Goal: Information Seeking & Learning: Check status

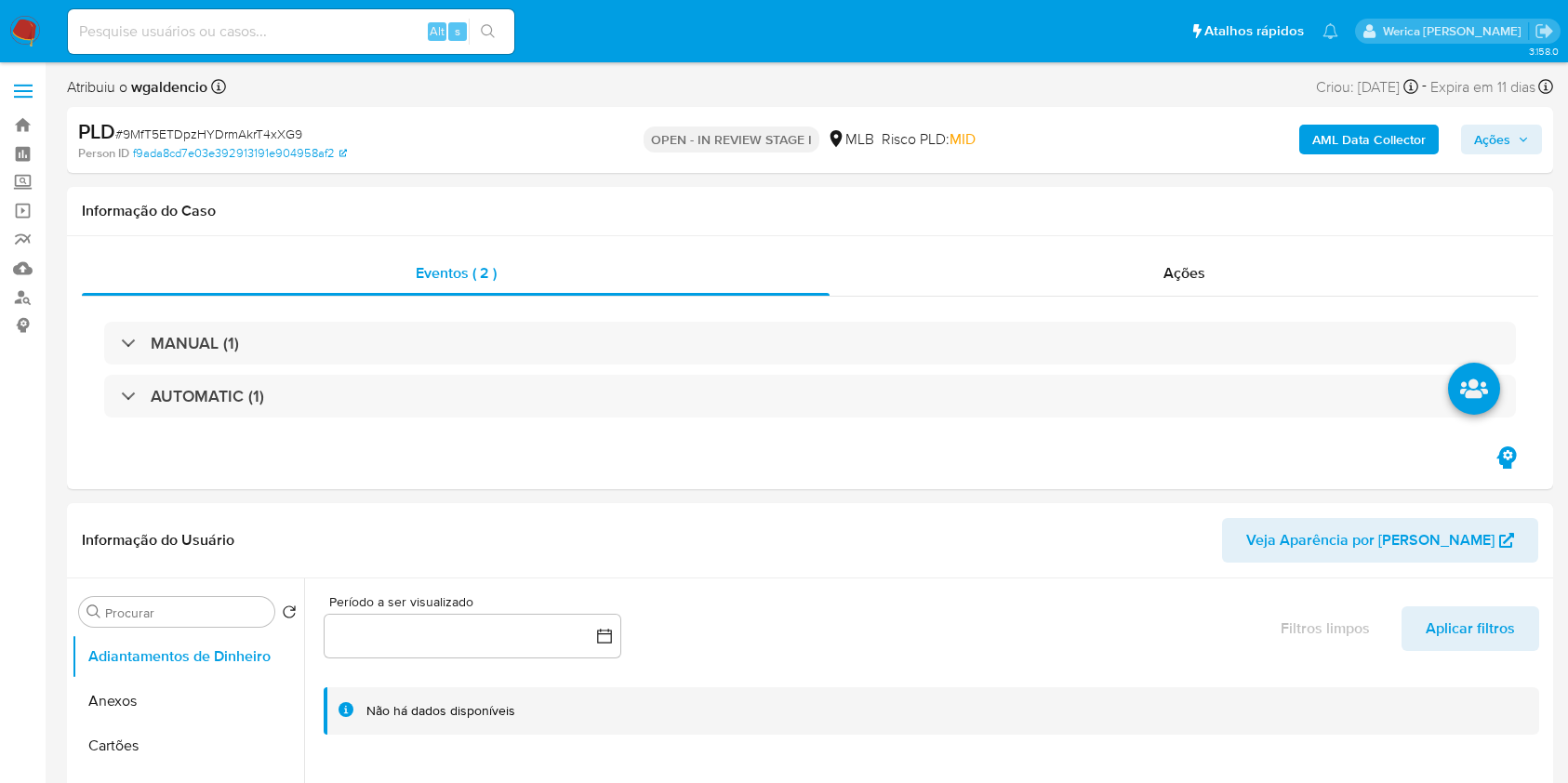
select select "10"
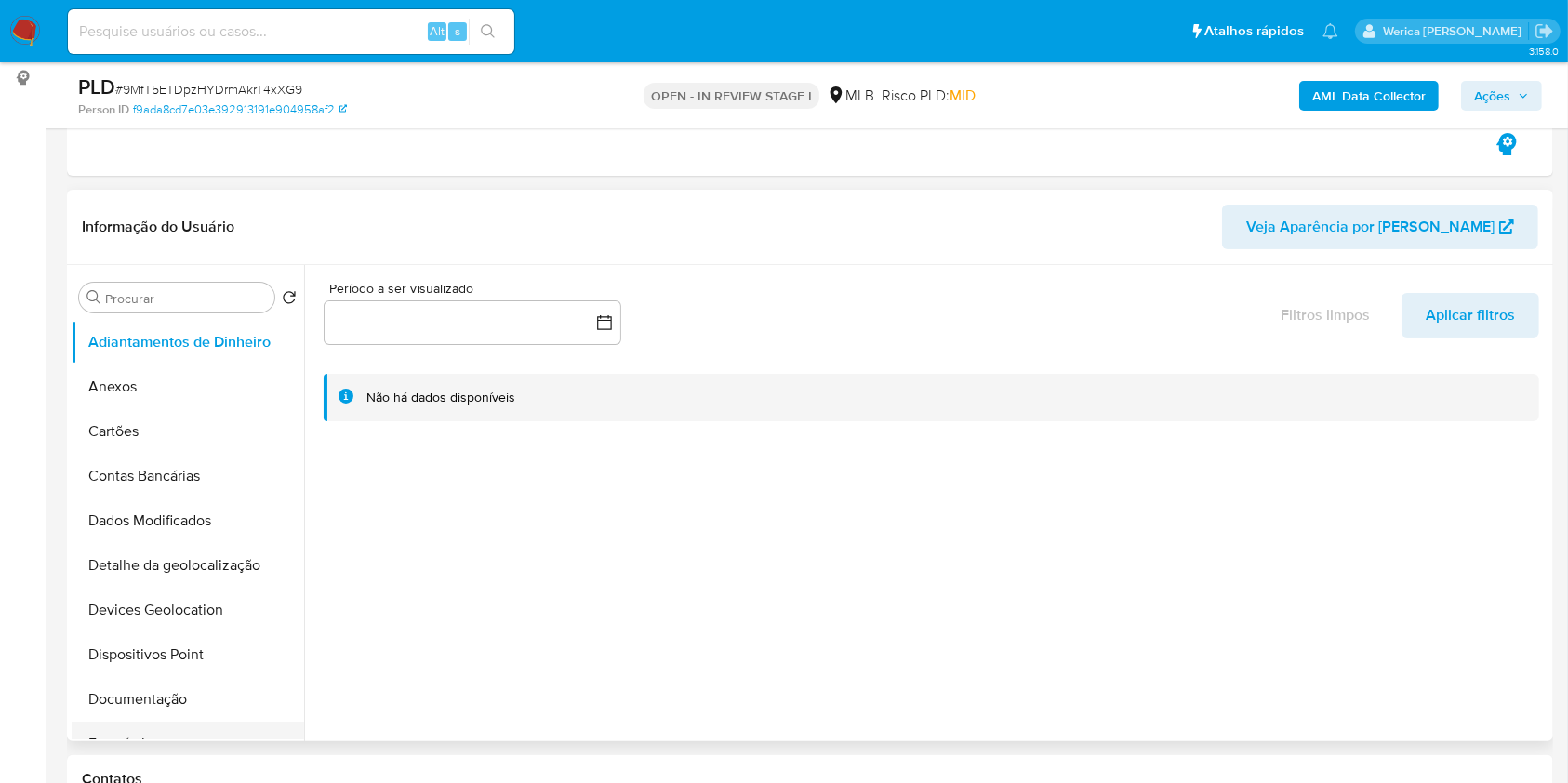
drag, startPoint x: 160, startPoint y: 750, endPoint x: 160, endPoint y: 723, distance: 27.0
click at [166, 687] on button "Documentação" at bounding box center [180, 700] width 218 height 45
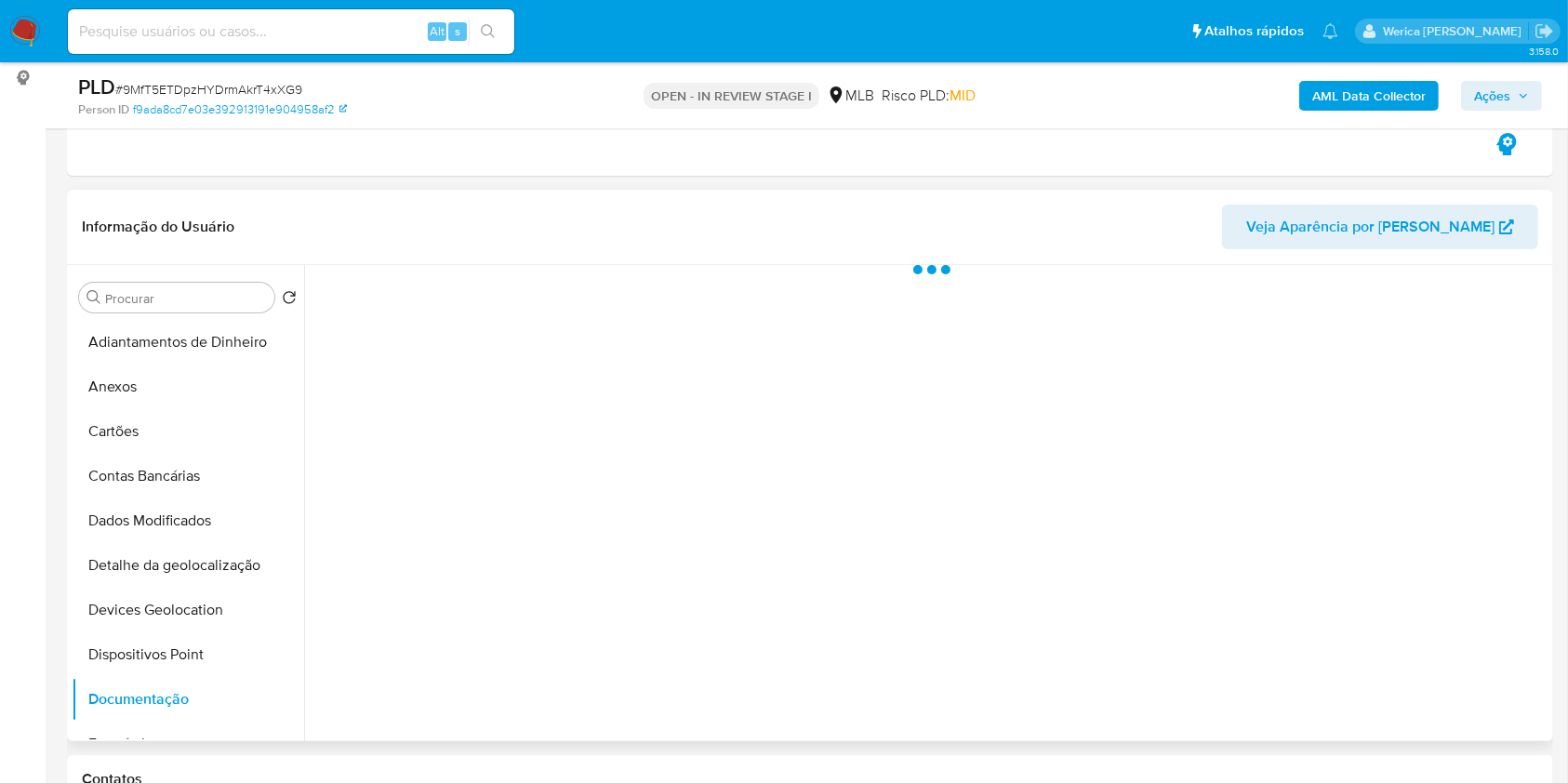
click at [450, 413] on div at bounding box center [926, 503] width 1245 height 476
click at [442, 373] on div at bounding box center [926, 503] width 1245 height 476
click at [436, 345] on div "Cannot load. Error loading manifest: AxiosError: Network Error" at bounding box center [926, 503] width 1245 height 476
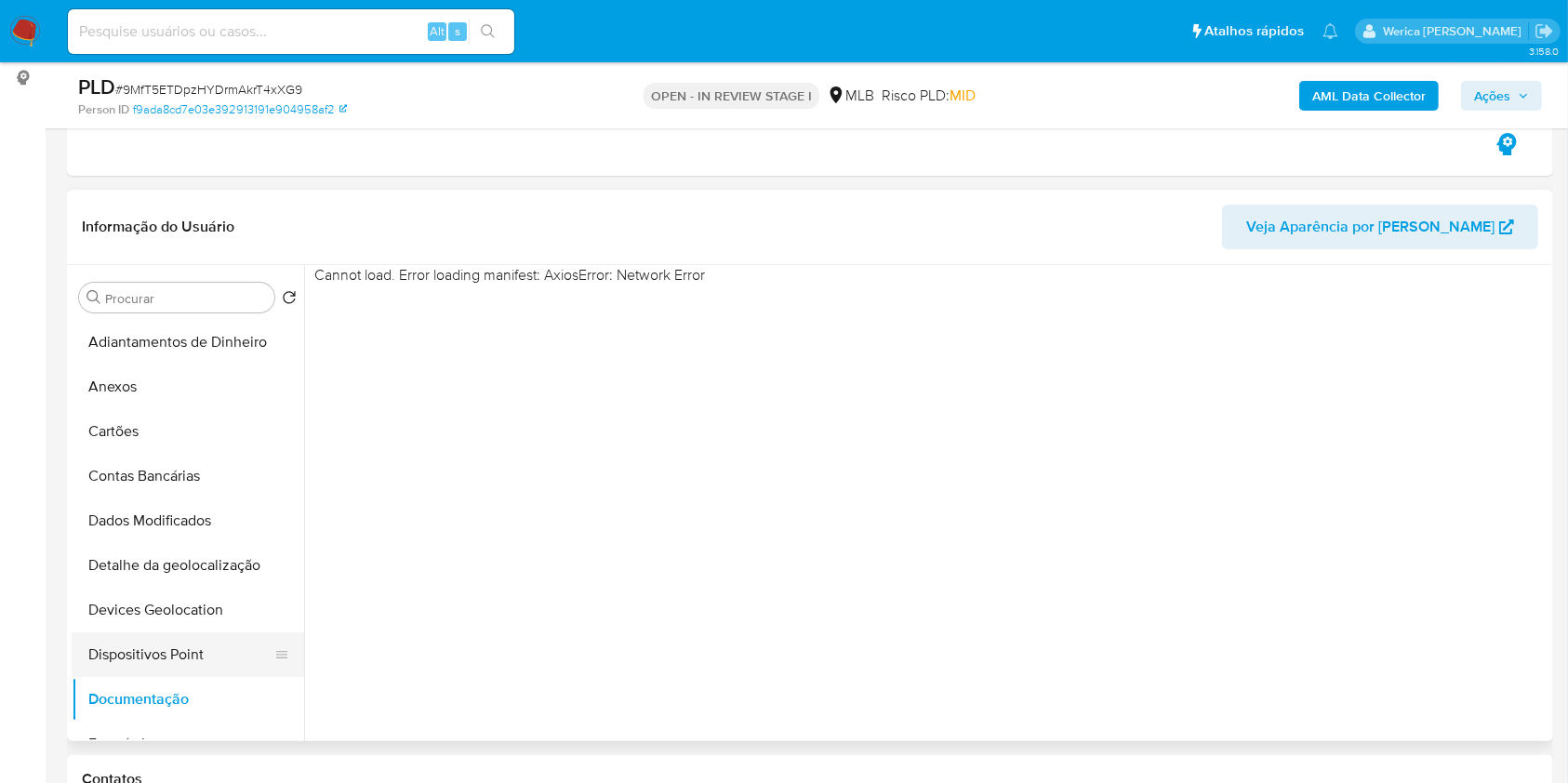
click at [179, 651] on button "Dispositivos Point" at bounding box center [180, 654] width 218 height 45
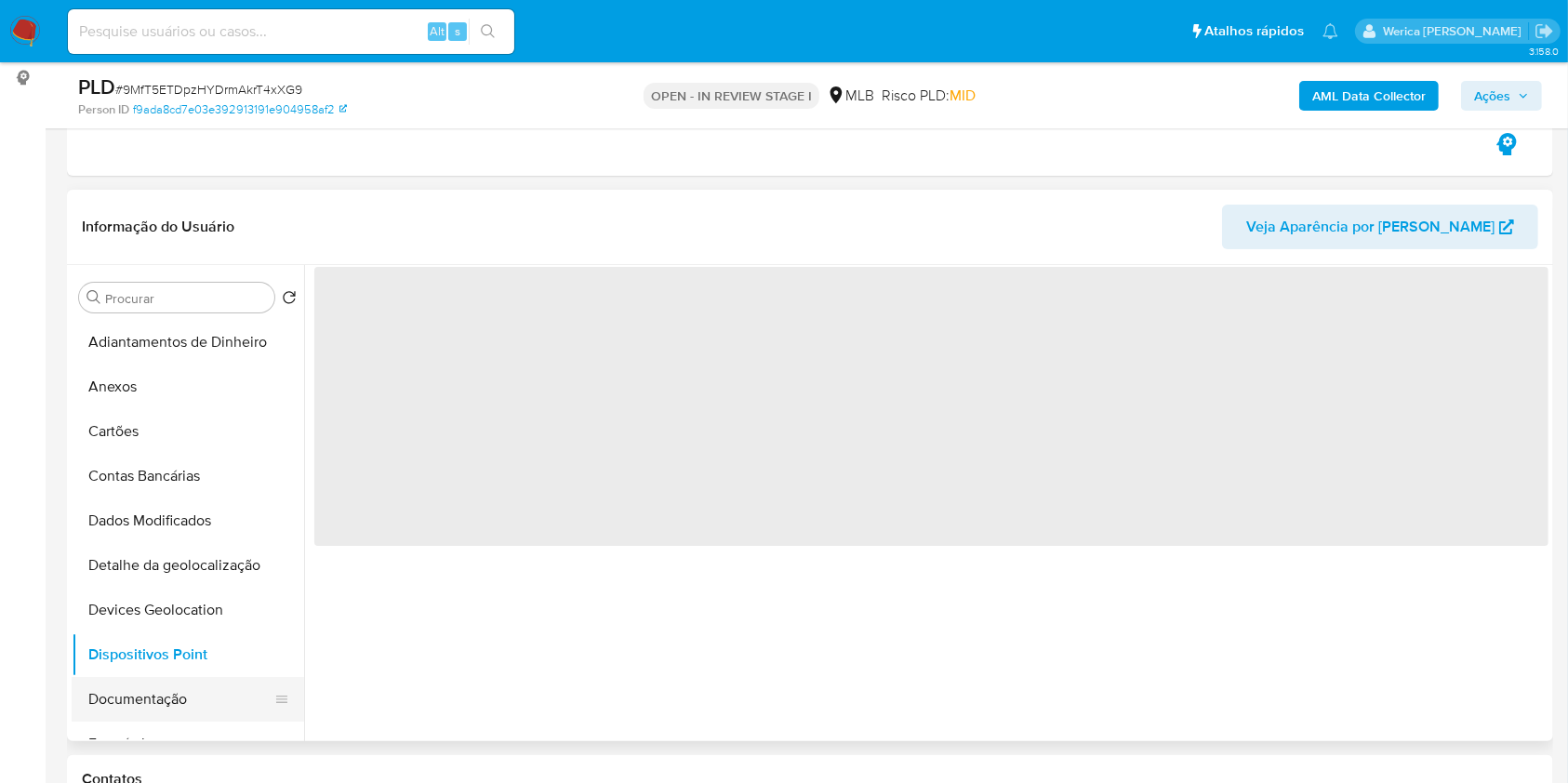
click at [171, 706] on button "Documentação" at bounding box center [180, 700] width 218 height 45
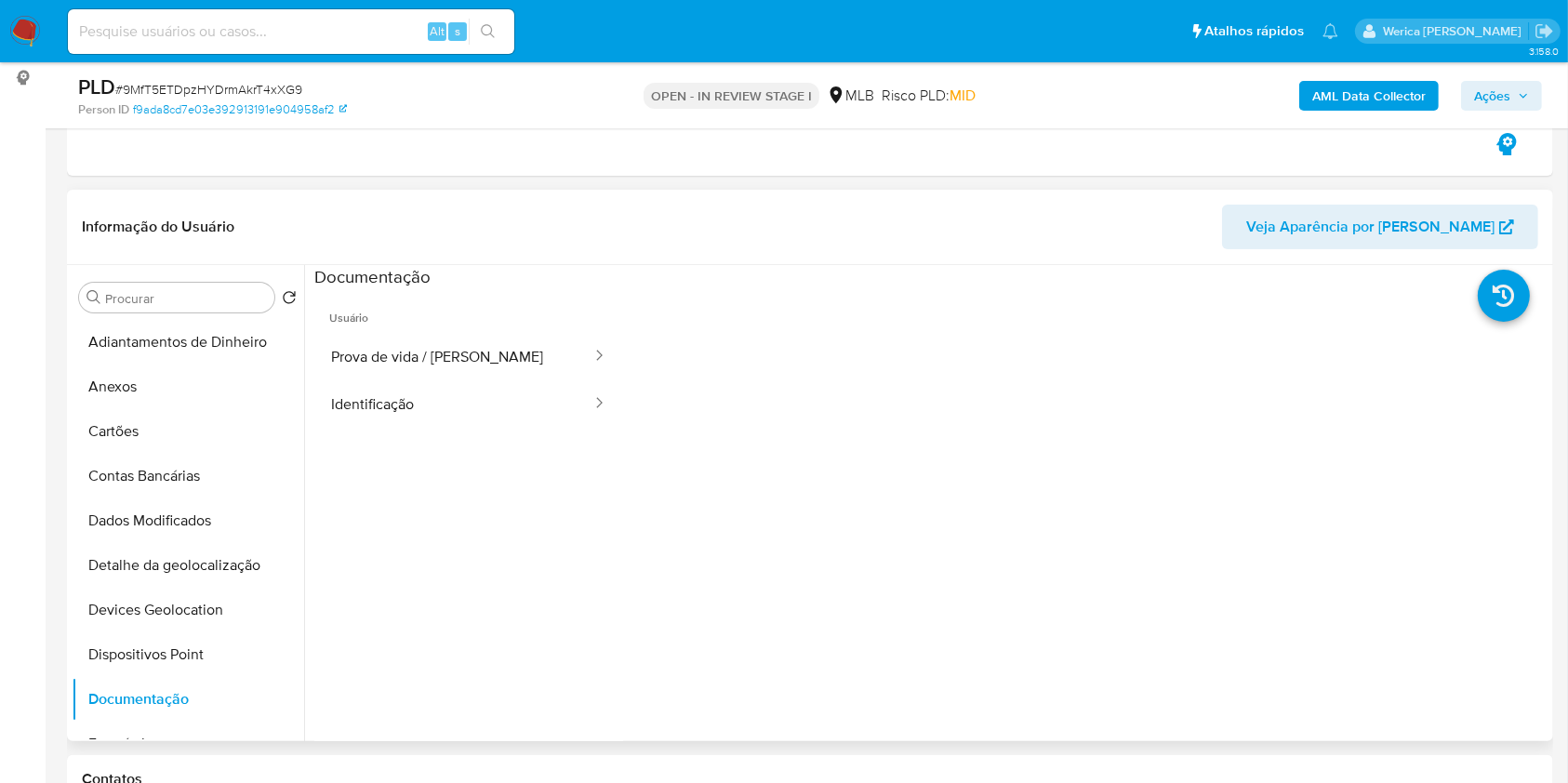
click at [475, 331] on span "Usuário" at bounding box center [469, 310] width 309 height 45
click at [464, 357] on button "Prova de vida / Selfie" at bounding box center [454, 356] width 279 height 47
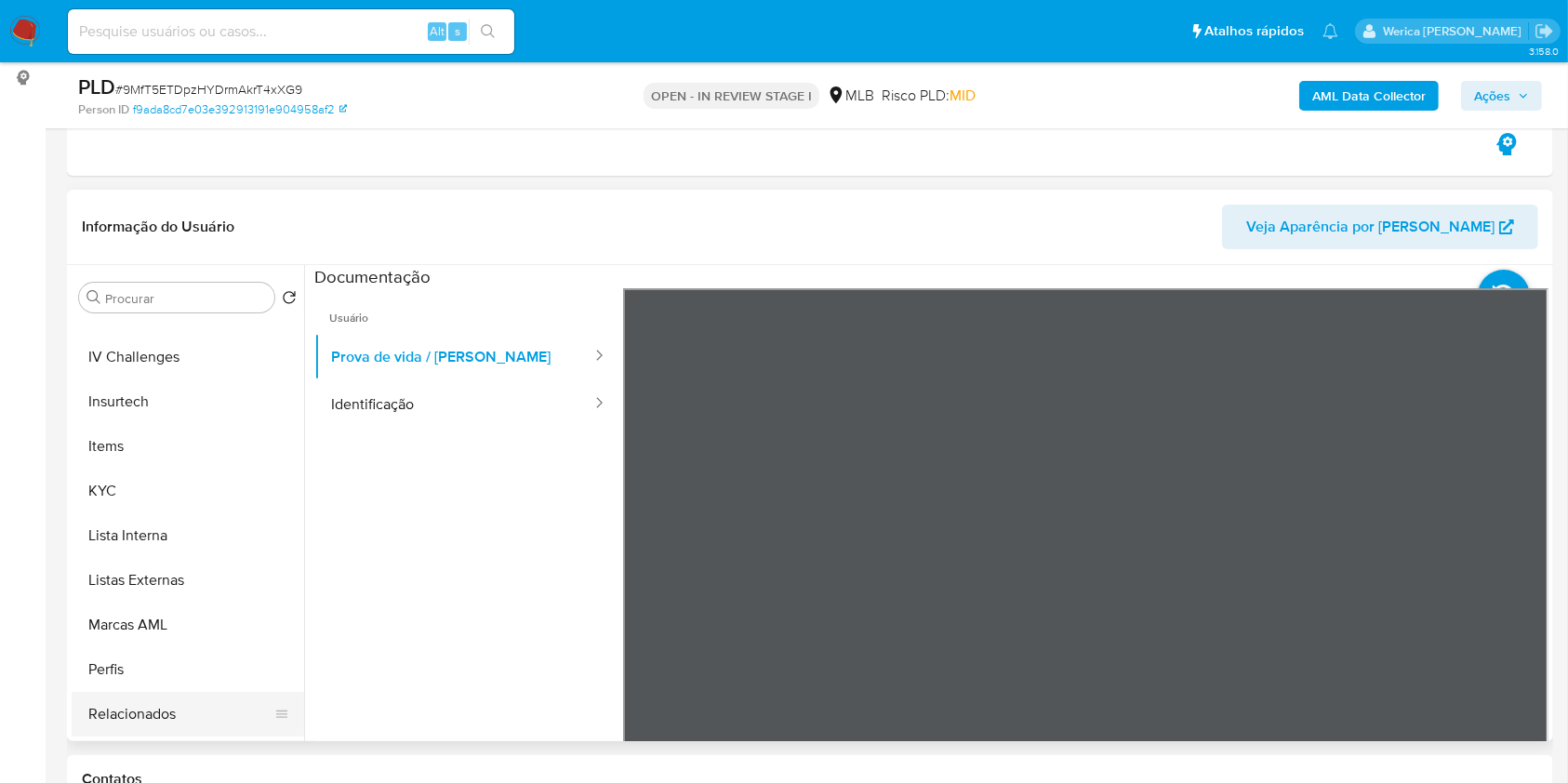
click at [186, 700] on button "Relacionados" at bounding box center [180, 714] width 218 height 45
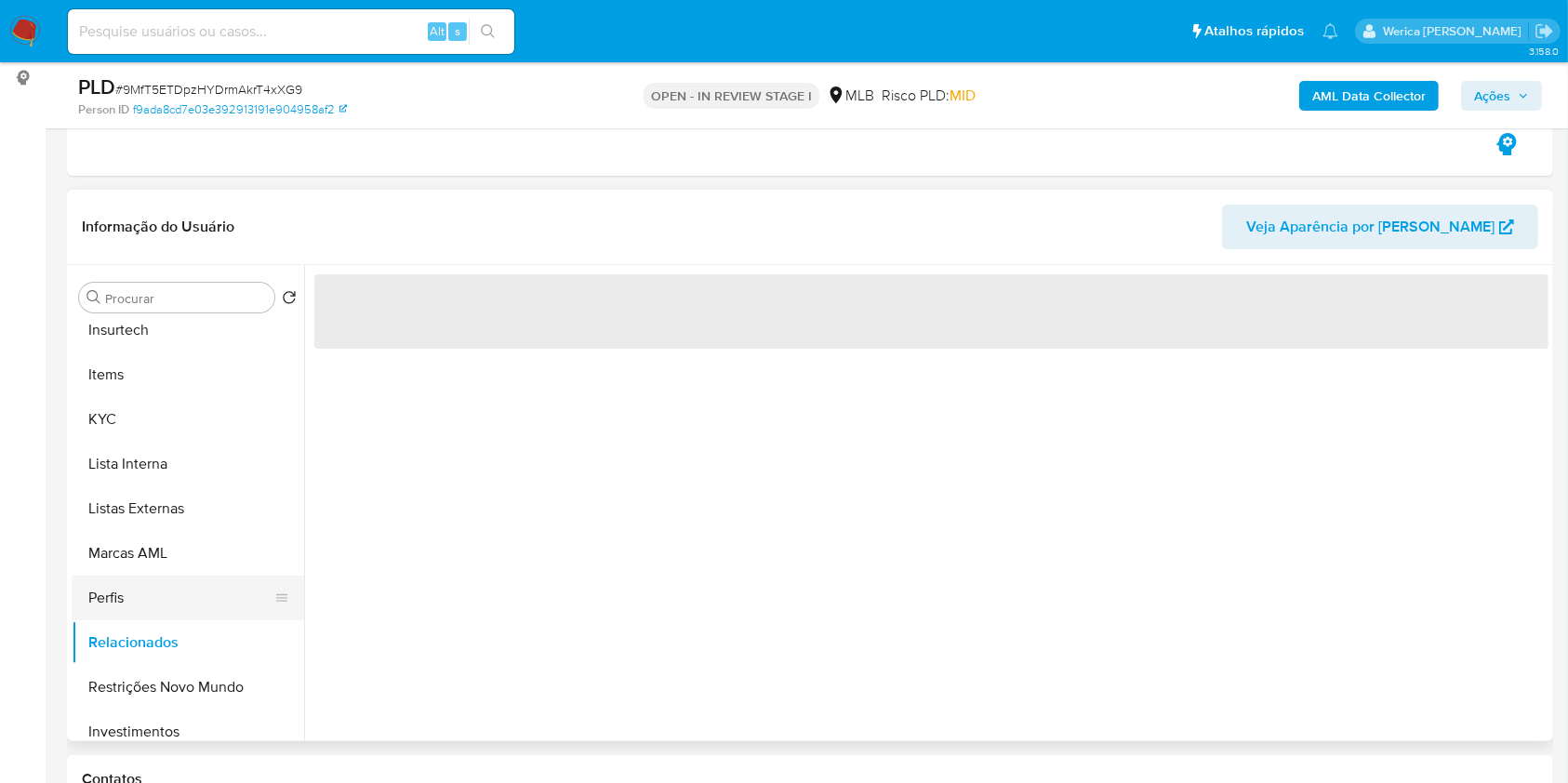
scroll to position [874, 0]
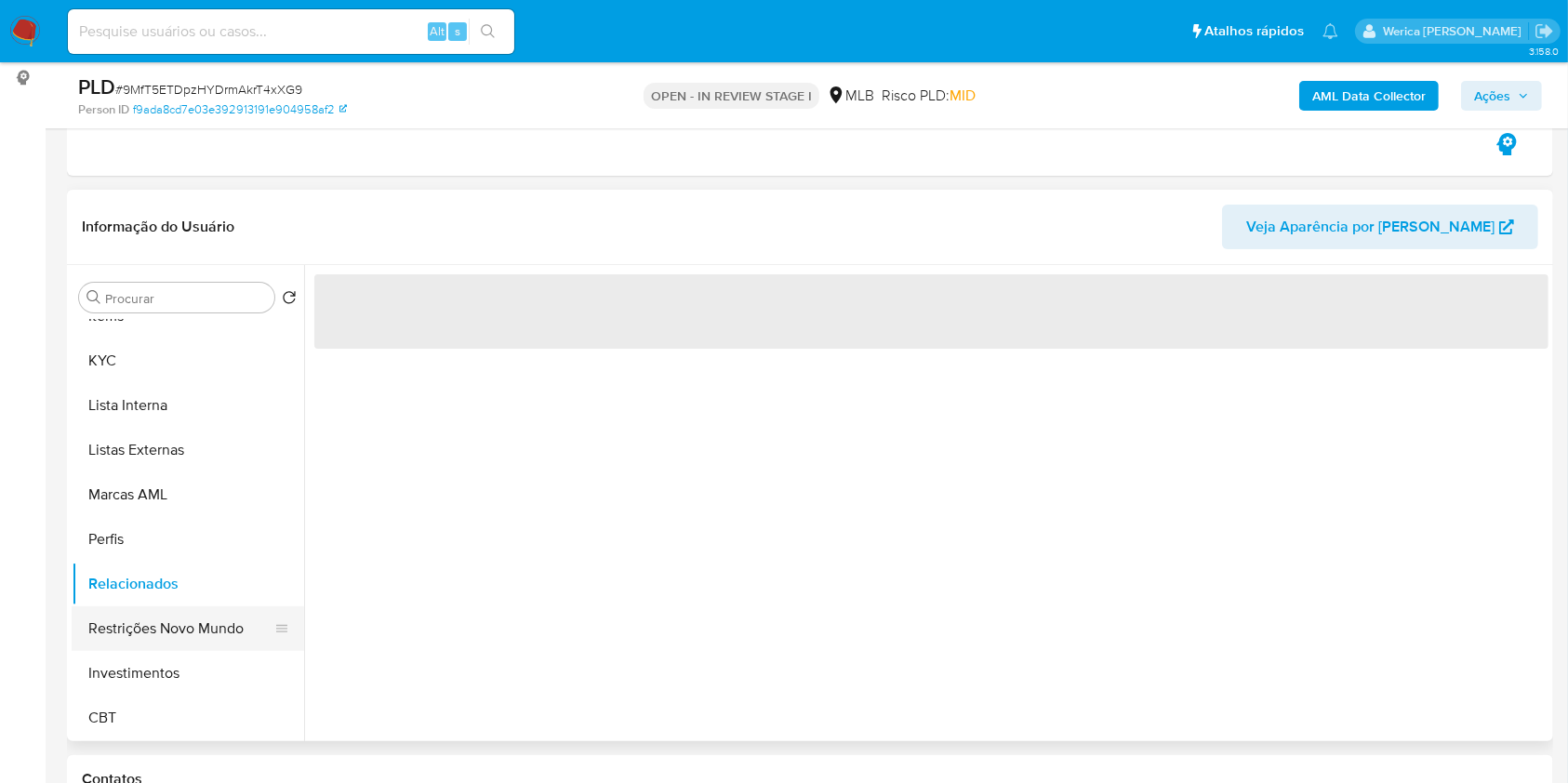
click at [181, 652] on button "Investimentos" at bounding box center [188, 674] width 232 height 45
click at [181, 621] on button "Restrições Novo Mundo" at bounding box center [180, 629] width 218 height 45
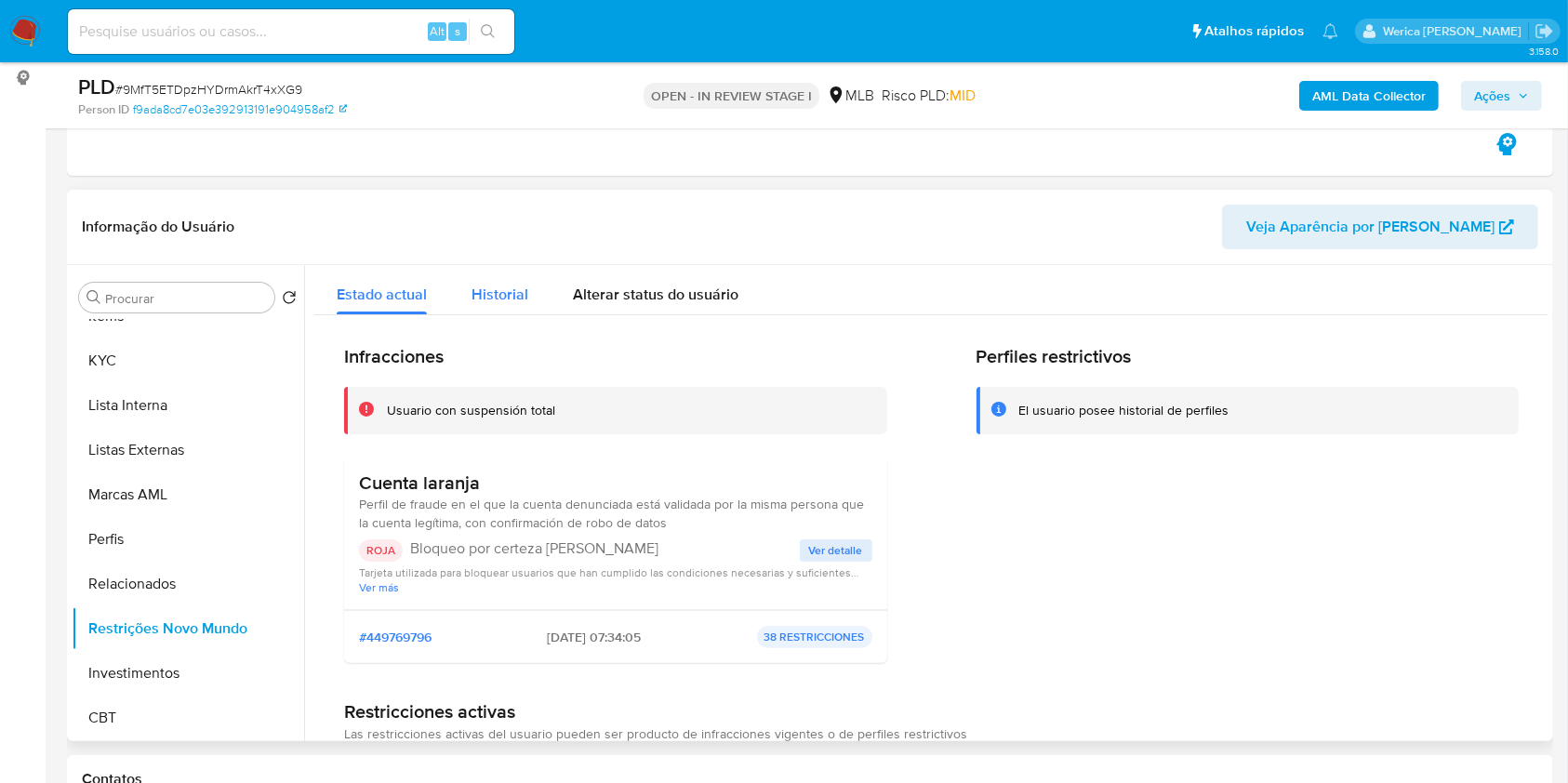
click at [521, 297] on span "Historial" at bounding box center [499, 295] width 57 height 21
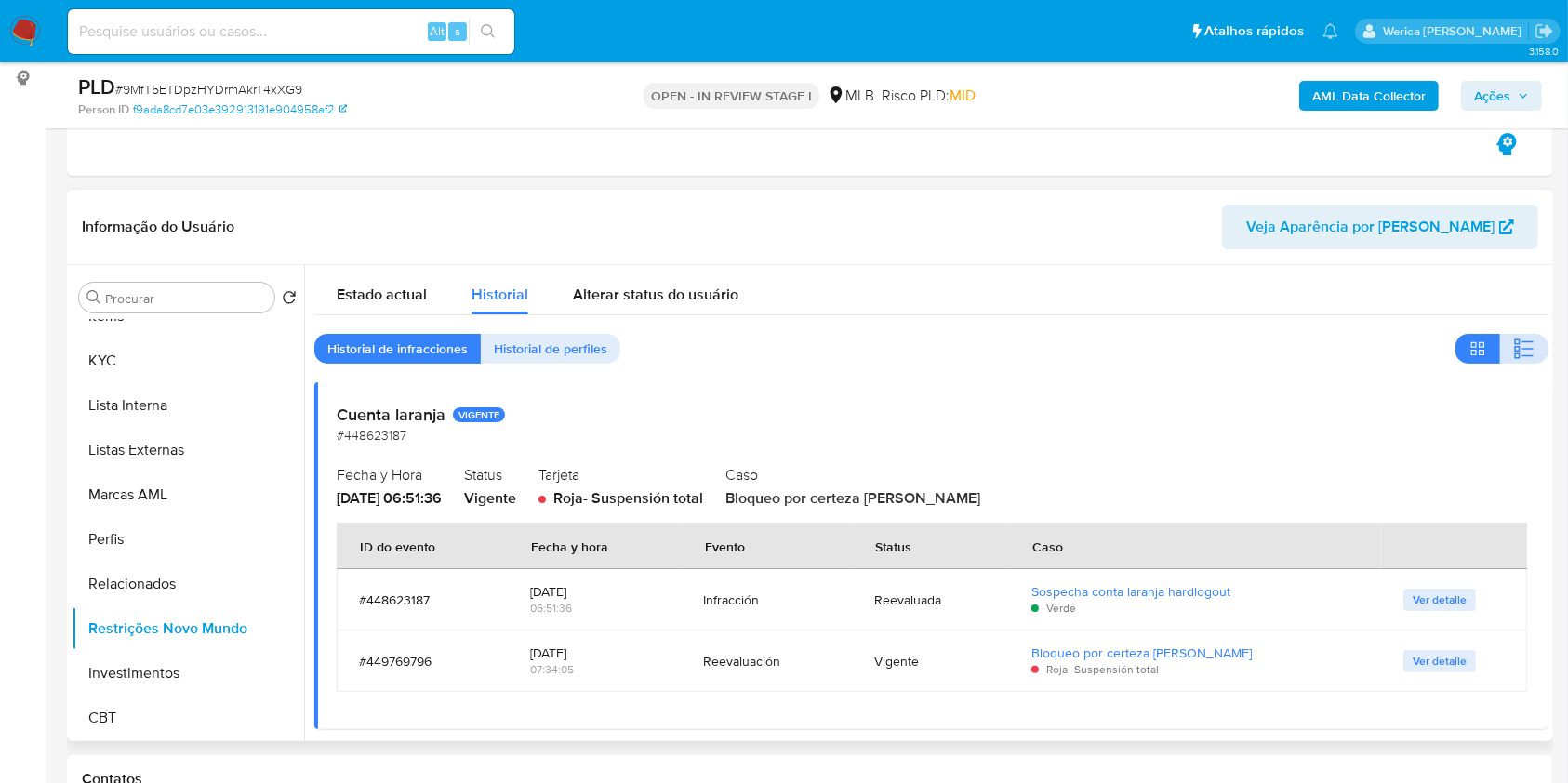
click at [1532, 337] on button "button" at bounding box center [1524, 348] width 48 height 30
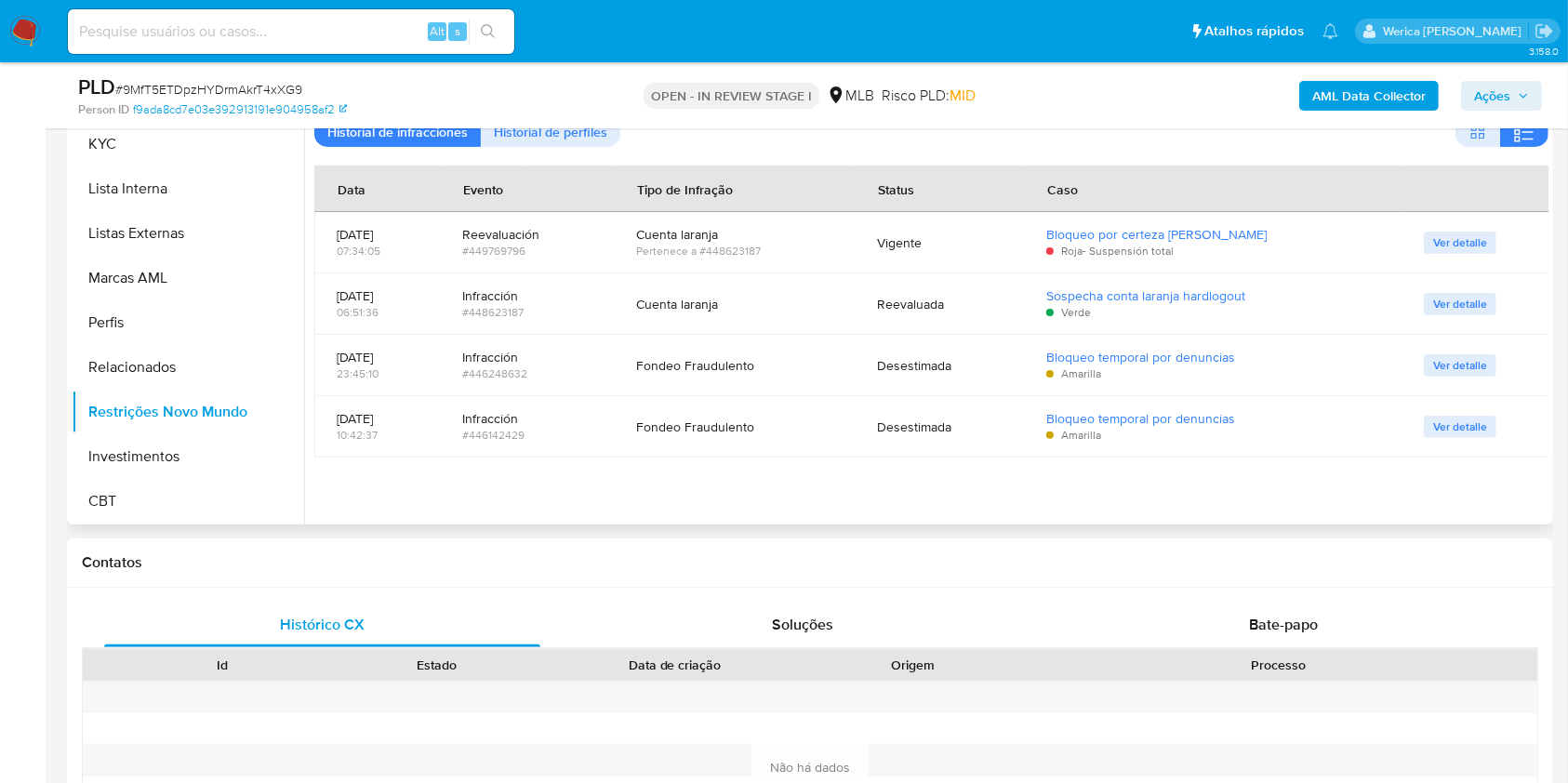
scroll to position [496, 0]
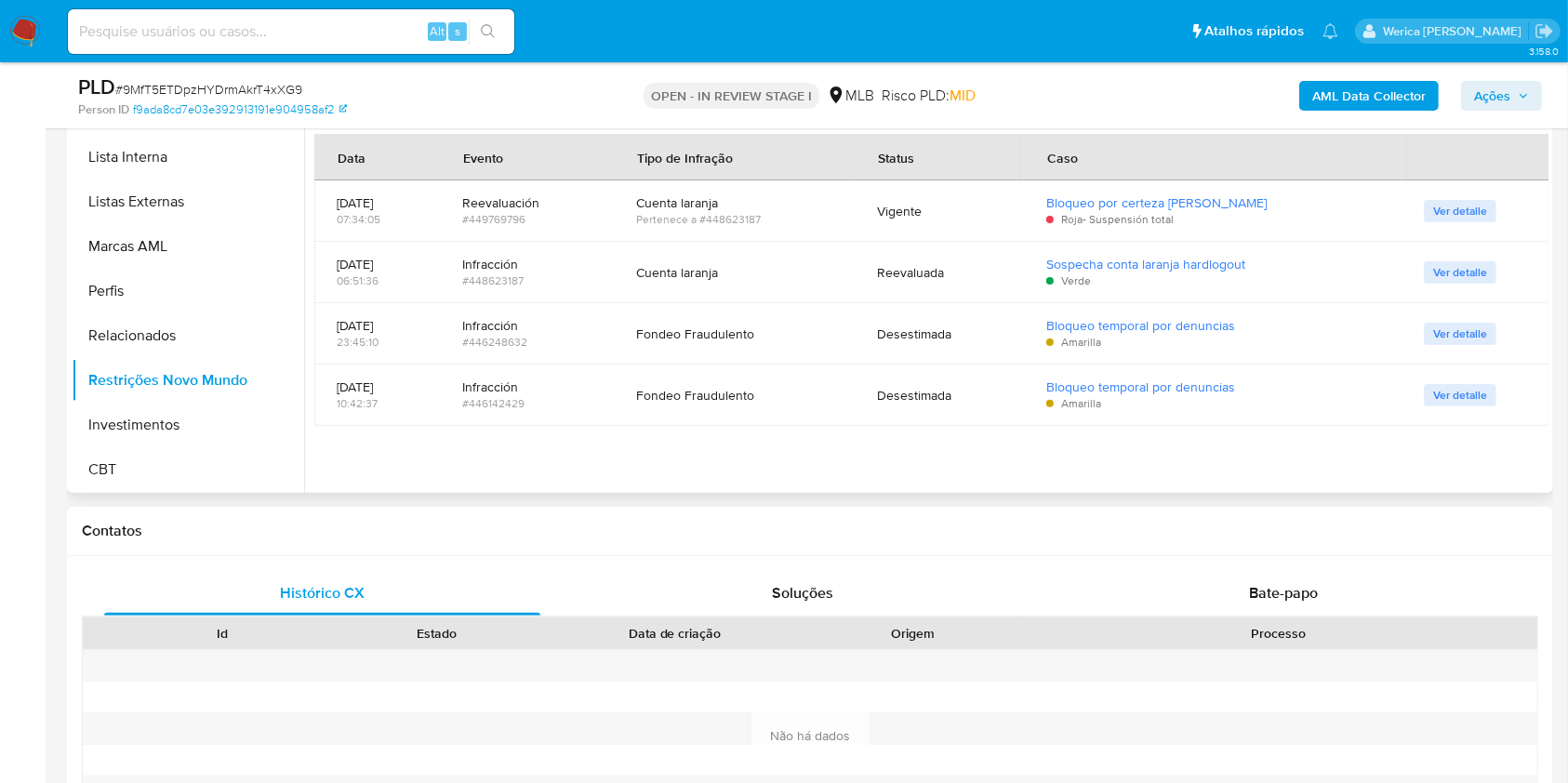
click at [1469, 415] on td "Ver detalle" at bounding box center [1476, 395] width 148 height 61
click at [1460, 413] on td "Ver detalle" at bounding box center [1476, 395] width 148 height 61
click at [1461, 396] on span "Ver detalle" at bounding box center [1461, 394] width 54 height 18
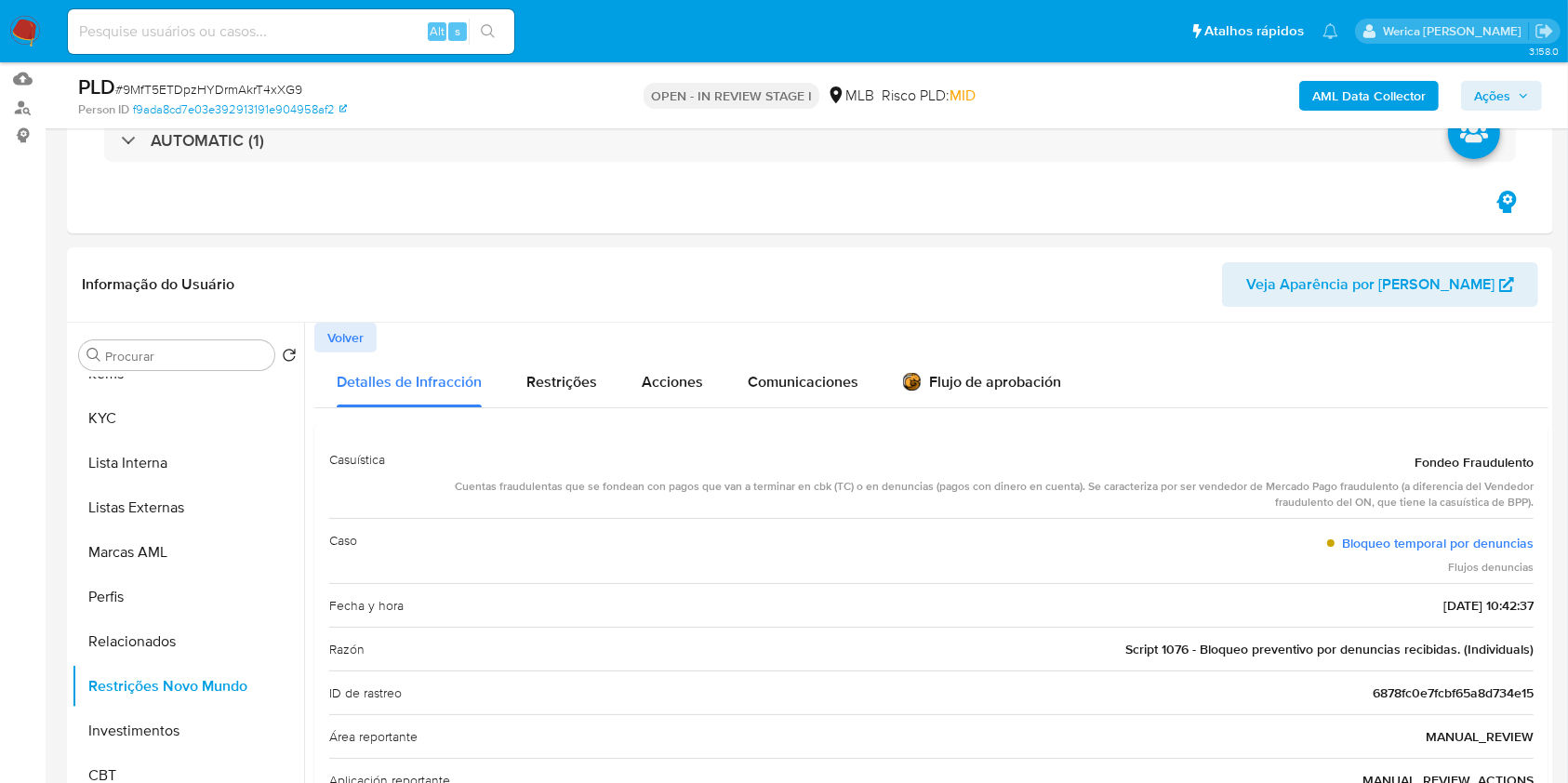
scroll to position [124, 0]
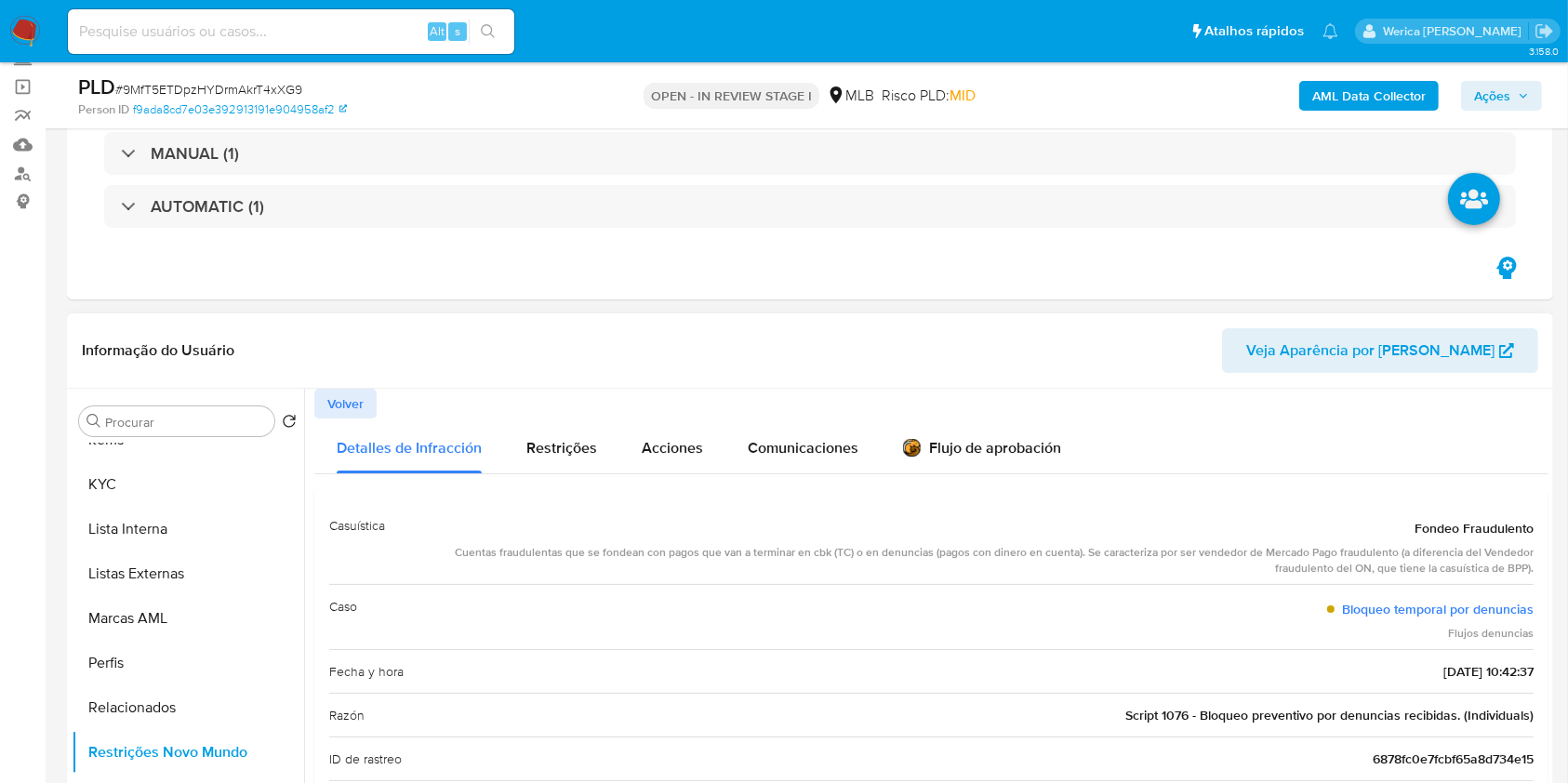
click at [354, 393] on span "Volver" at bounding box center [345, 403] width 36 height 26
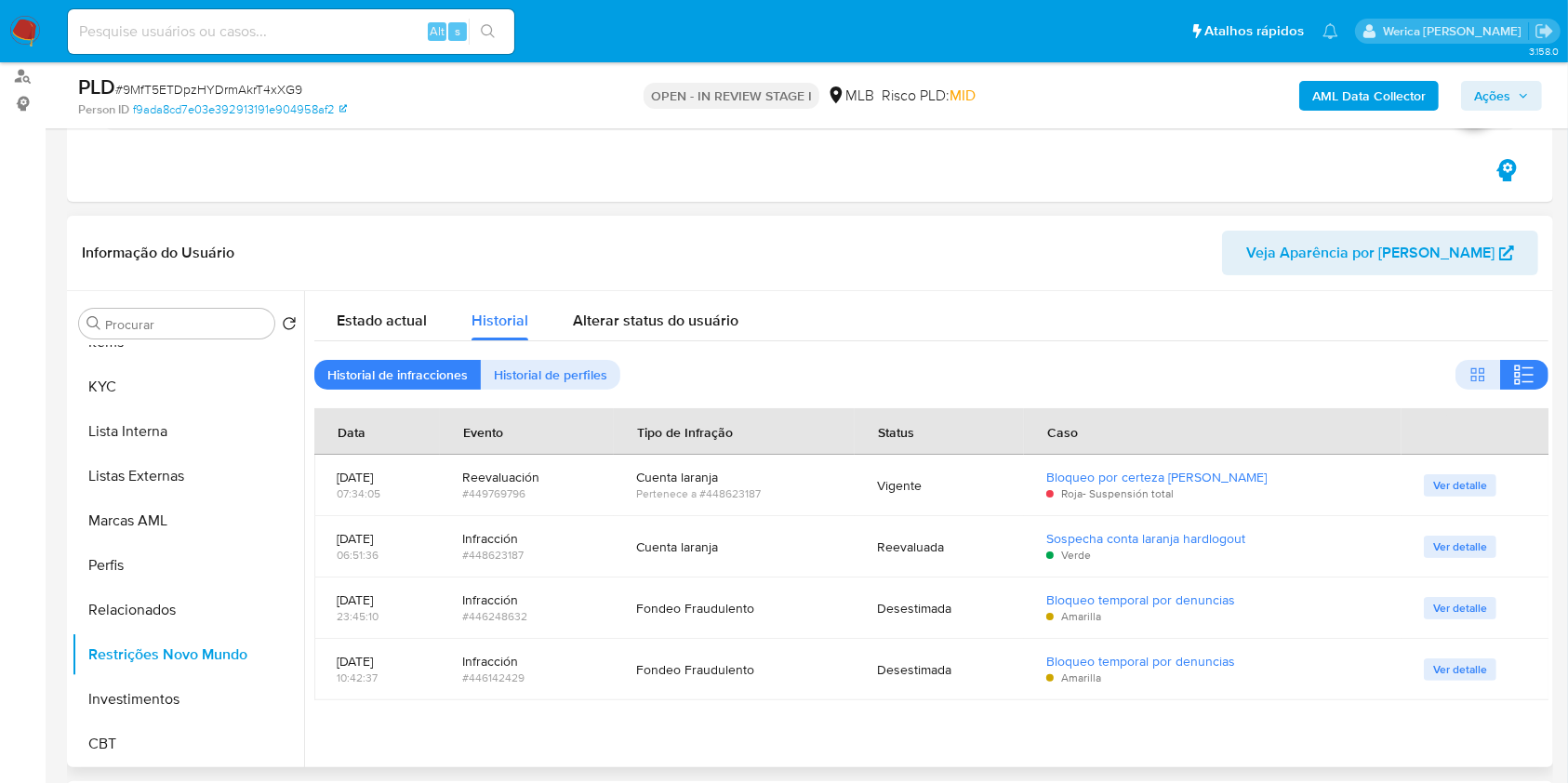
scroll to position [372, 0]
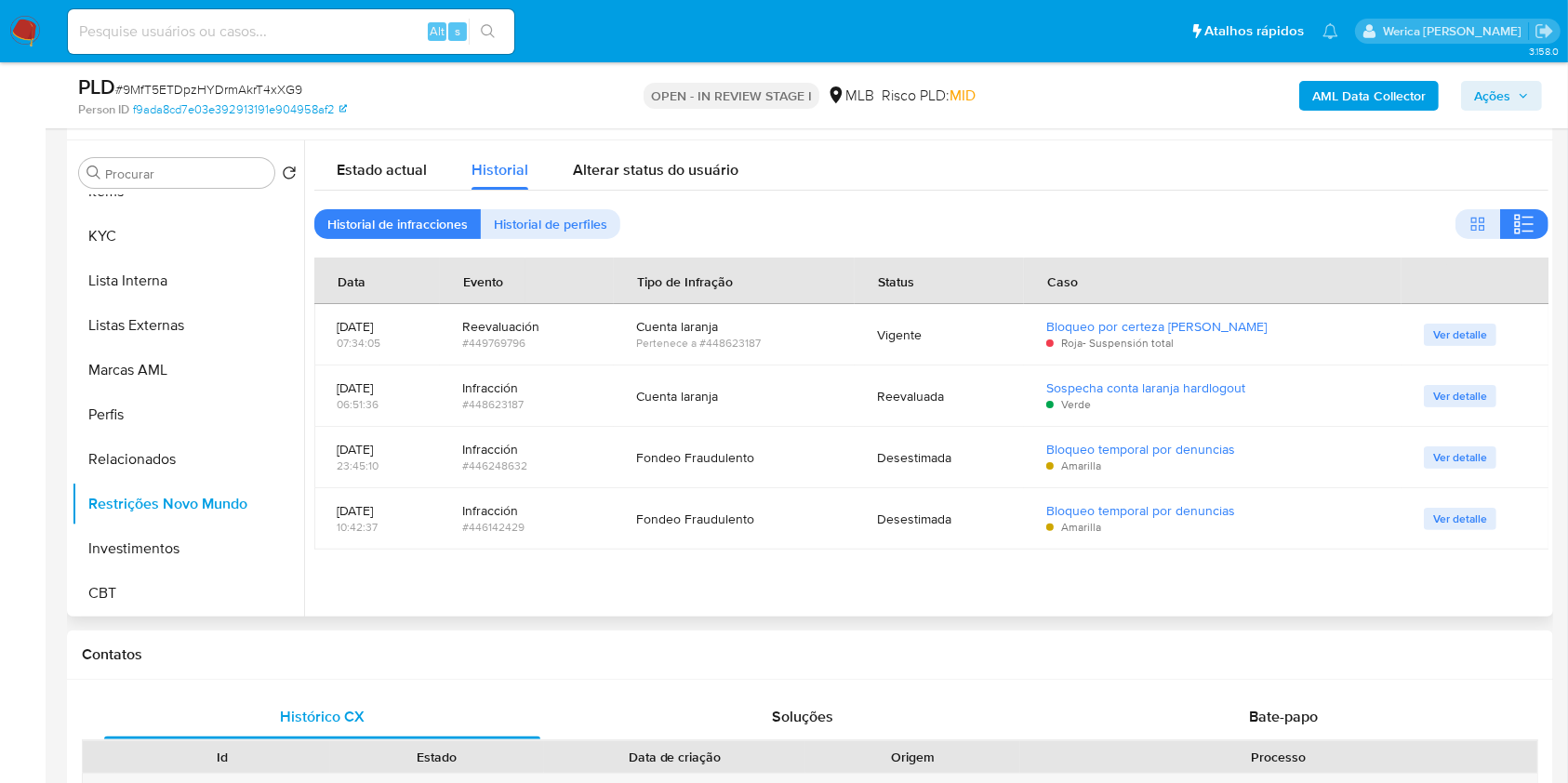
click at [729, 329] on div "Cuenta laranja" at bounding box center [734, 326] width 197 height 16
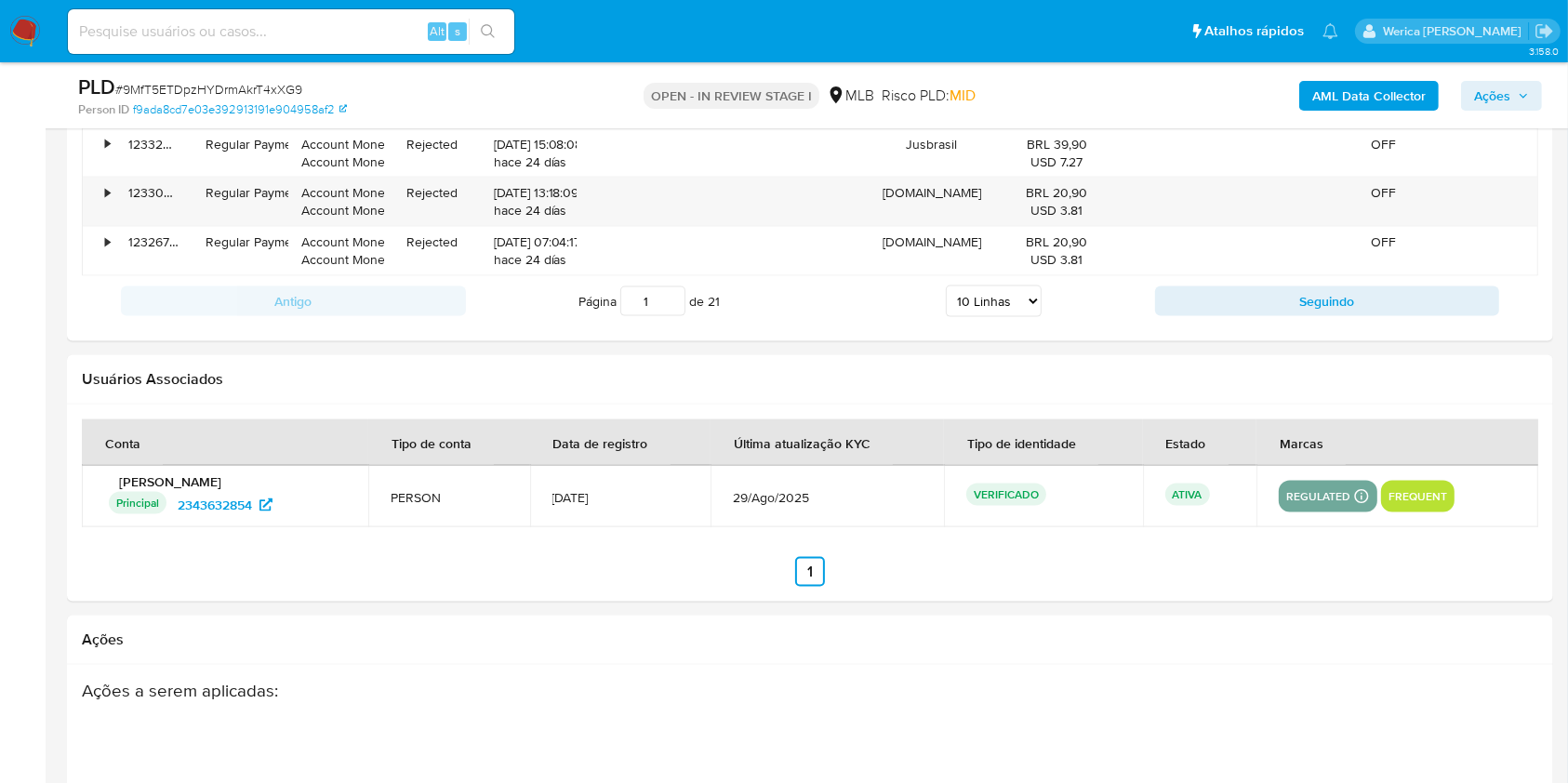
scroll to position [2694, 0]
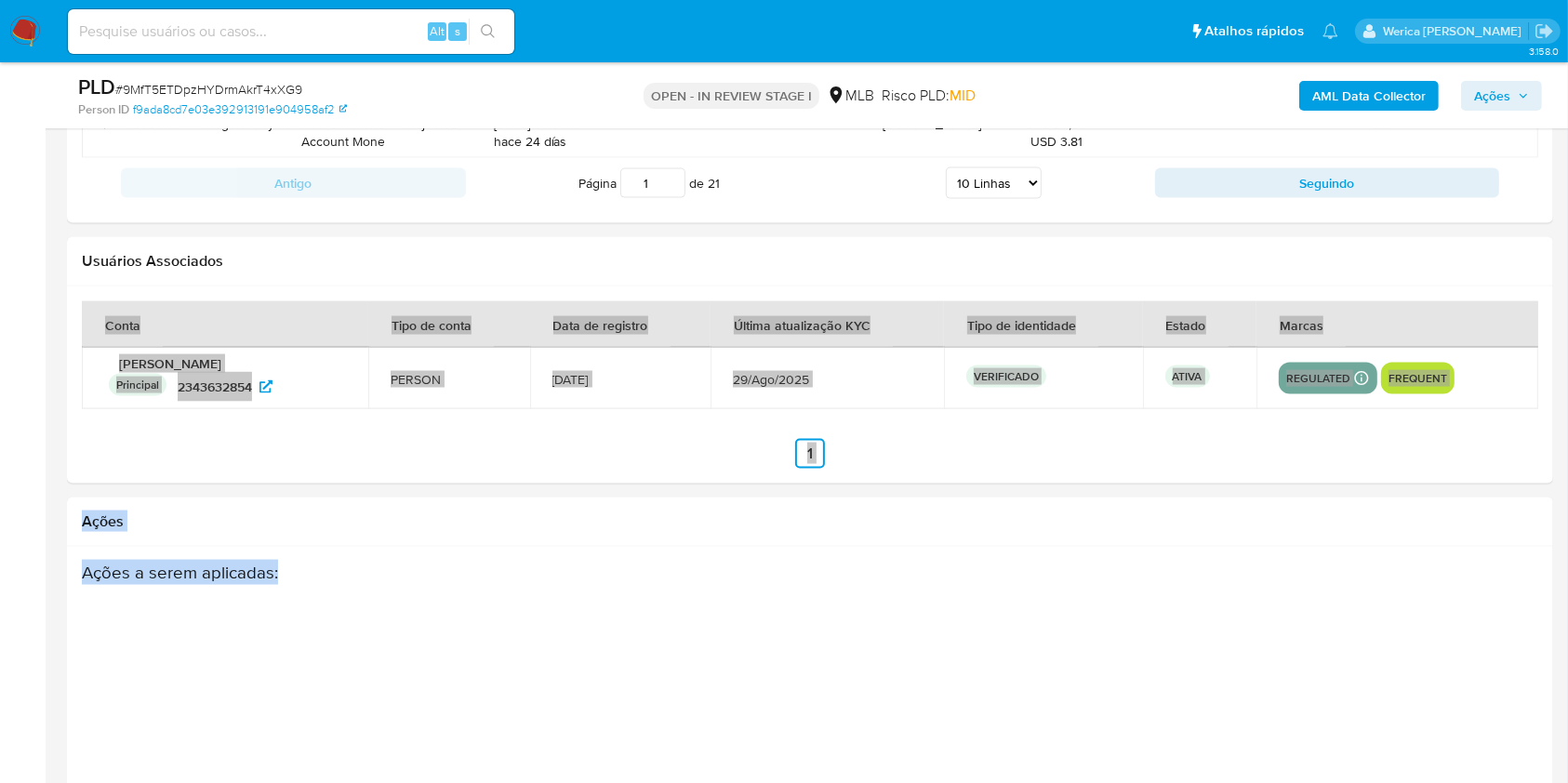
drag, startPoint x: 241, startPoint y: 430, endPoint x: 273, endPoint y: 351, distance: 85.2
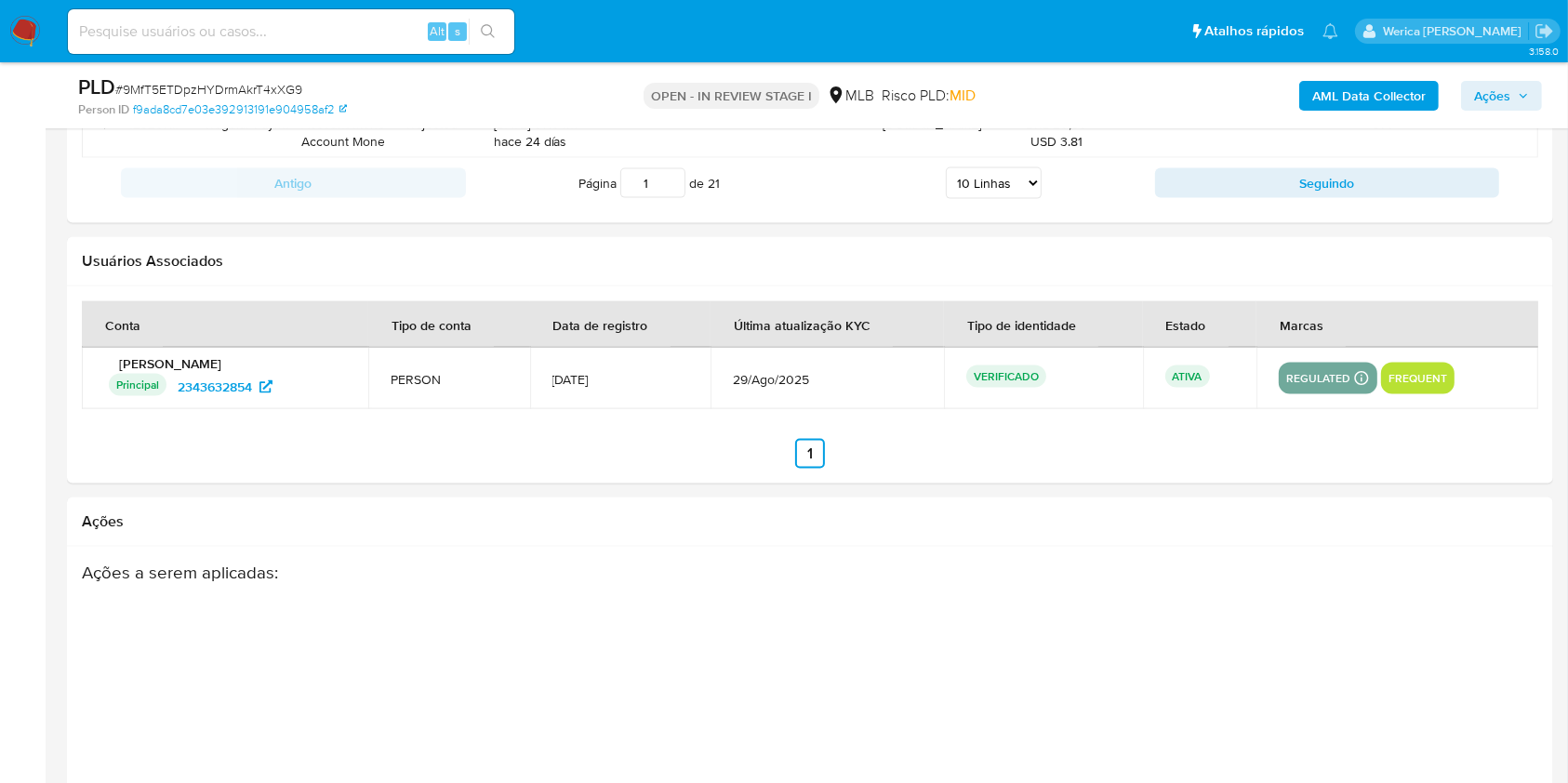
drag, startPoint x: 91, startPoint y: 352, endPoint x: 257, endPoint y: 352, distance: 166.0
click at [257, 352] on td "Goncalo Xavier Neto Principal Identificado como usuário principal 2343632854" at bounding box center [225, 379] width 287 height 61
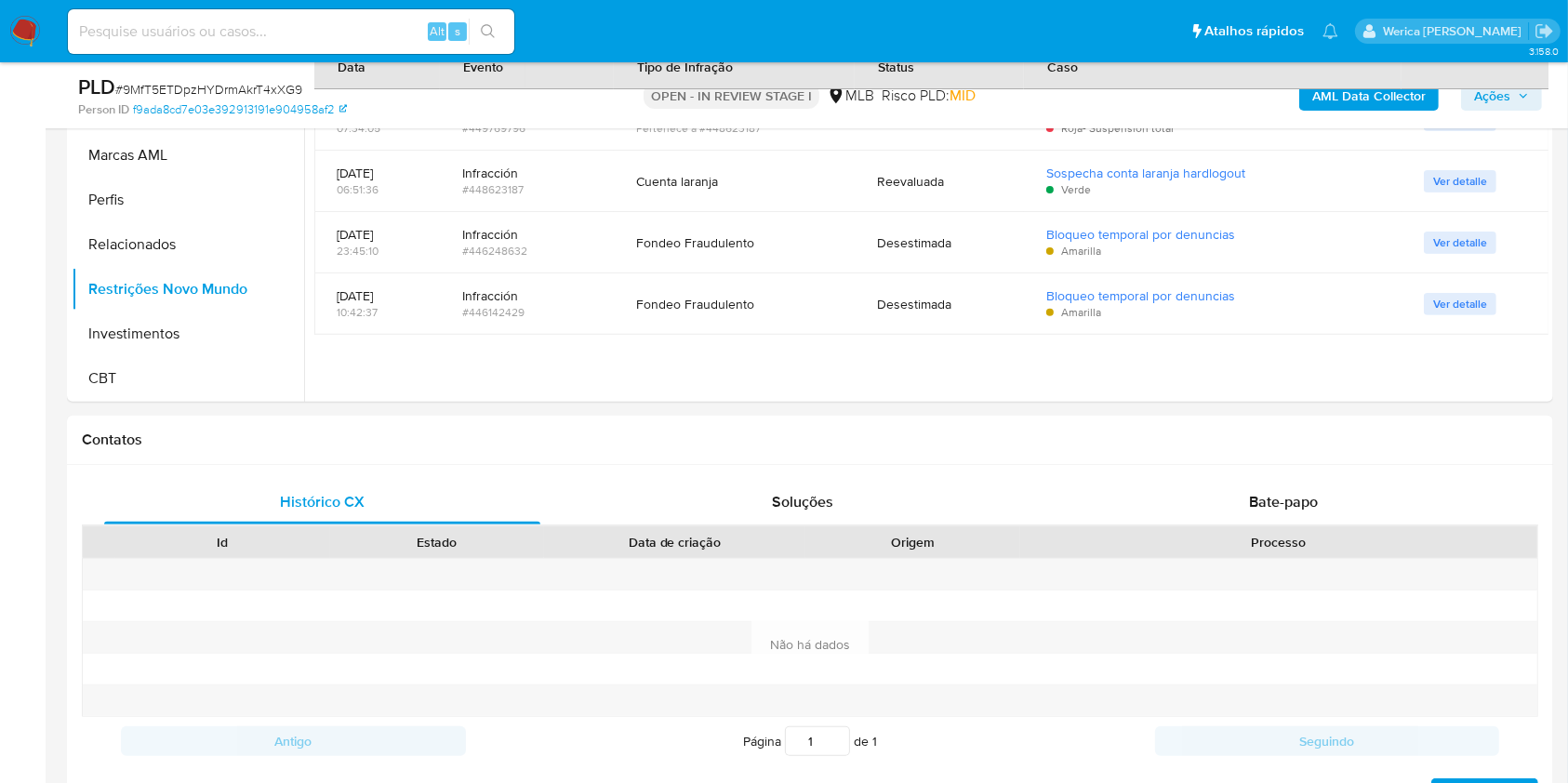
scroll to position [215, 0]
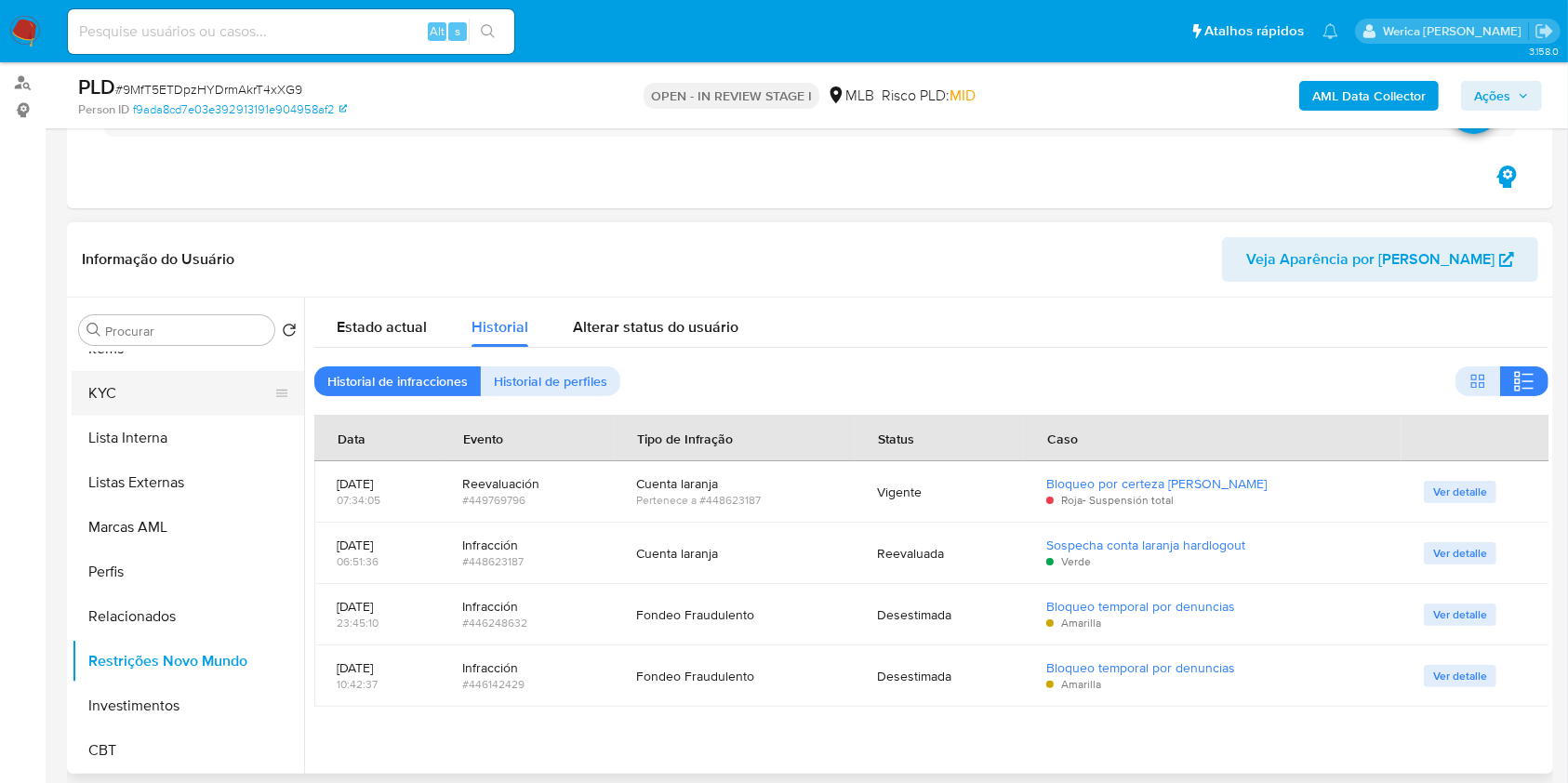
click at [168, 392] on button "KYC" at bounding box center [180, 393] width 218 height 45
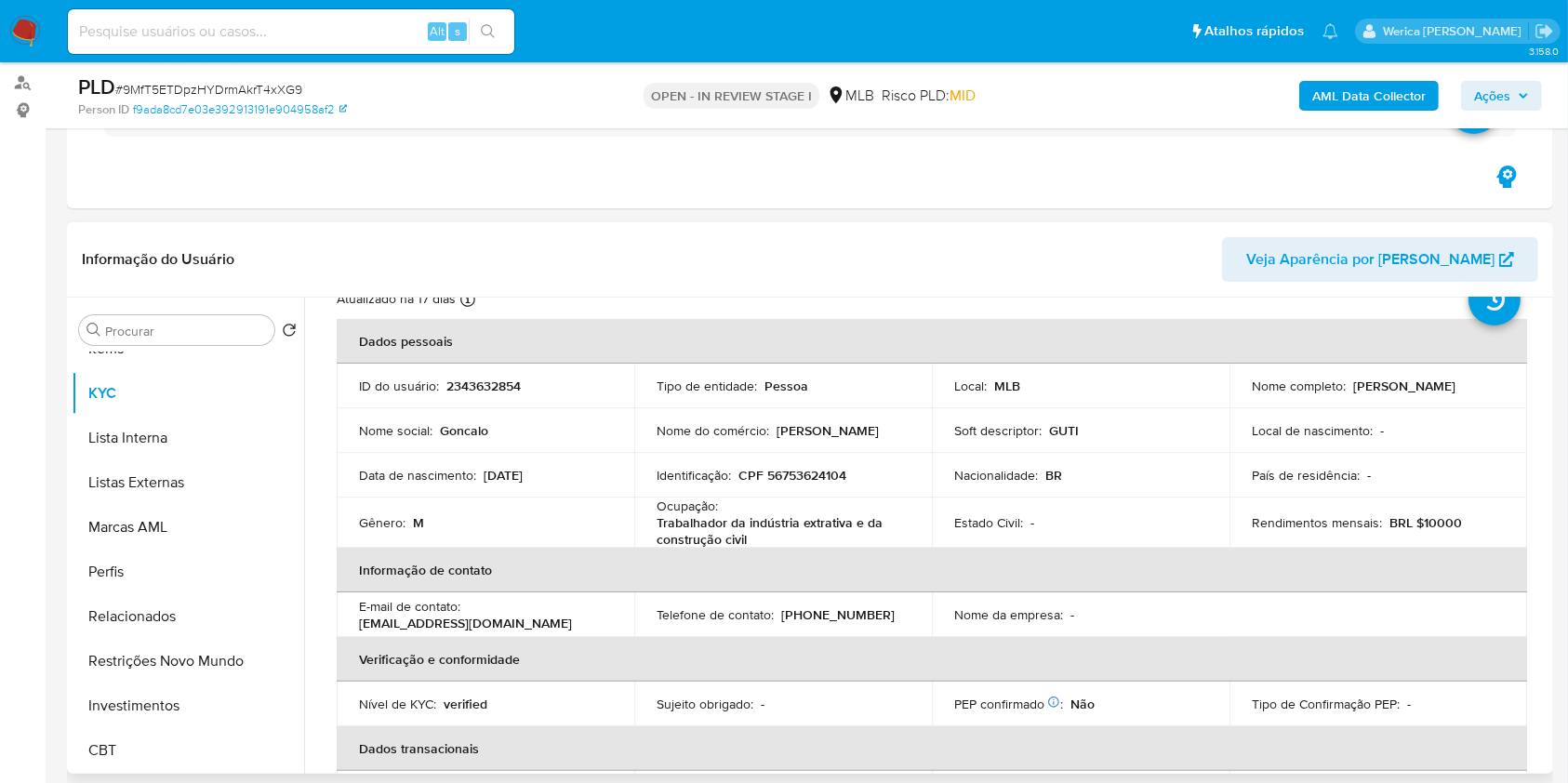
scroll to position [124, 0]
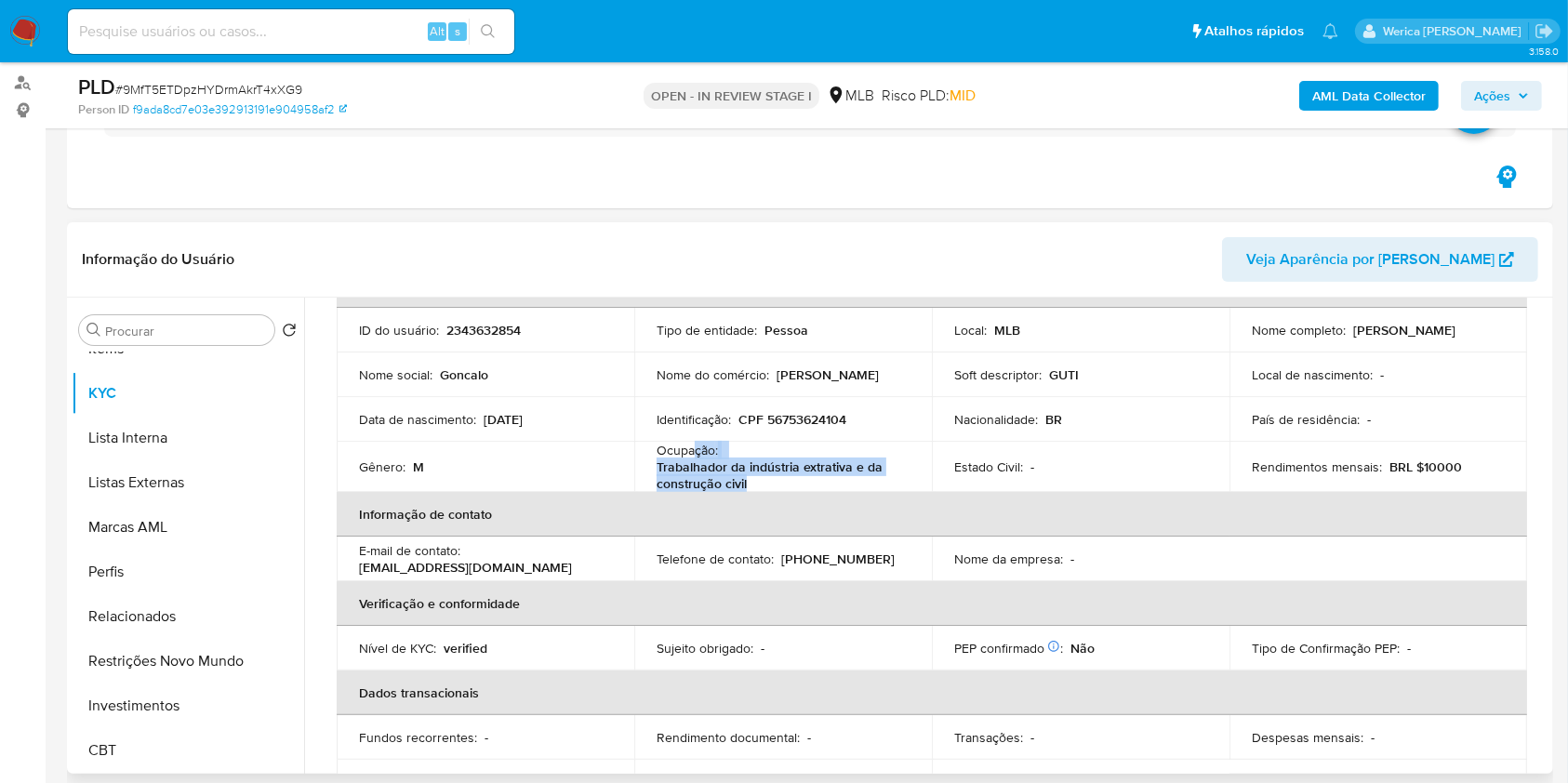
drag, startPoint x: 689, startPoint y: 448, endPoint x: 799, endPoint y: 480, distance: 114.6
click at [799, 480] on div "Ocupação : Trabalhador da indústria extrativa e da construção civil" at bounding box center [783, 466] width 253 height 50
drag, startPoint x: 667, startPoint y: 451, endPoint x: 767, endPoint y: 474, distance: 102.6
click at [767, 474] on div "Ocupação : Trabalhador da indústria extrativa e da construção civil" at bounding box center [783, 466] width 253 height 50
copy div "cupação : Trabalhador da ind"
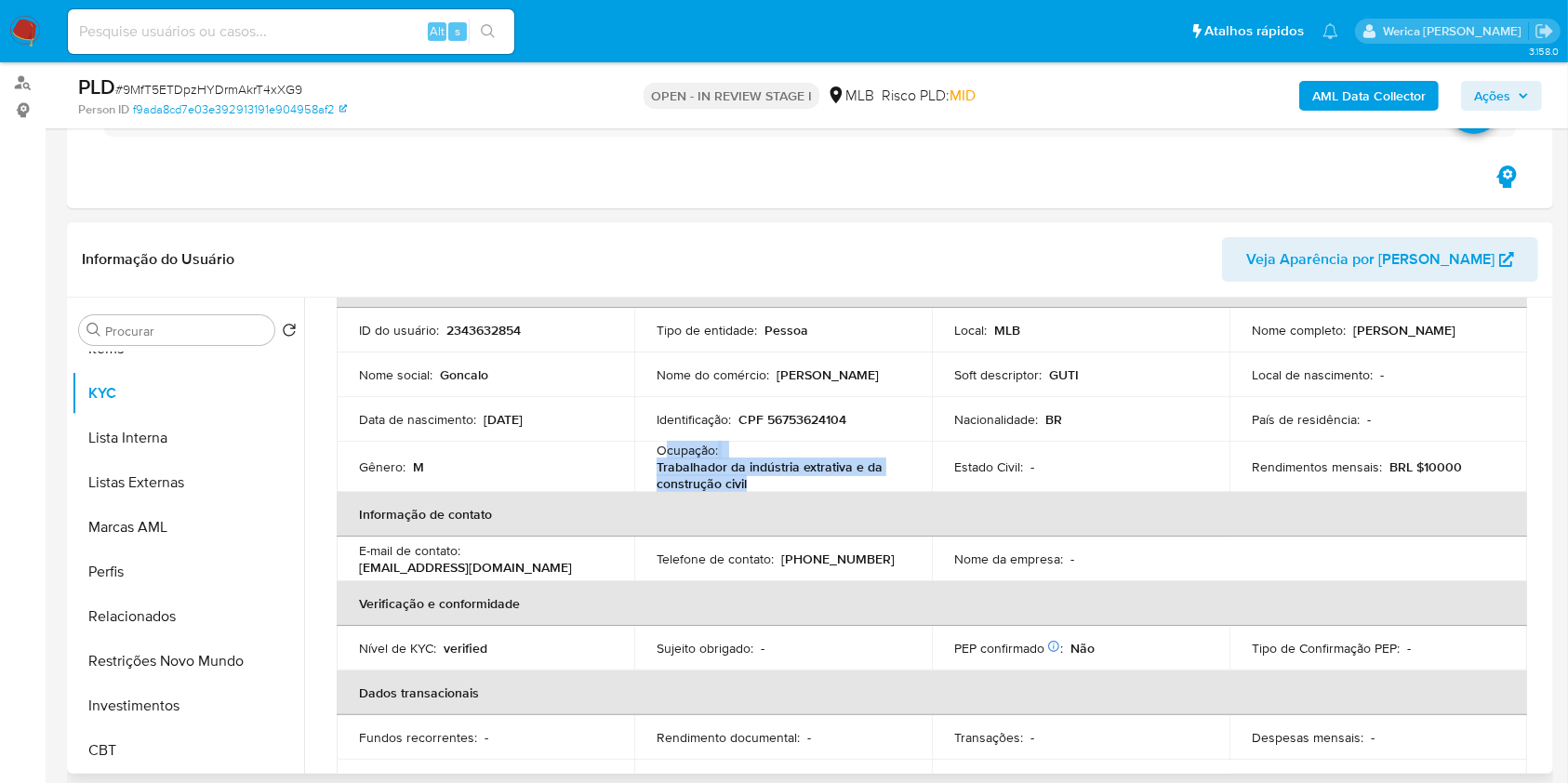
drag, startPoint x: 766, startPoint y: 487, endPoint x: 665, endPoint y: 449, distance: 107.9
click at [665, 449] on div "Ocupação : Trabalhador da indústria extrativa e da construção civil" at bounding box center [783, 466] width 253 height 50
copy div "cupação : Trabalhador da indústria extrativa e da construção civil"
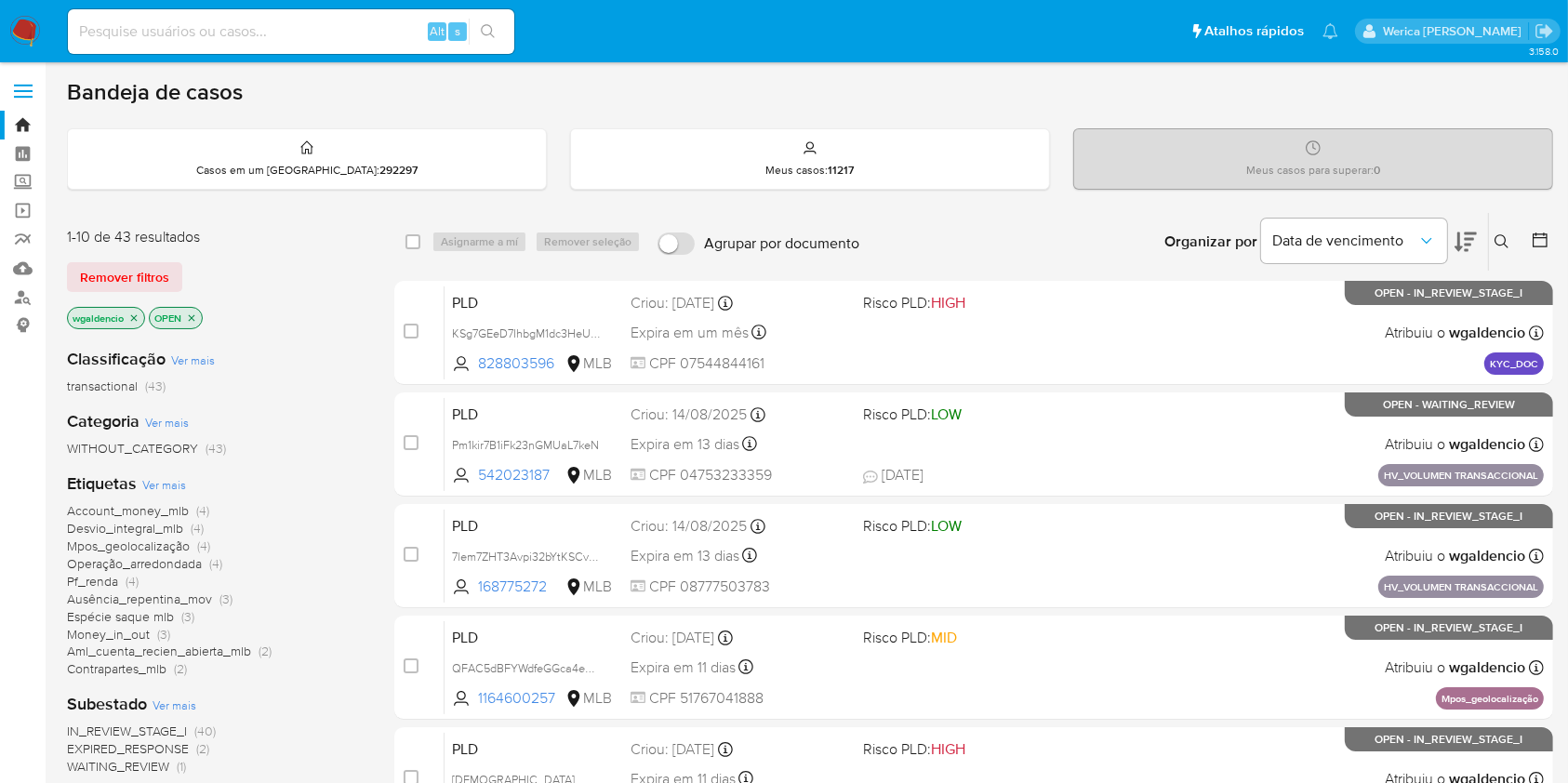
click at [119, 614] on span "Espécie saque mlb" at bounding box center [120, 616] width 107 height 18
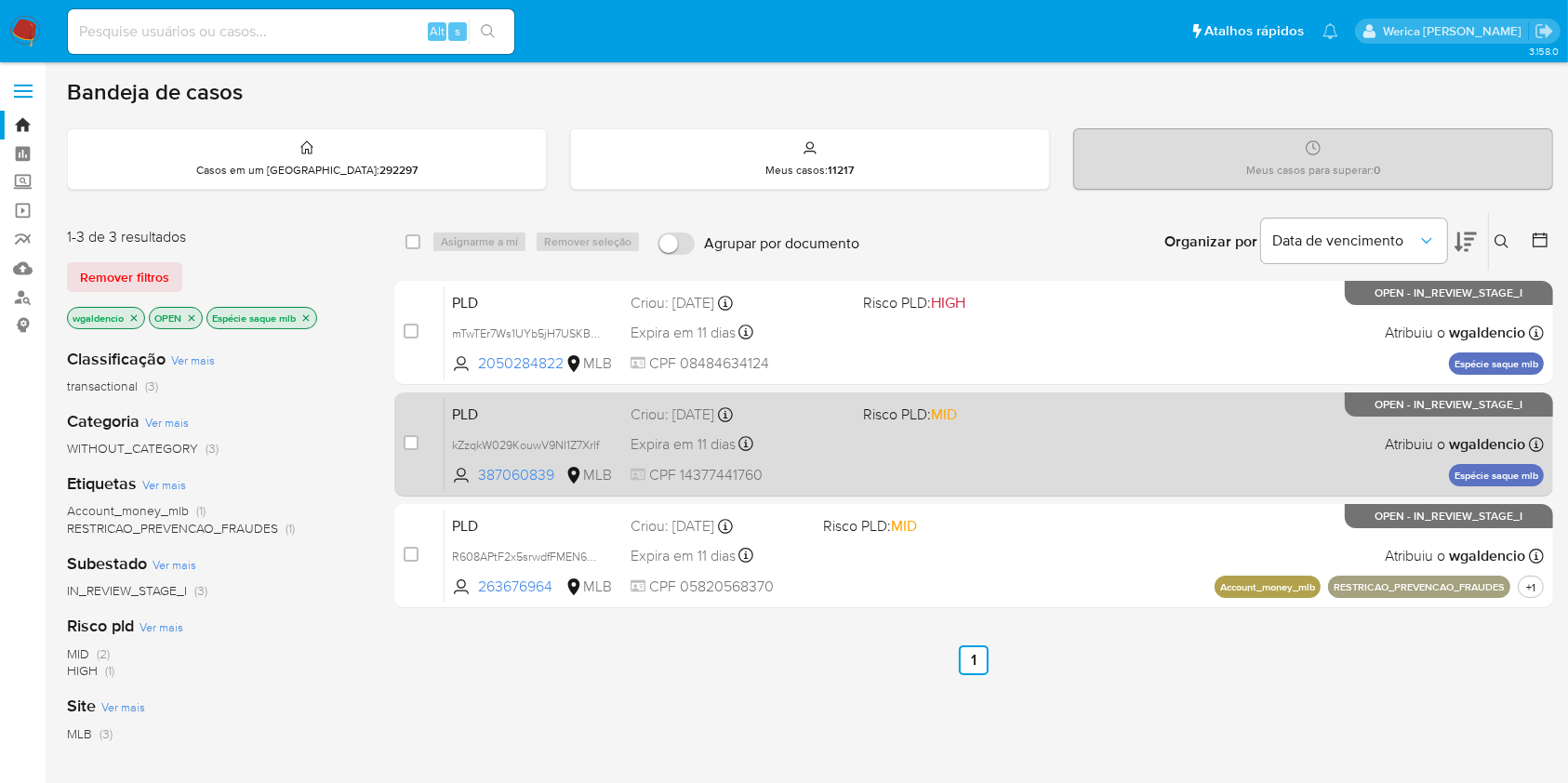
click at [1043, 428] on div "PLD kZzqkW029KouwV9NI1Z7Xrlf 387060839 MLB Risco PLD: MID Criou: 12/08/2025 Cri…" at bounding box center [994, 444] width 1100 height 94
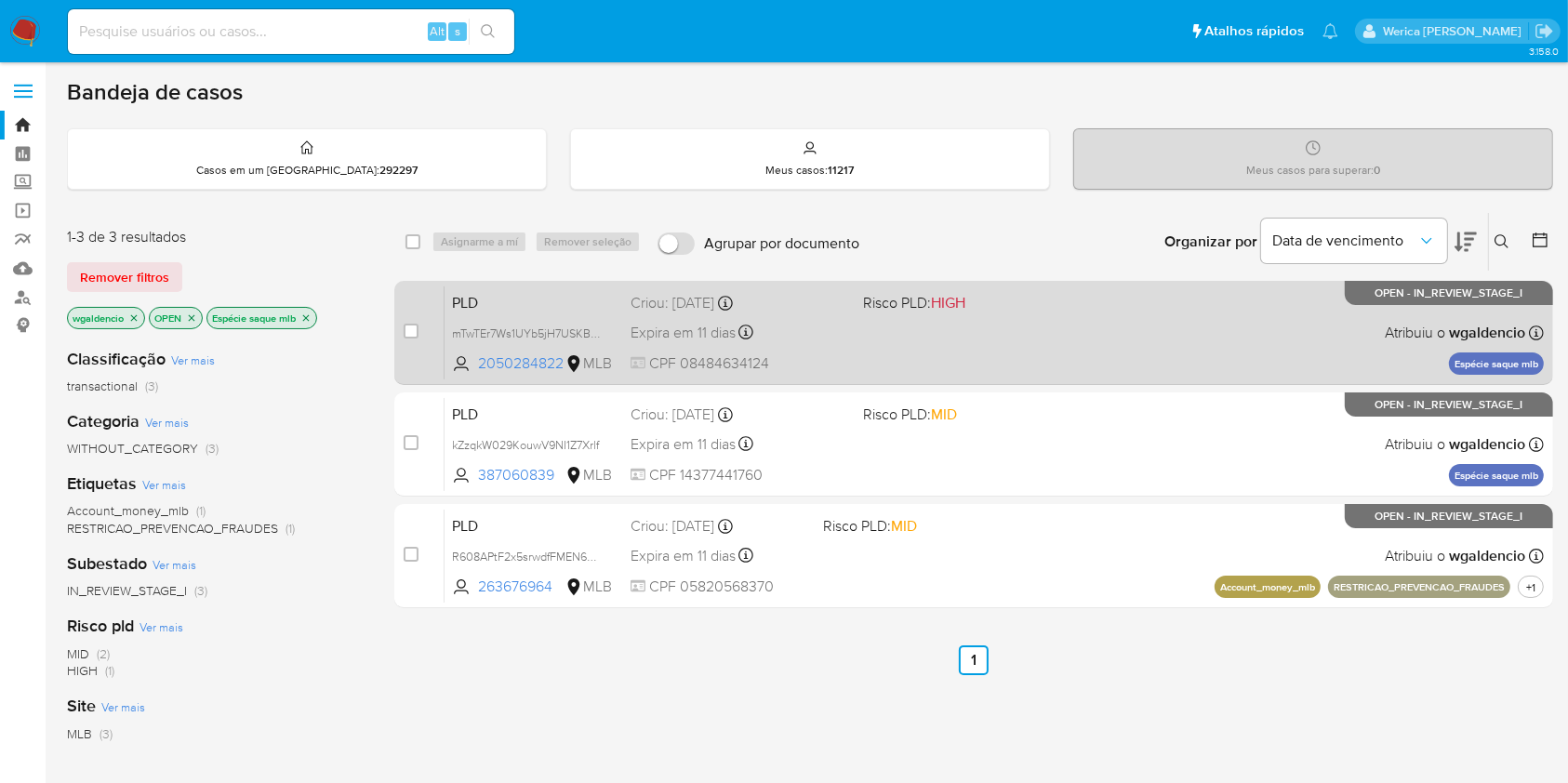
click at [1092, 340] on div "PLD mTwTEr7Ws1UYb5jH7USKB8Cr 2050284822 MLB Risco PLD: HIGH Criou: 12/08/2025 C…" at bounding box center [994, 333] width 1100 height 94
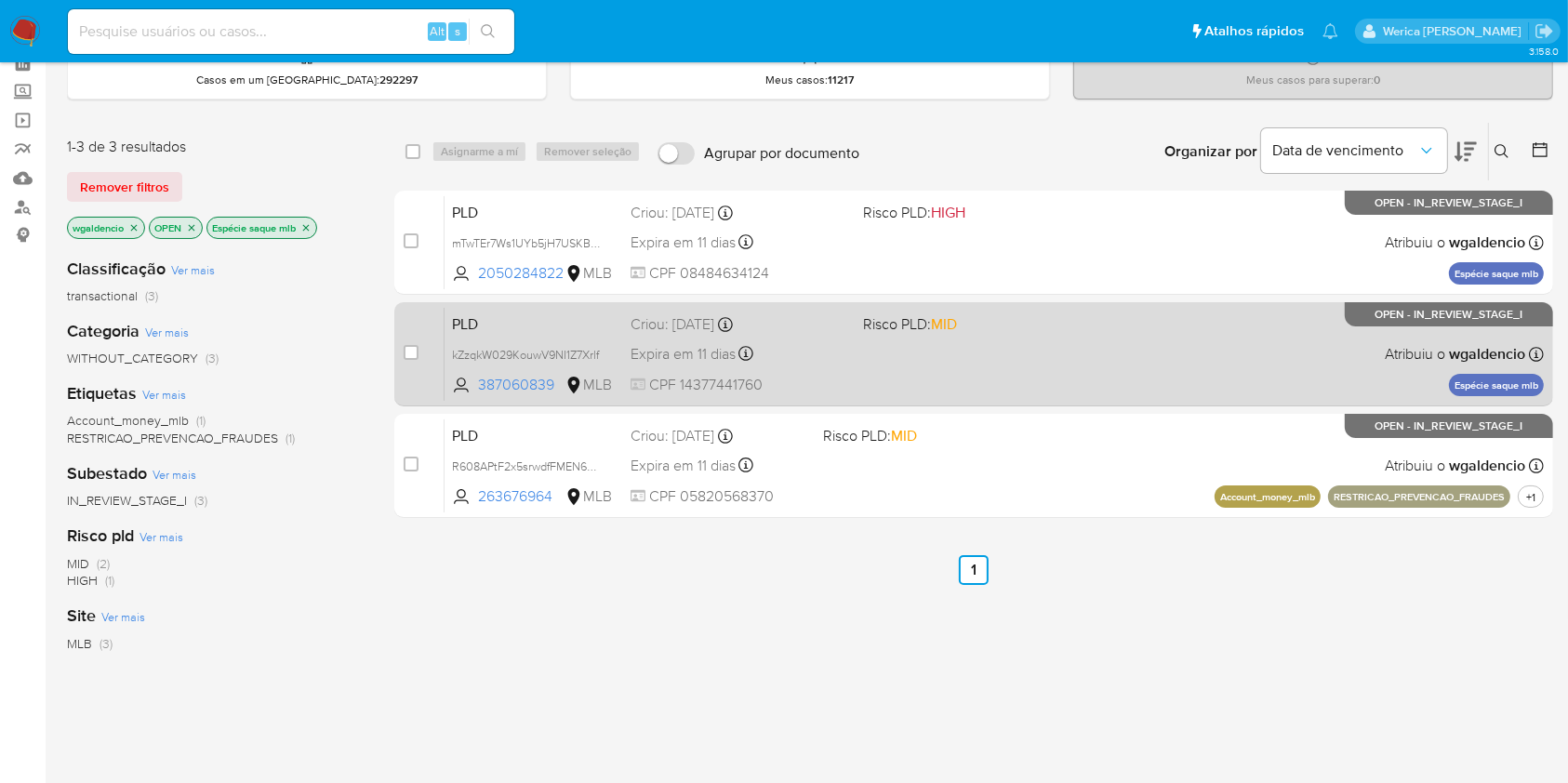
scroll to position [124, 0]
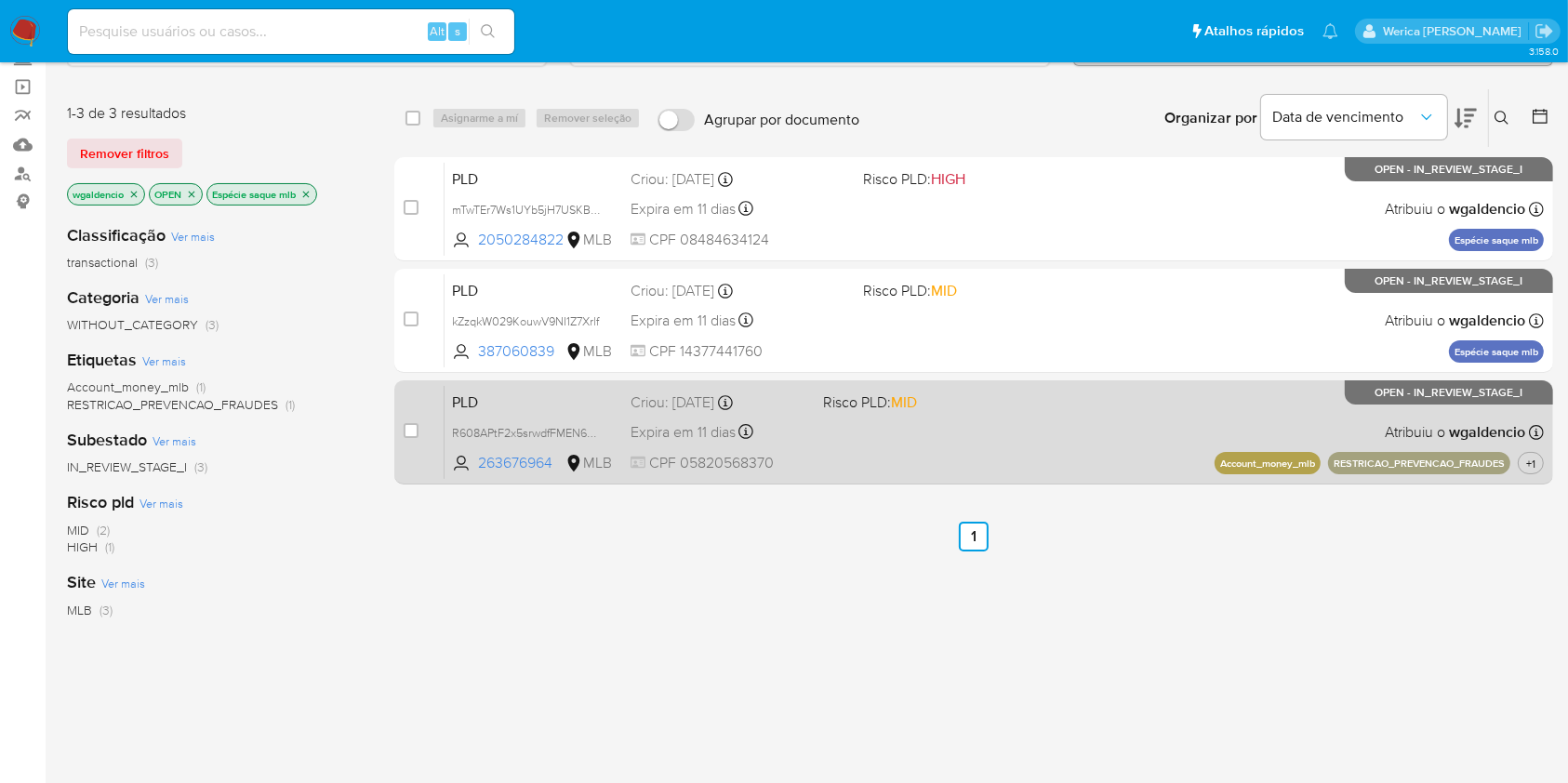
click at [1106, 438] on div "PLD R608APtF2x5srwdfFMEN66vP 263676964 MLB Risco PLD: MID Criou: 12/08/2025 Cri…" at bounding box center [994, 432] width 1100 height 94
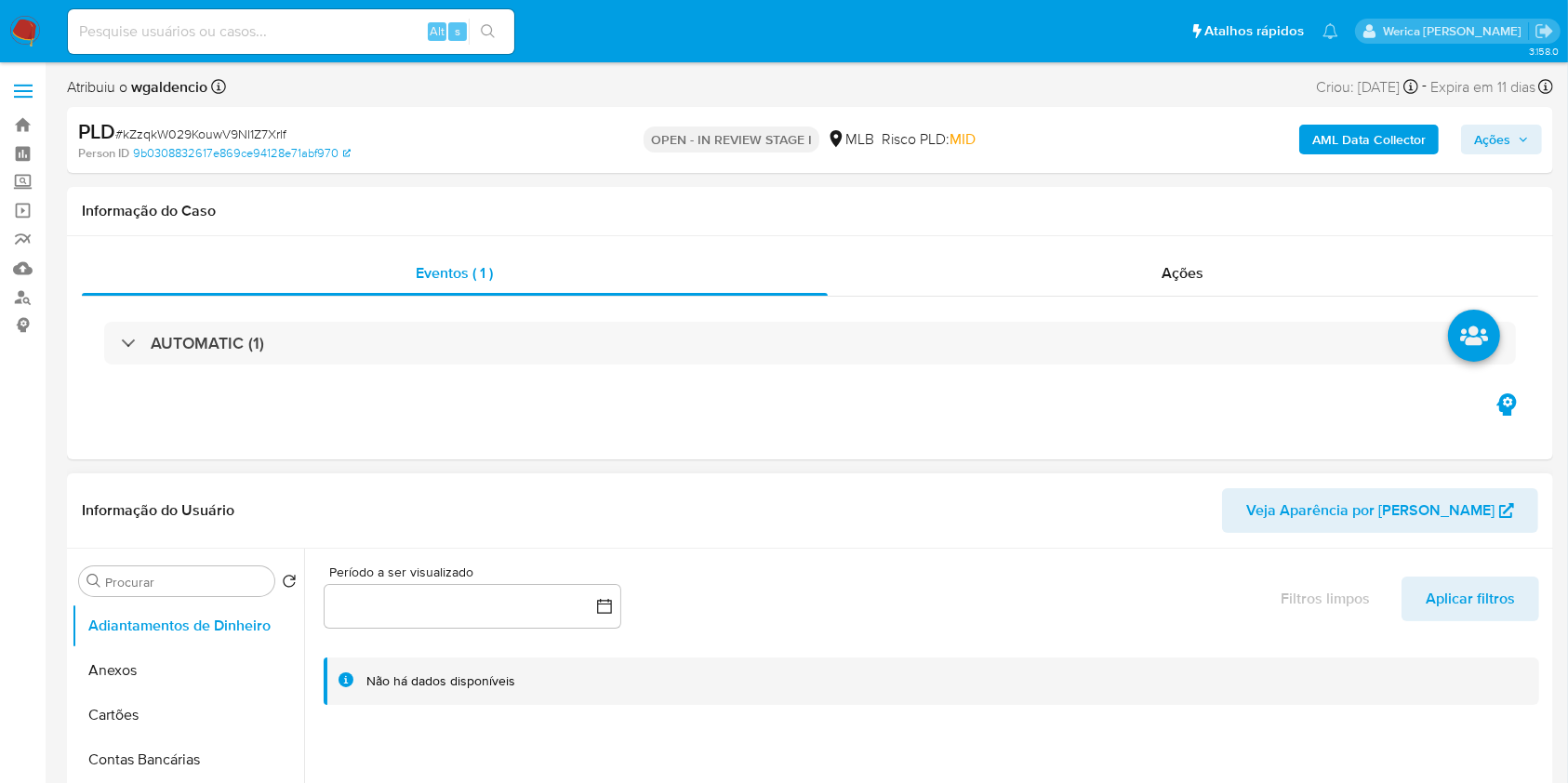
select select "10"
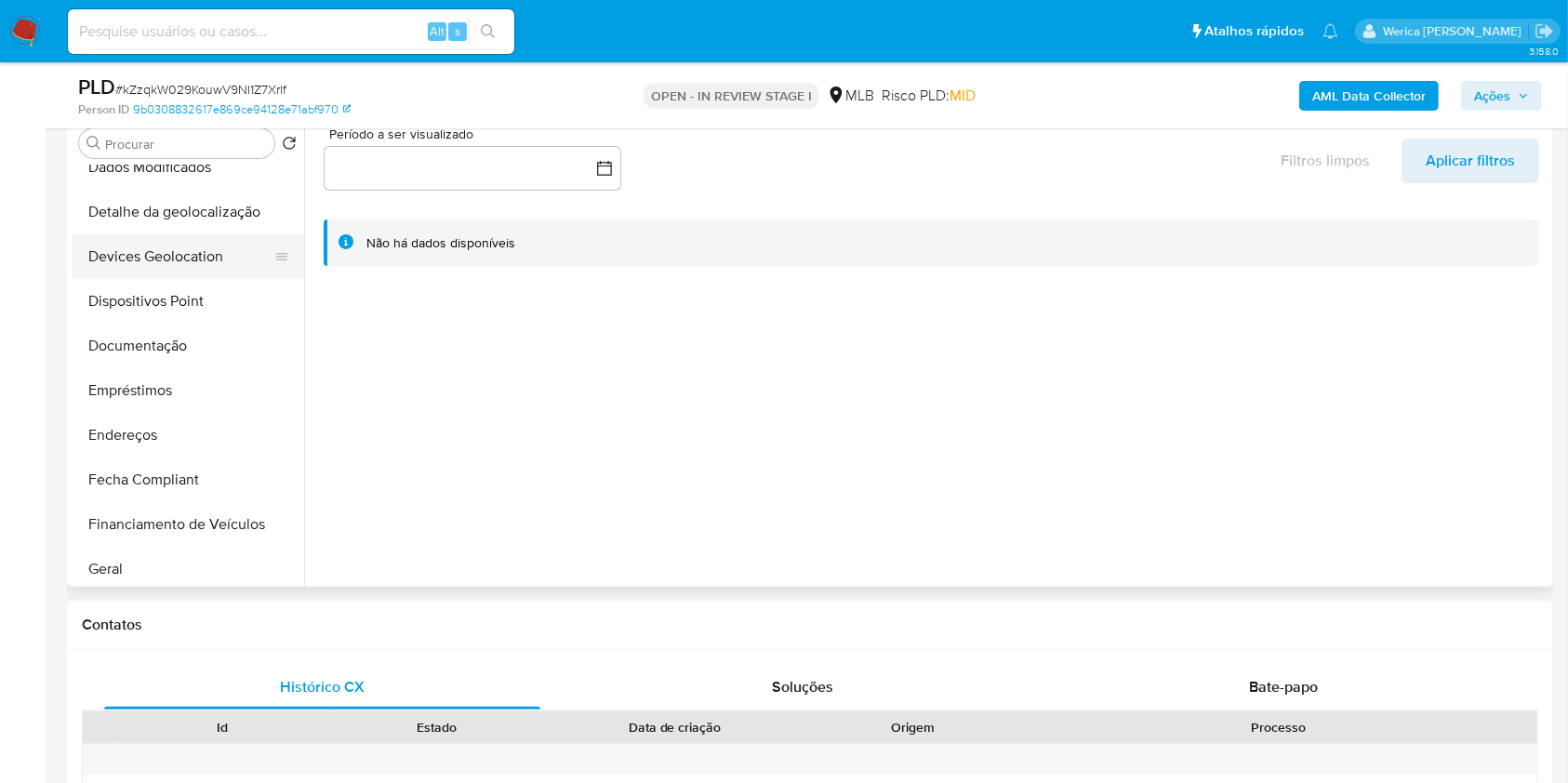
scroll to position [248, 0]
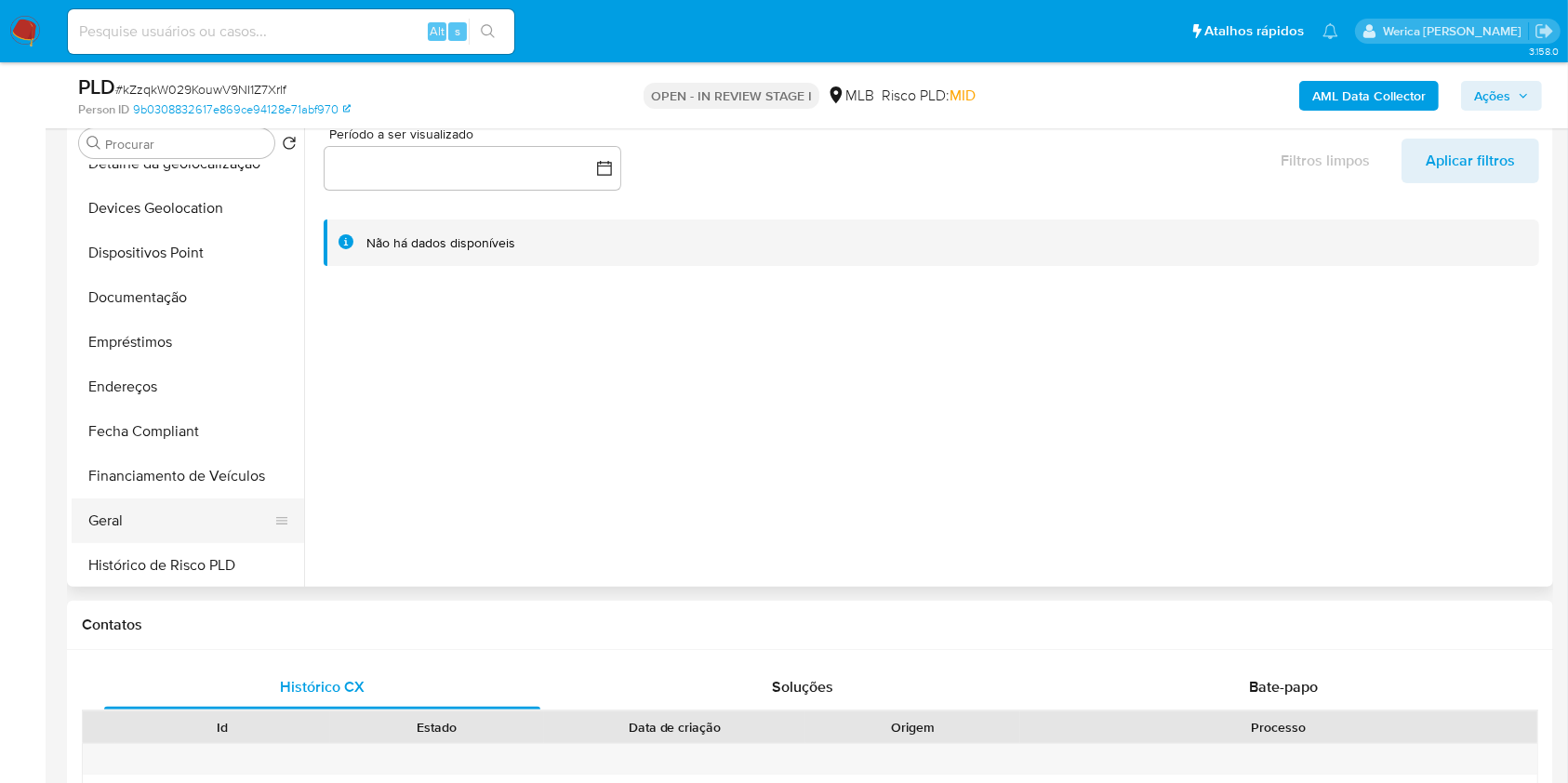
click at [183, 506] on button "Geral" at bounding box center [180, 521] width 218 height 45
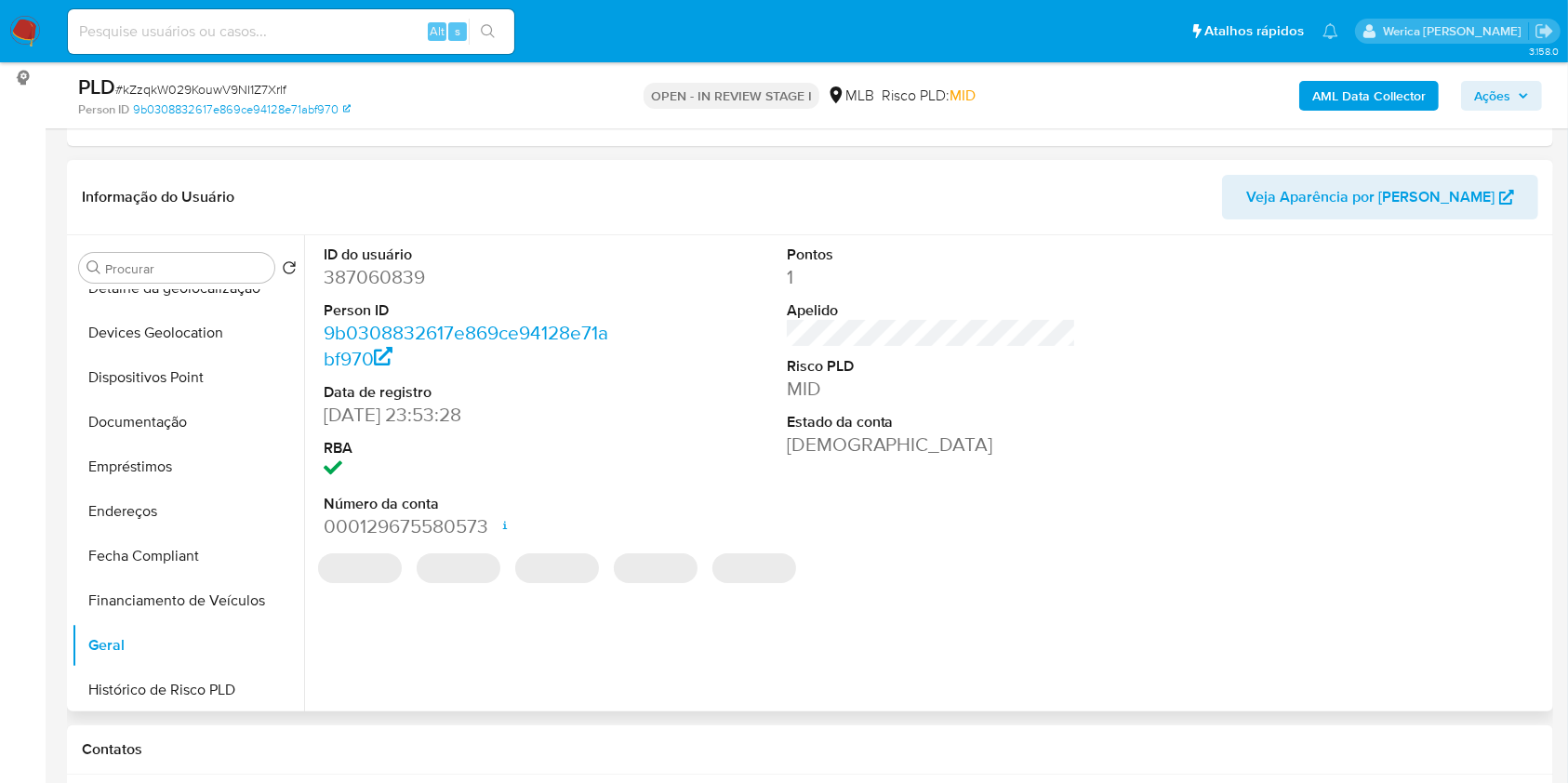
click at [375, 273] on dd "387060839" at bounding box center [468, 276] width 290 height 26
click at [372, 273] on dd "387060839" at bounding box center [468, 276] width 290 height 26
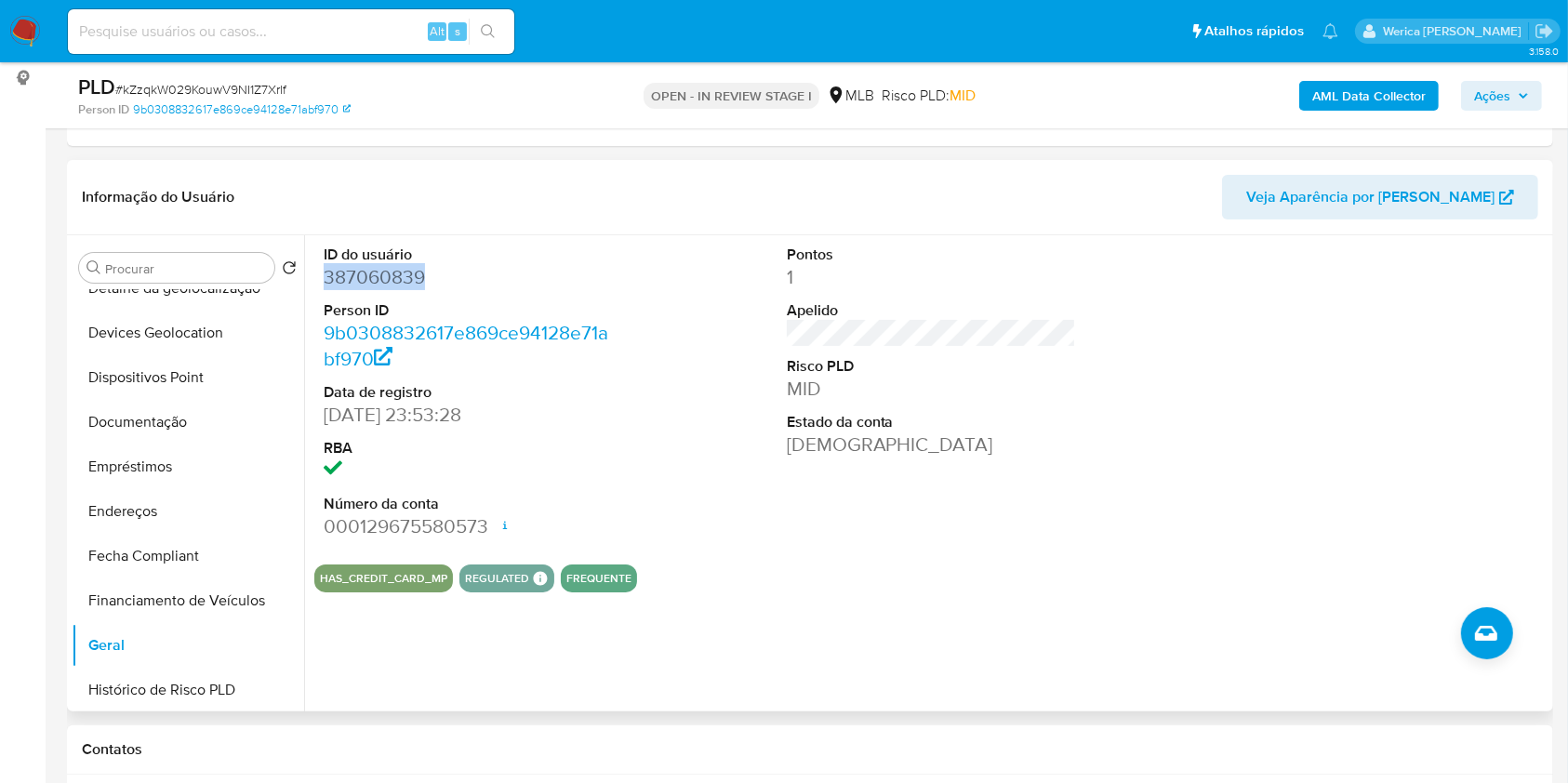
copy dd "387060839"
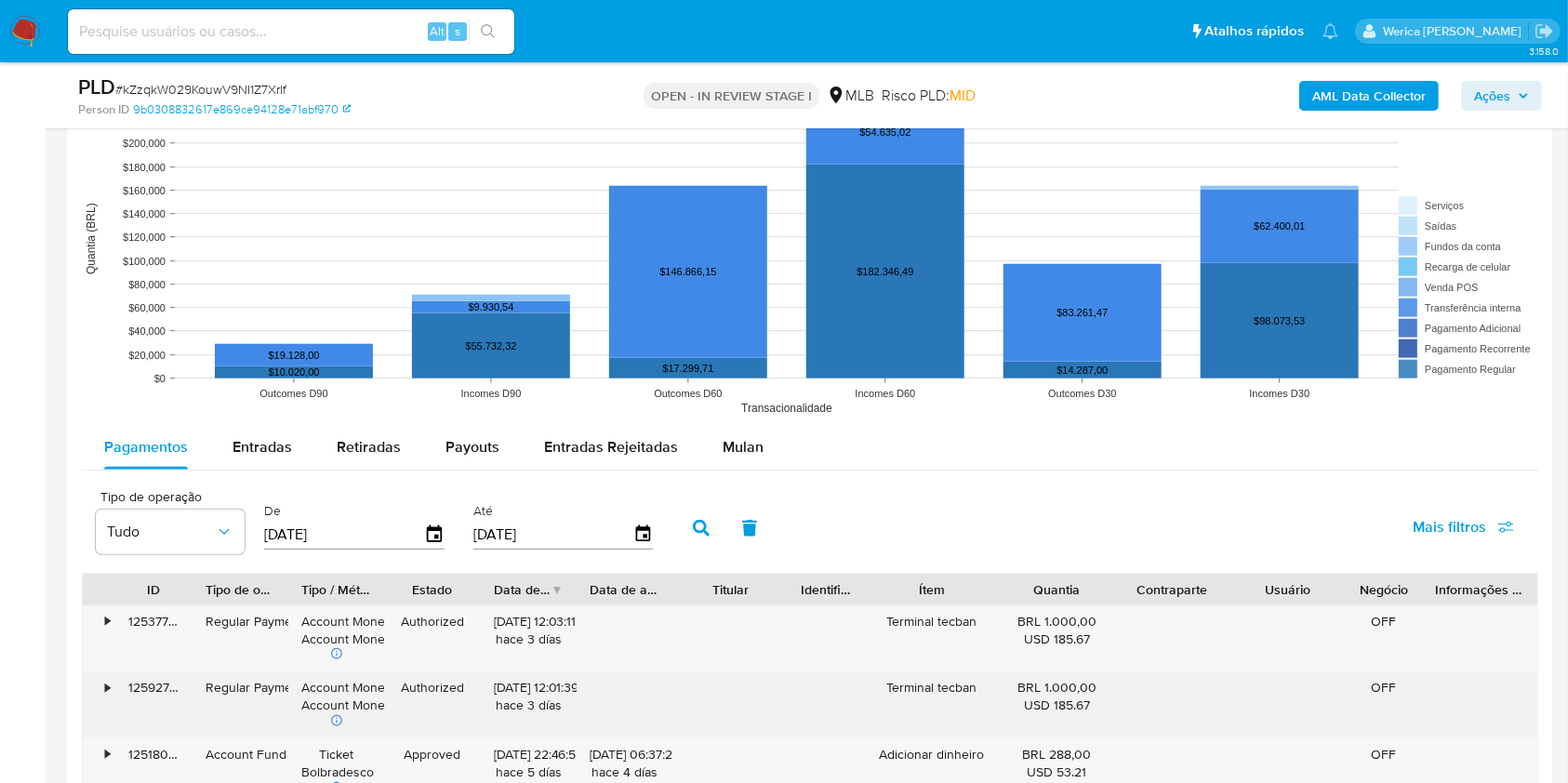
scroll to position [1908, 0]
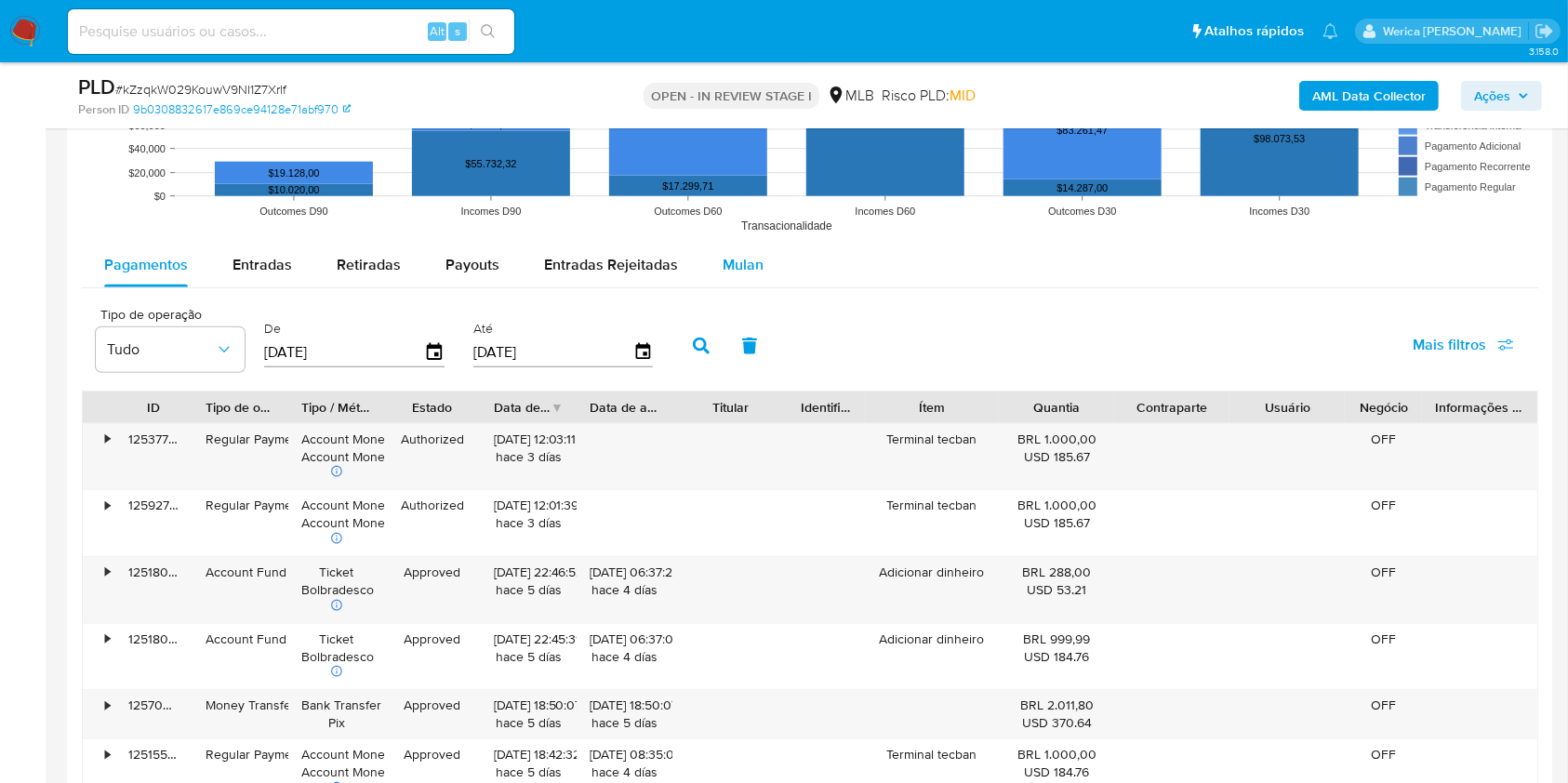
click at [751, 260] on span "Mulan" at bounding box center [743, 265] width 41 height 21
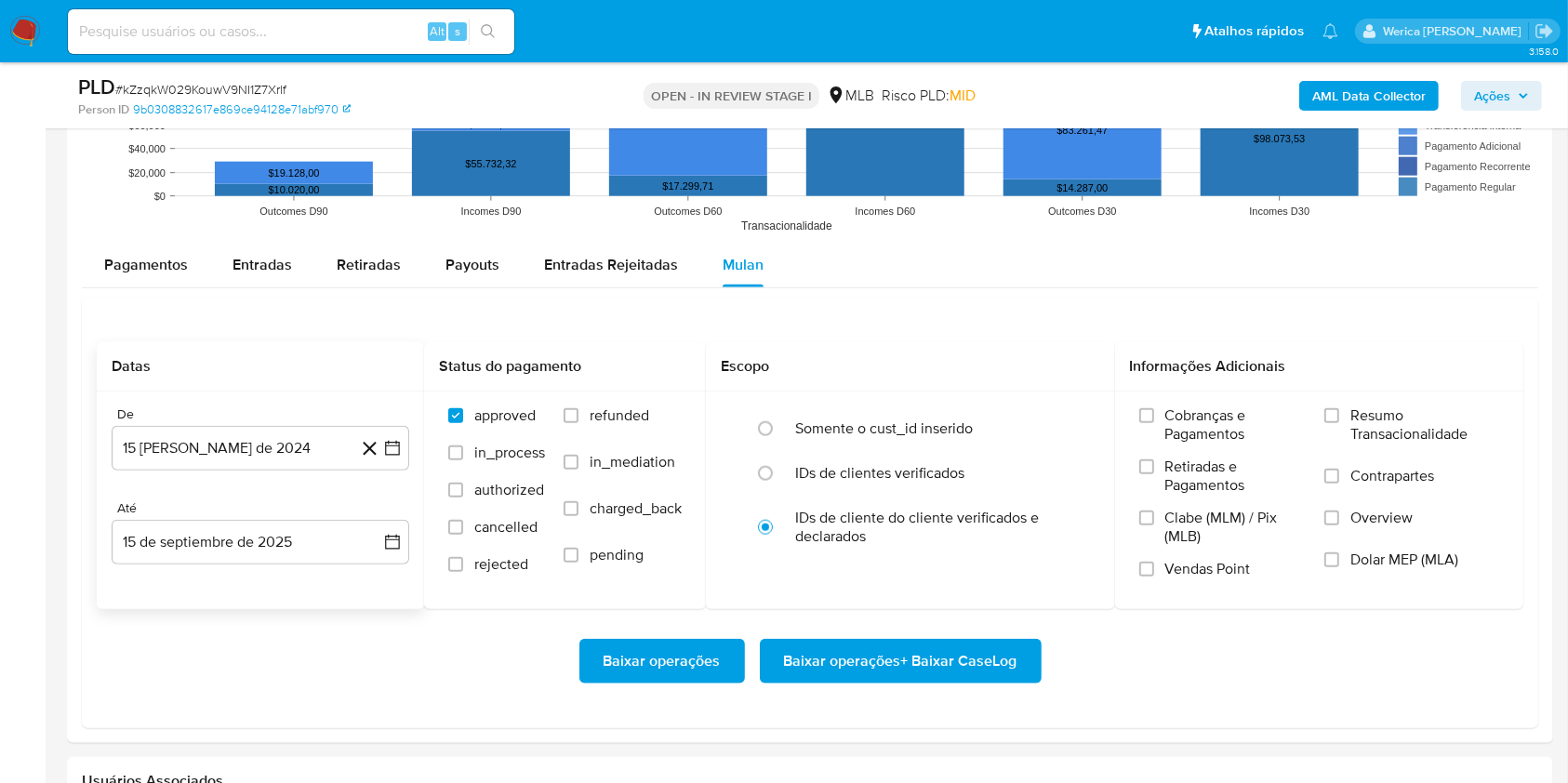
click at [260, 420] on div "De" at bounding box center [260, 415] width 297 height 16
click at [261, 462] on button "15 de agosto de 2024" at bounding box center [260, 448] width 297 height 45
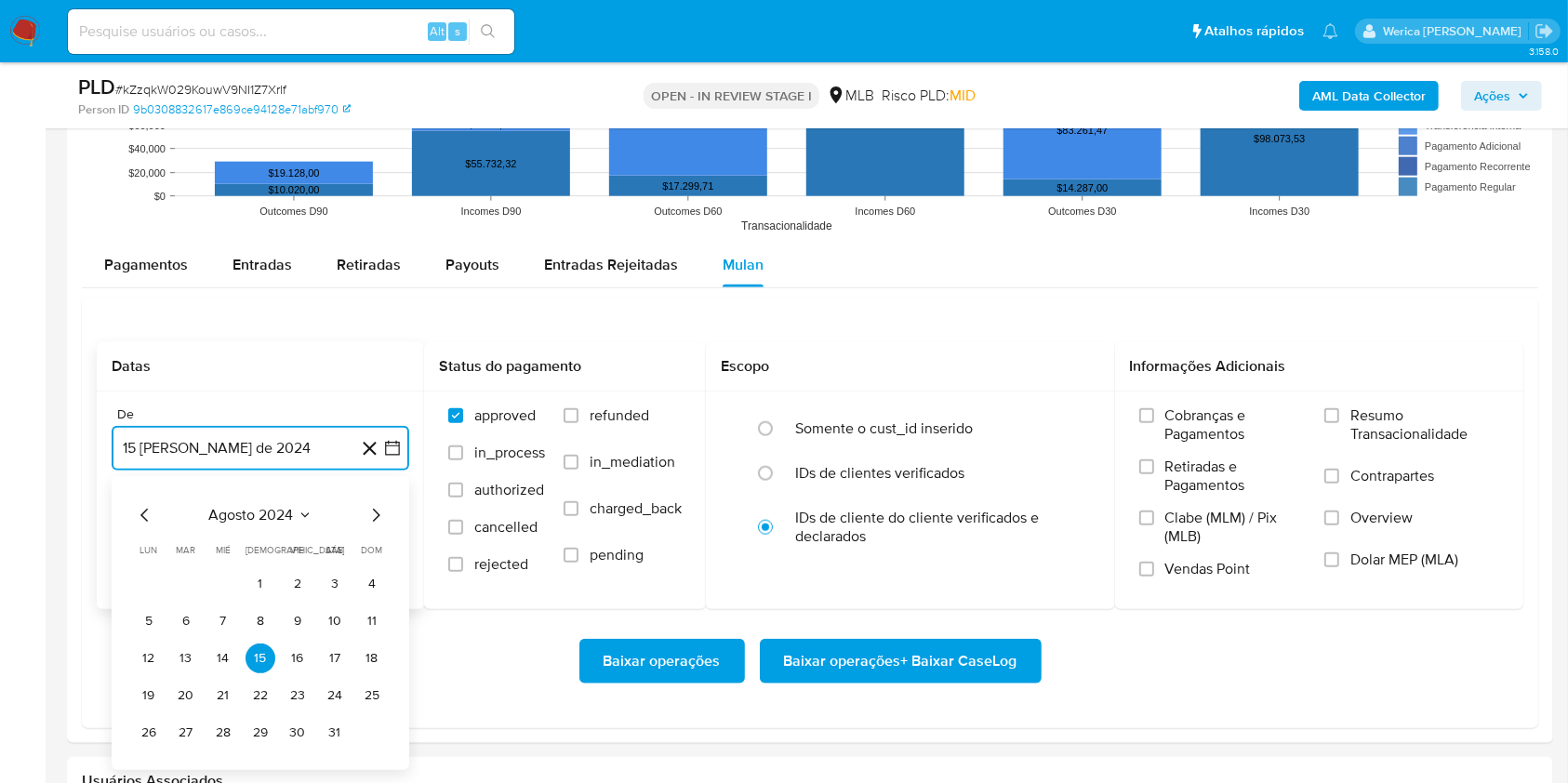
click at [285, 521] on span "agosto 2024" at bounding box center [251, 514] width 84 height 18
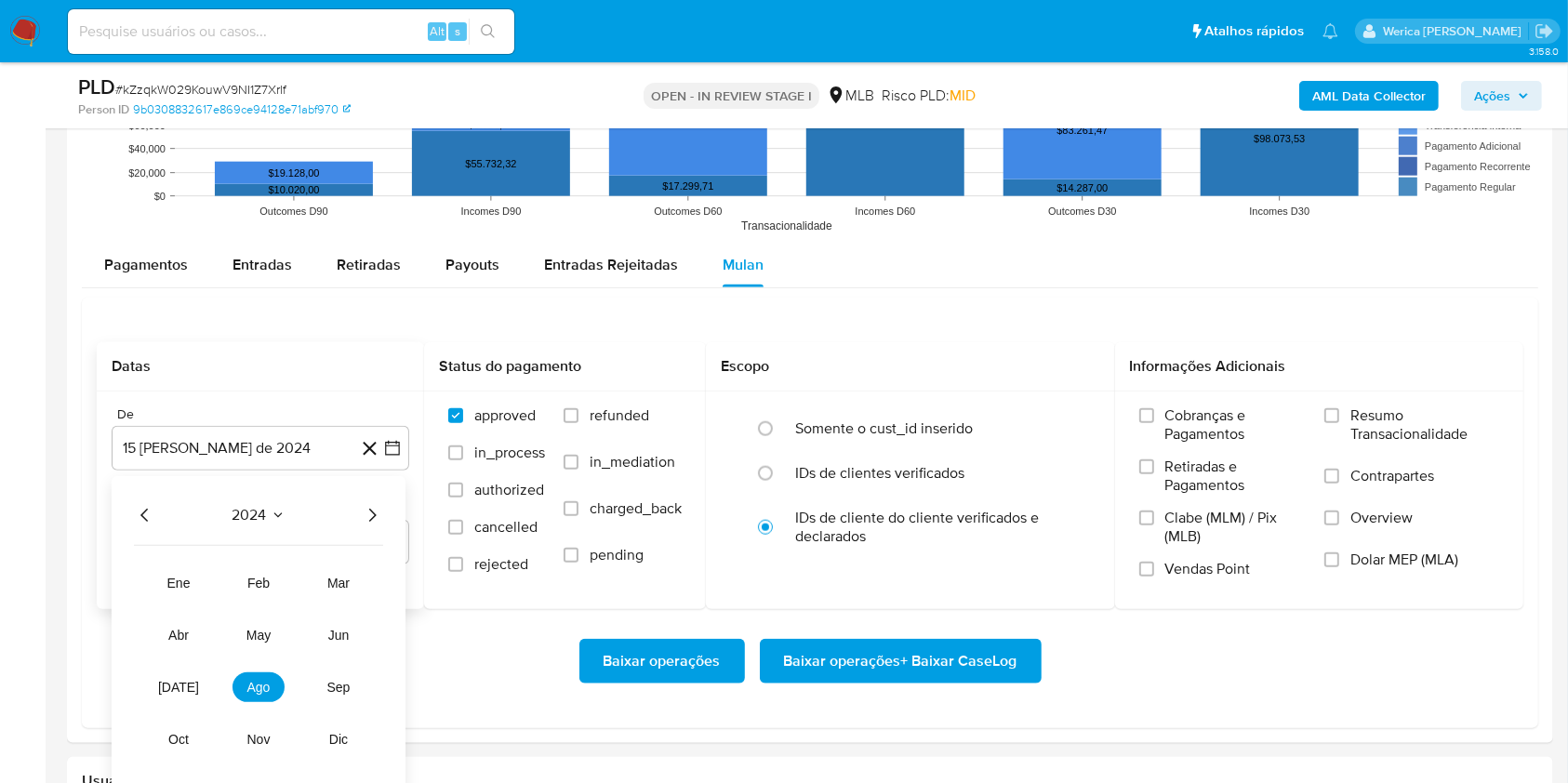
click at [373, 517] on icon "Año siguiente" at bounding box center [371, 514] width 22 height 22
click at [171, 681] on span "jul" at bounding box center [178, 688] width 41 height 15
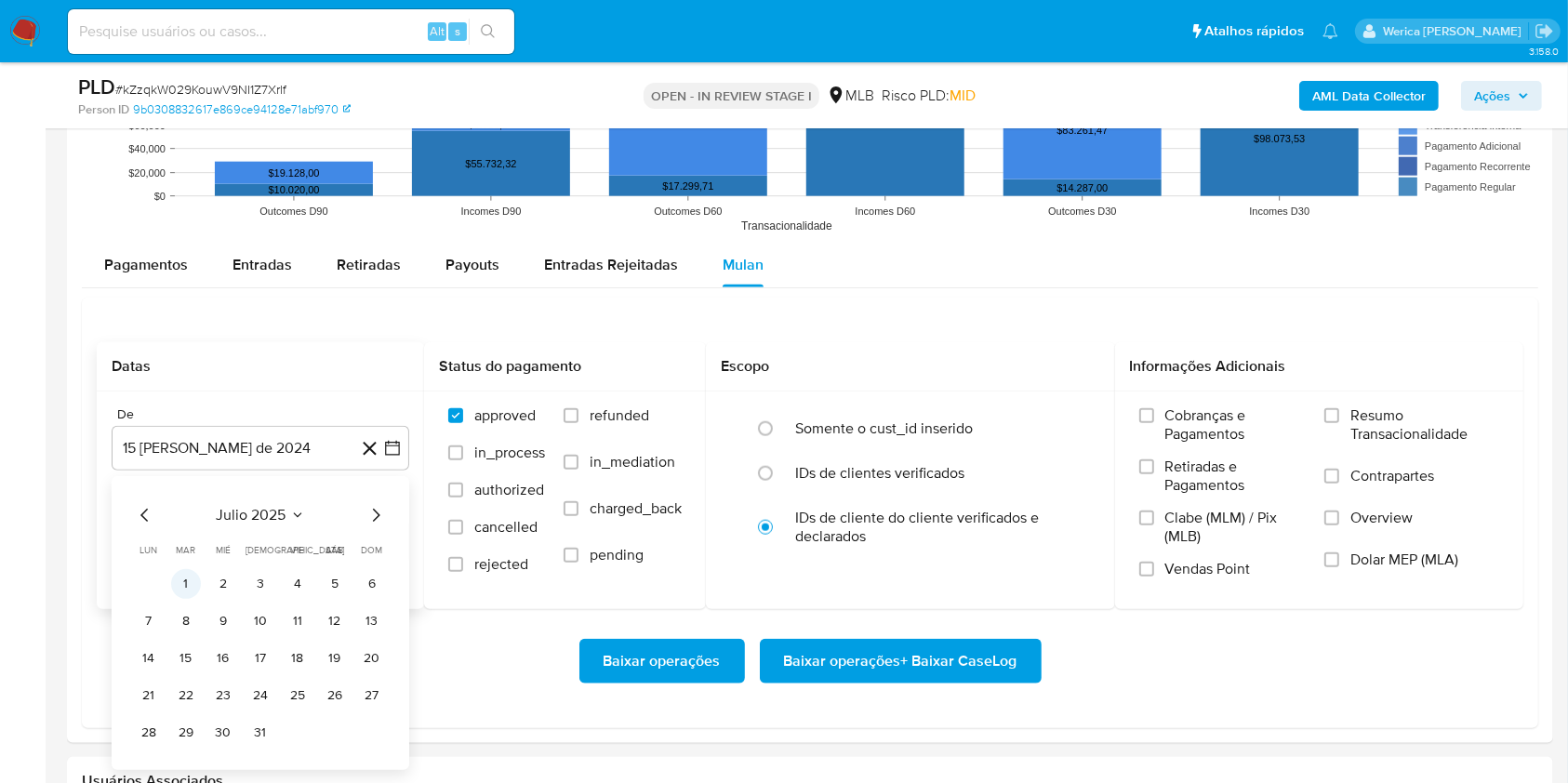
click at [187, 577] on button "1" at bounding box center [185, 583] width 30 height 30
click at [1159, 482] on label "Retiradas e Pagamentos" at bounding box center [1223, 483] width 167 height 51
click at [1154, 474] on input "Retiradas e Pagamentos" at bounding box center [1147, 467] width 15 height 15
click at [1176, 542] on span "Clabe (MLM) / Pix (MLB)" at bounding box center [1236, 527] width 140 height 37
click at [1189, 580] on label "Vendas Point" at bounding box center [1223, 577] width 167 height 33
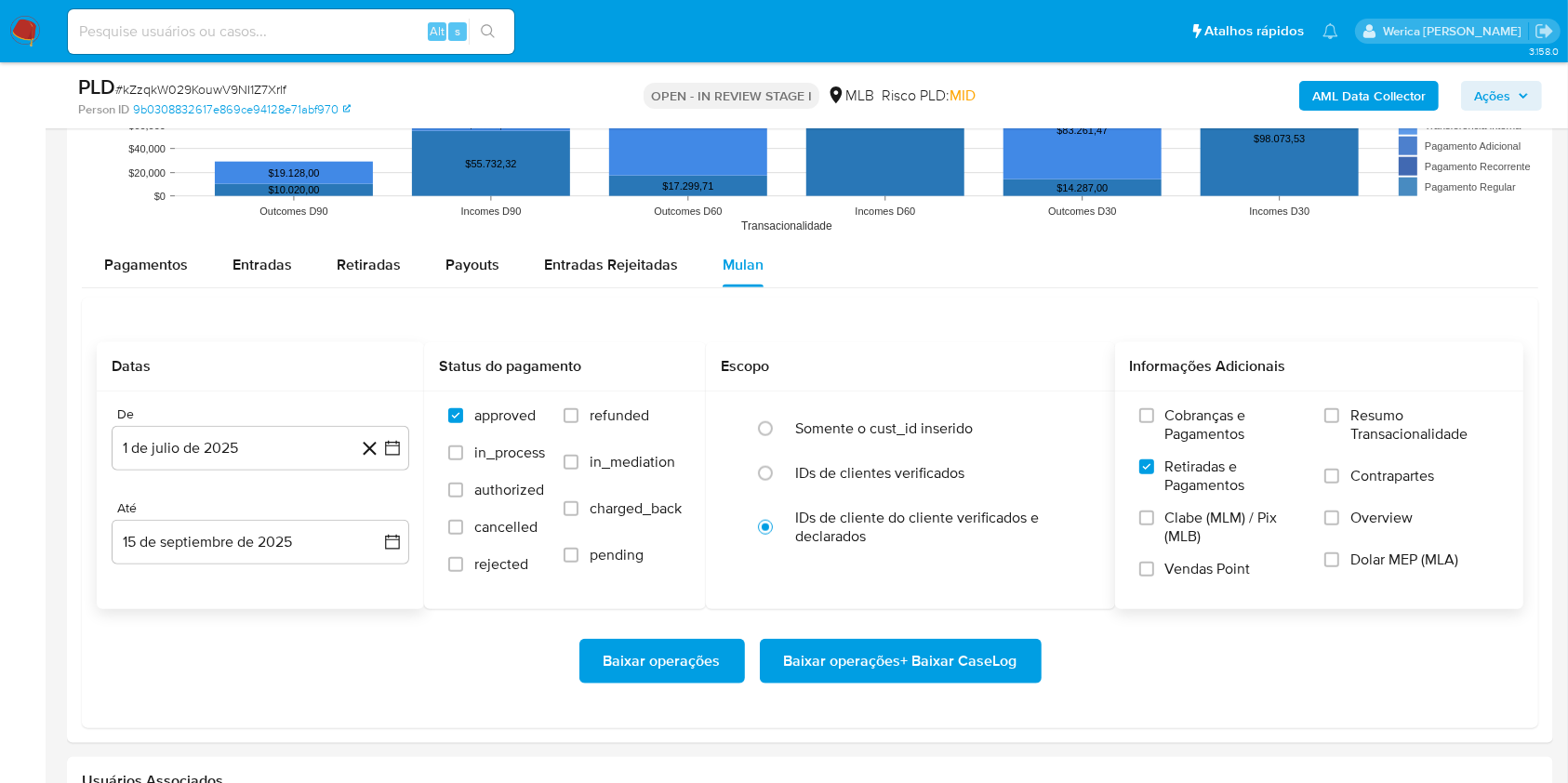
click at [1170, 531] on span "Clabe (MLM) / Pix (MLB)" at bounding box center [1236, 527] width 140 height 37
click at [1154, 526] on input "Clabe (MLM) / Pix (MLB)" at bounding box center [1147, 518] width 15 height 15
click at [1176, 418] on span "Cobranças e Pagamentos" at bounding box center [1236, 425] width 140 height 37
click at [1154, 418] on input "Cobranças e Pagamentos" at bounding box center [1147, 416] width 15 height 15
click at [1350, 427] on label "Resumo Transacionalidade" at bounding box center [1412, 437] width 175 height 60
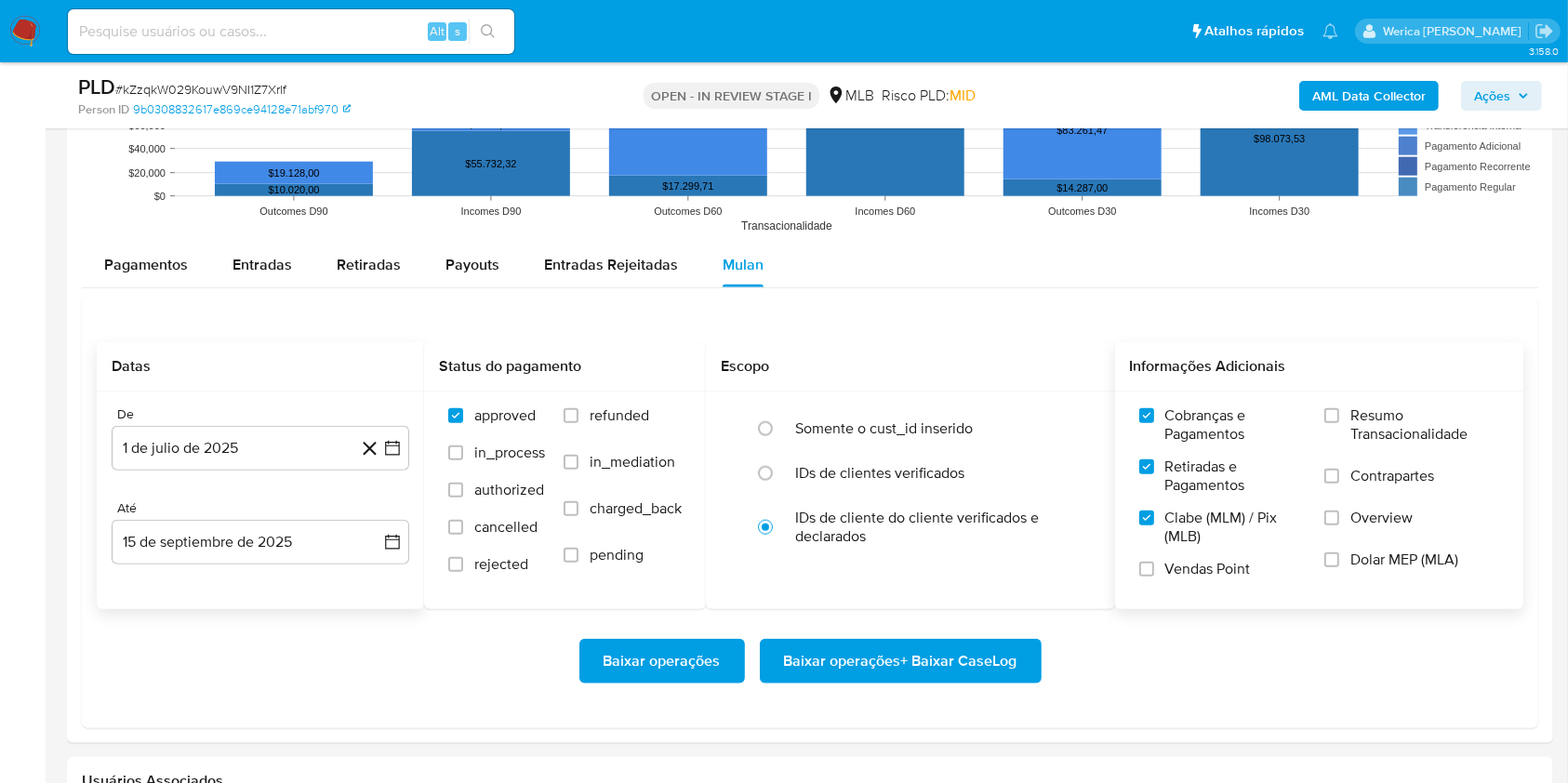
click at [1340, 423] on input "Resumo Transacionalidade" at bounding box center [1332, 416] width 15 height 15
click at [1354, 484] on span "Contrapartes" at bounding box center [1391, 476] width 83 height 18
click at [1340, 484] on input "Contrapartes" at bounding box center [1332, 477] width 15 height 15
click at [1366, 525] on span "Overview" at bounding box center [1381, 517] width 62 height 18
click at [1340, 525] on input "Overview" at bounding box center [1332, 518] width 15 height 15
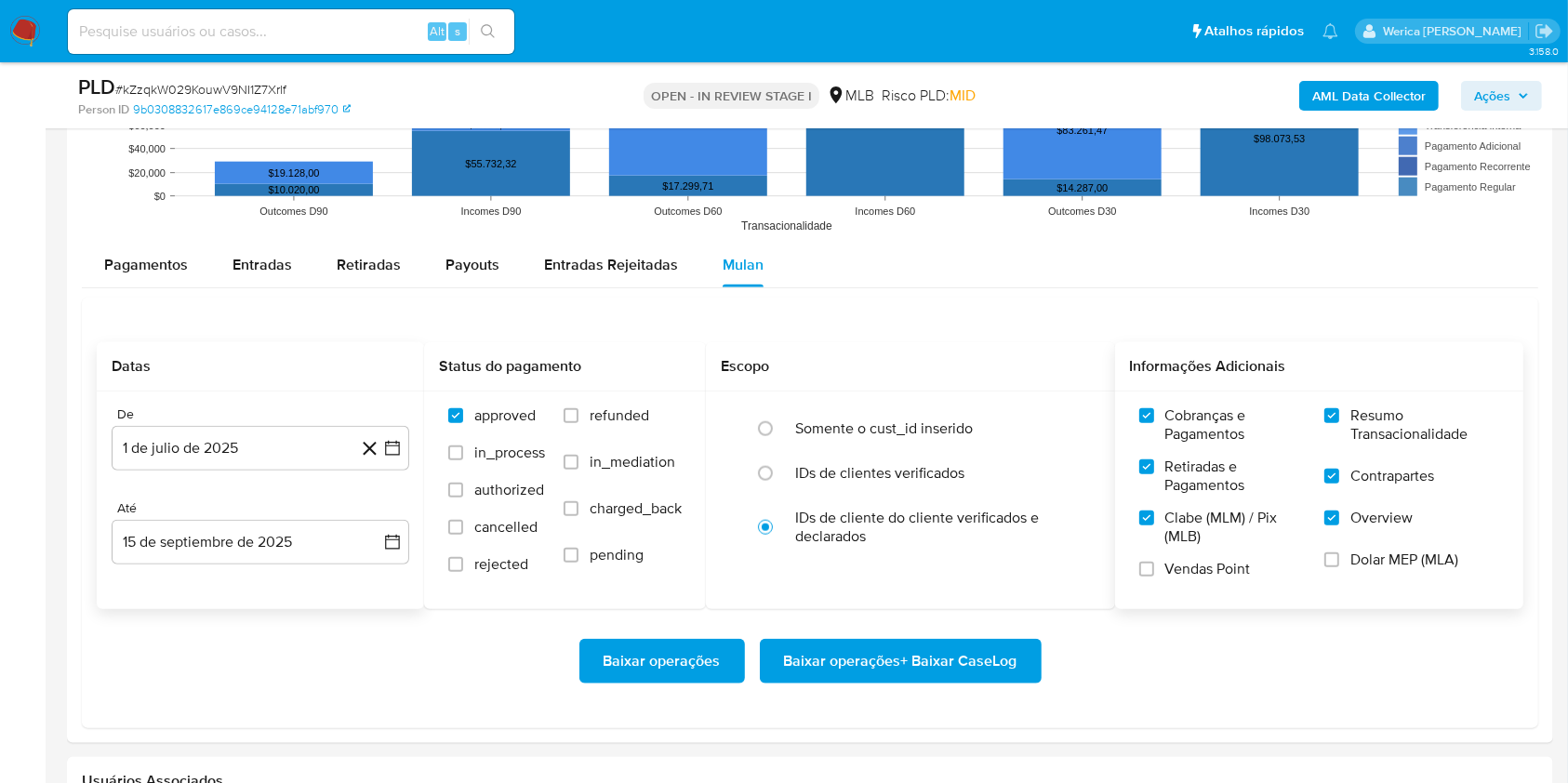
click at [1366, 546] on label "Overview" at bounding box center [1412, 530] width 175 height 42
click at [1340, 526] on input "Overview" at bounding box center [1332, 518] width 15 height 15
click at [1347, 577] on label "Dolar MEP (MLA)" at bounding box center [1412, 572] width 175 height 42
click at [1340, 567] on input "Dolar MEP (MLA)" at bounding box center [1332, 560] width 15 height 15
drag, startPoint x: 1334, startPoint y: 539, endPoint x: 1316, endPoint y: 538, distance: 18.0
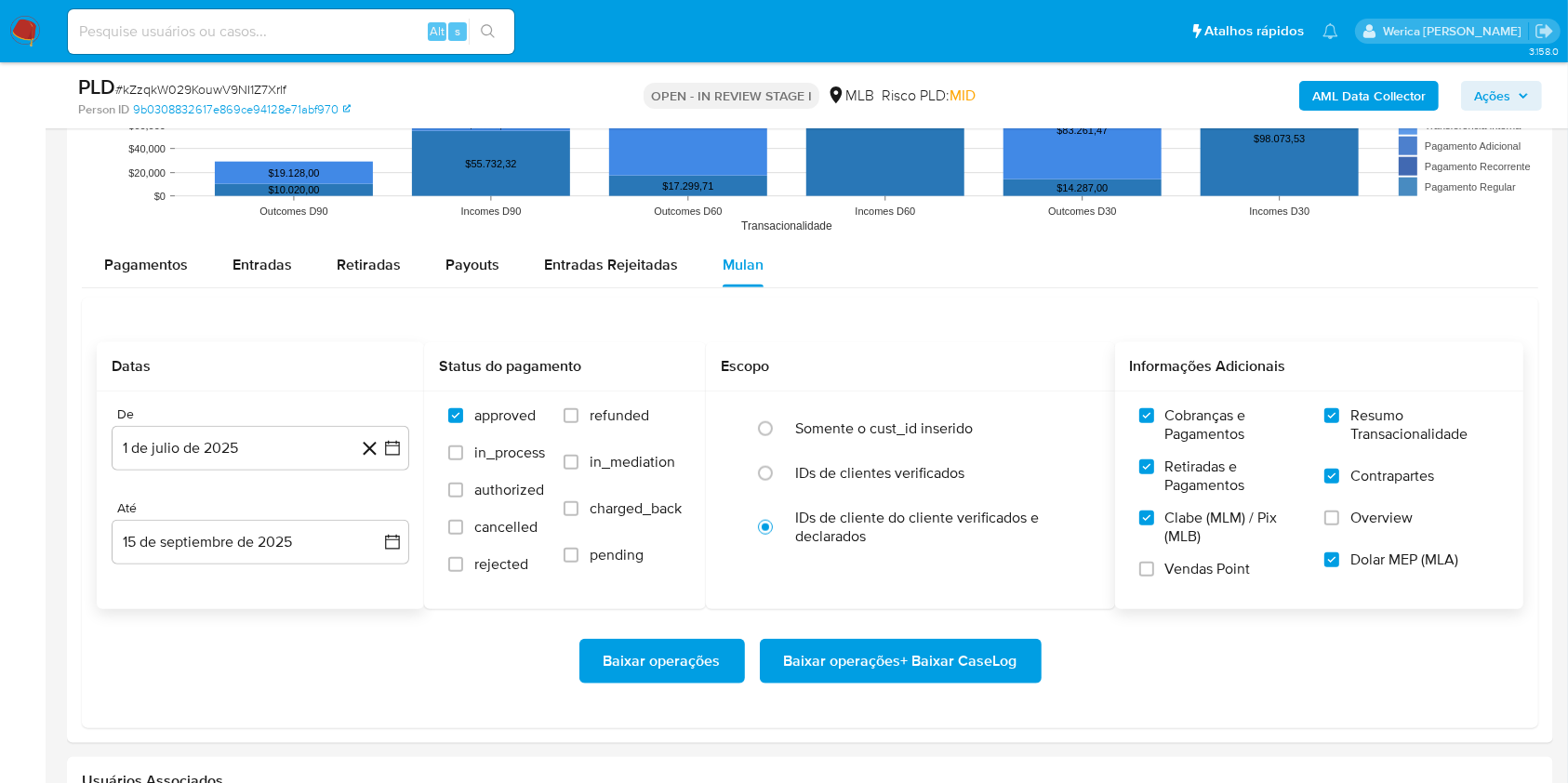
click at [1332, 539] on label "Overview" at bounding box center [1412, 530] width 175 height 42
click at [1332, 526] on input "Overview" at bounding box center [1332, 518] width 15 height 15
click at [1205, 564] on span "Vendas Point" at bounding box center [1208, 569] width 85 height 18
click at [1154, 564] on input "Vendas Point" at bounding box center [1147, 569] width 15 height 15
click at [921, 654] on span "Baixar operações + Baixar CaseLog" at bounding box center [900, 661] width 233 height 41
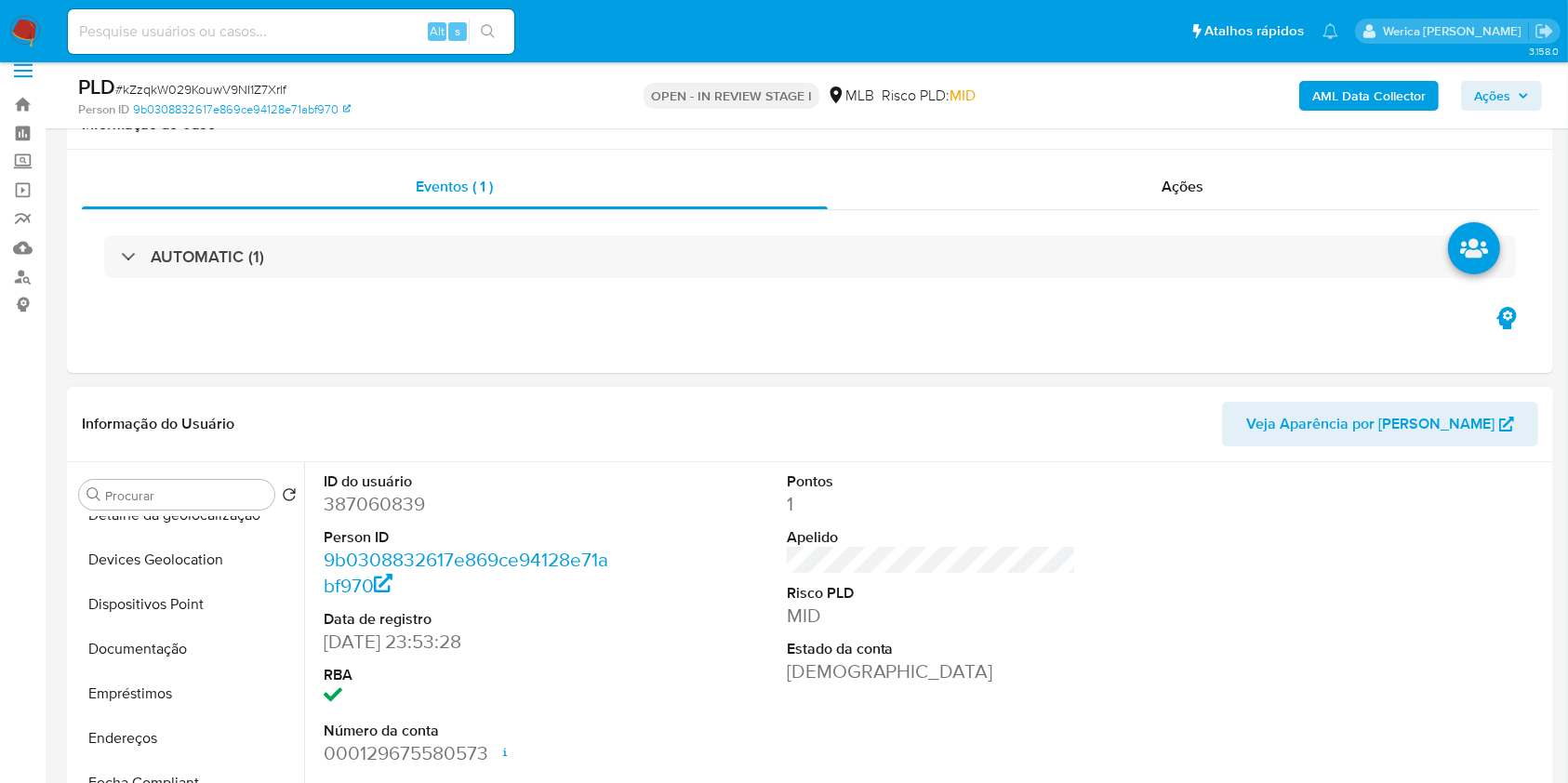
scroll to position [0, 0]
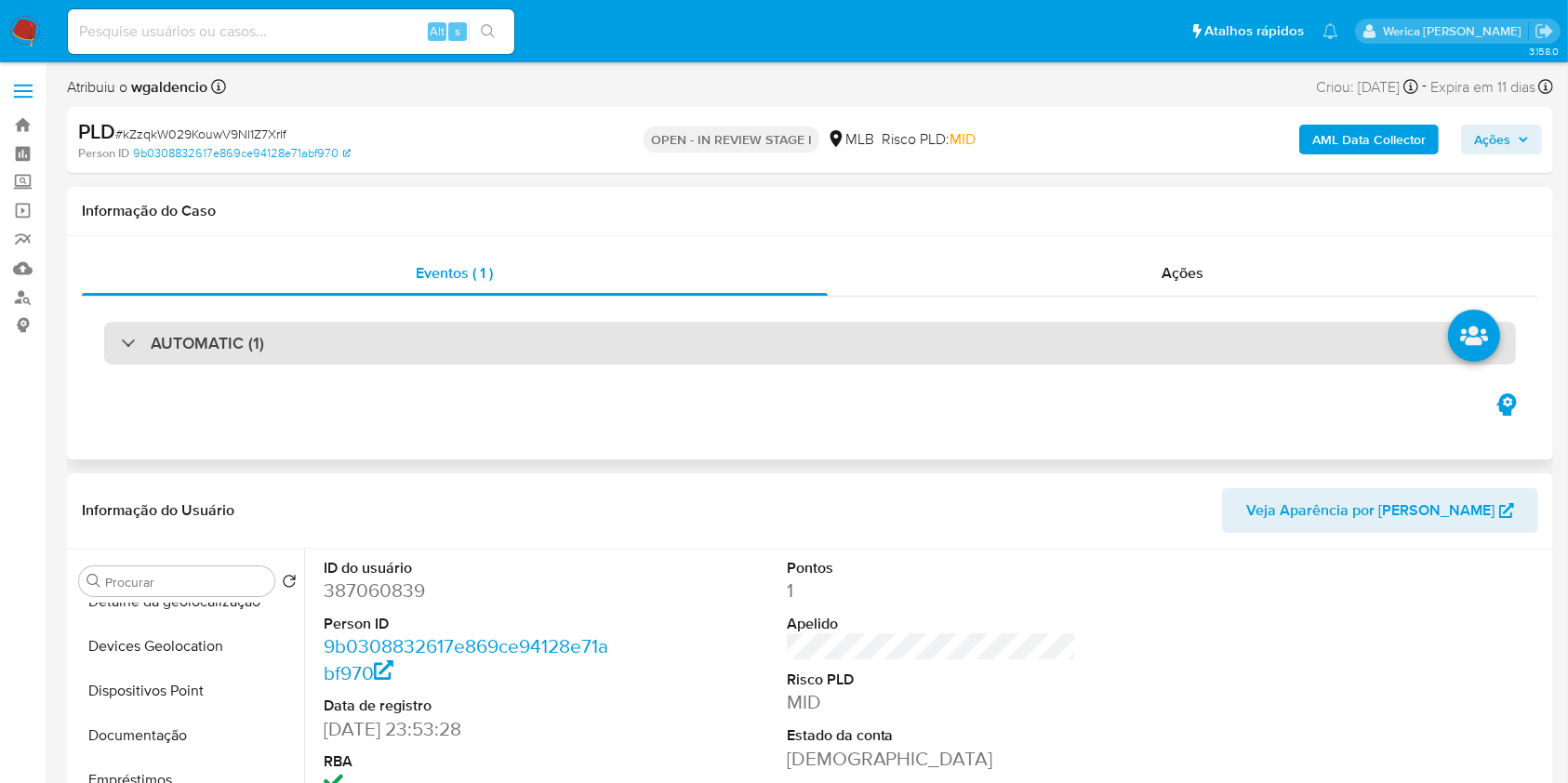
click at [779, 324] on div "AUTOMATIC (1)" at bounding box center [810, 343] width 1412 height 43
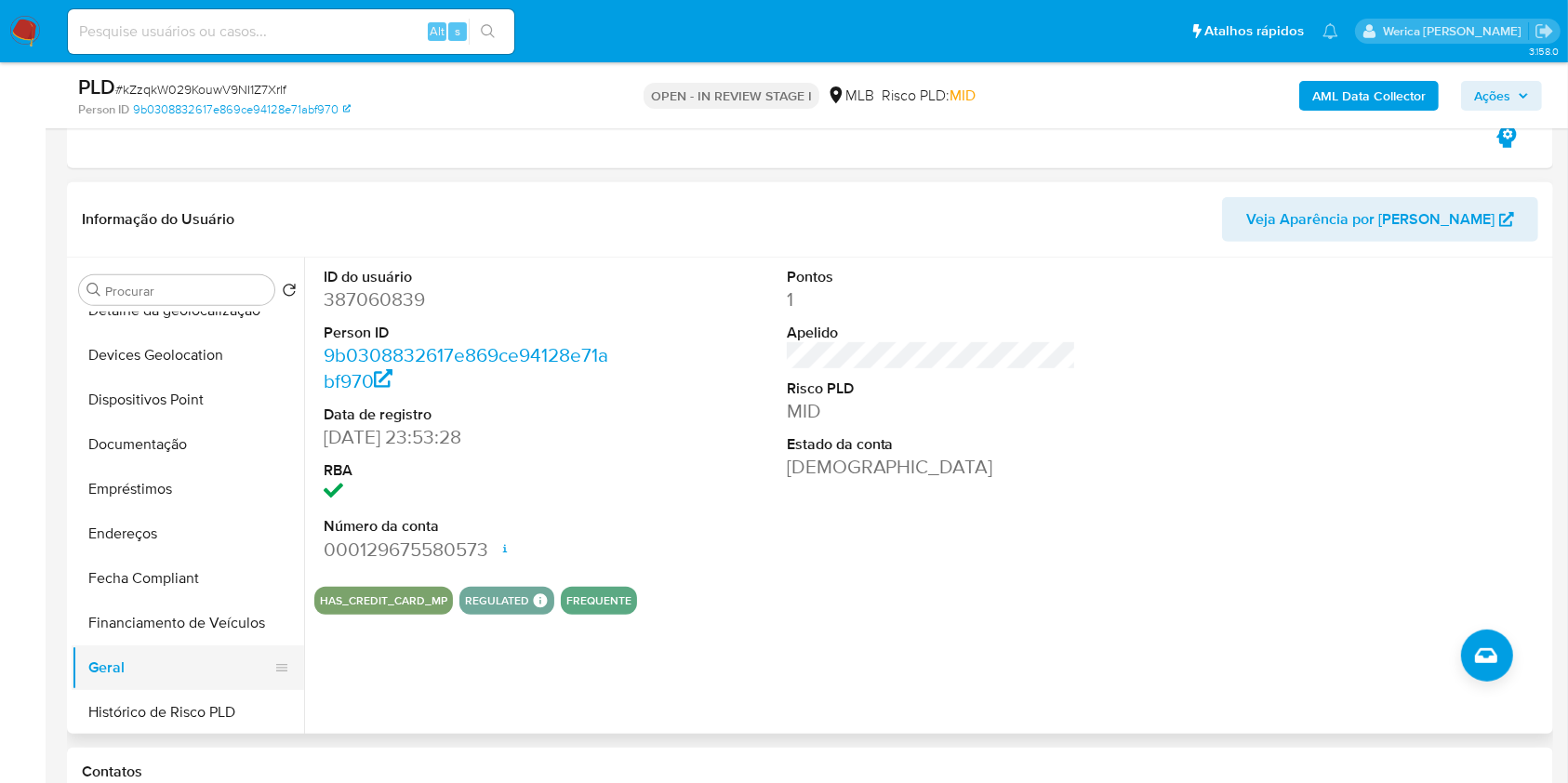
scroll to position [496, 0]
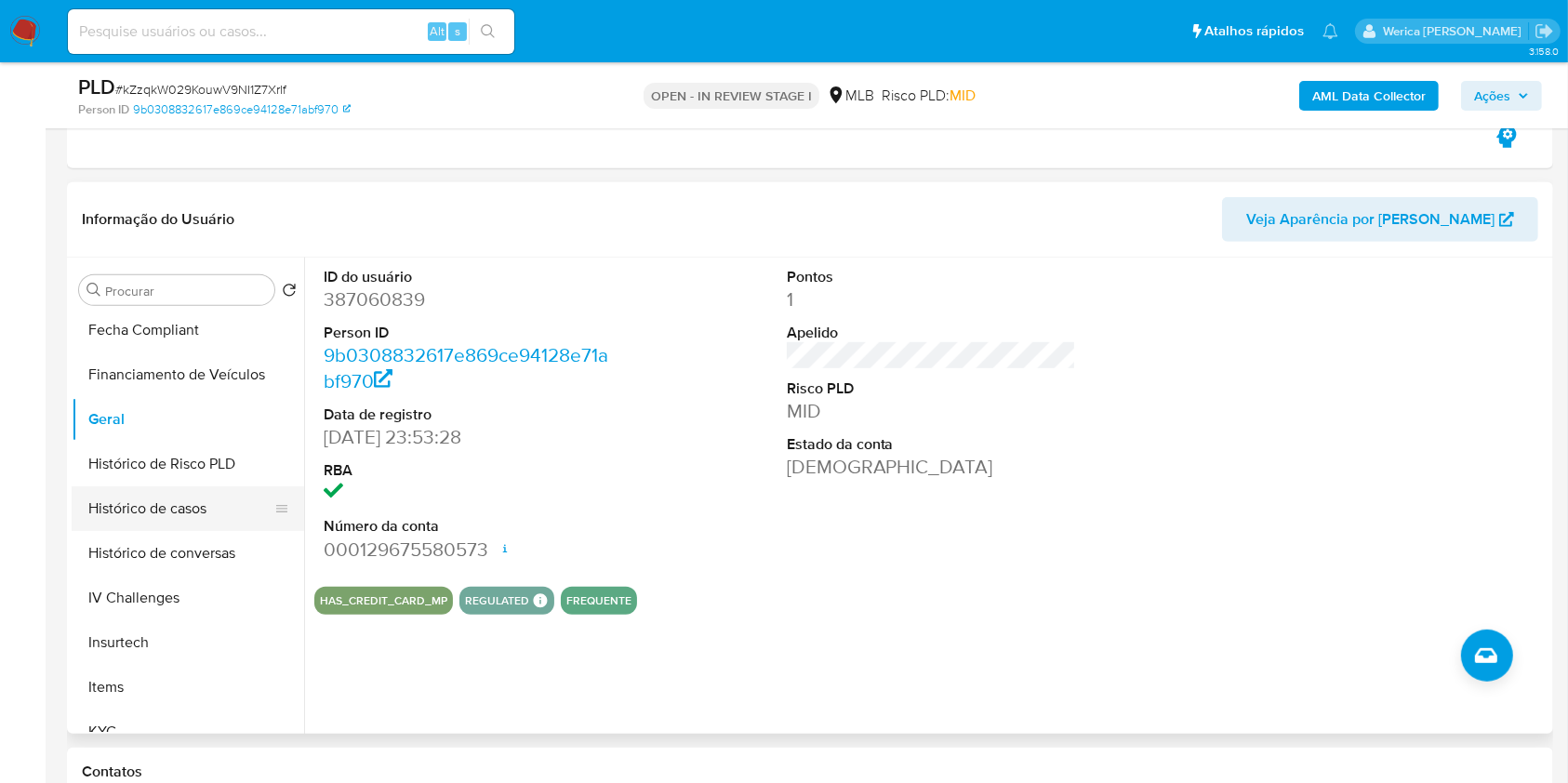
click at [185, 490] on ul "Adiantamentos de Dinheiro Anexos Cartões Contas Bancárias Dados Modificados Det…" at bounding box center [188, 522] width 232 height 419
drag, startPoint x: 193, startPoint y: 505, endPoint x: 237, endPoint y: 455, distance: 66.6
click at [194, 504] on button "Histórico de casos" at bounding box center [188, 509] width 232 height 45
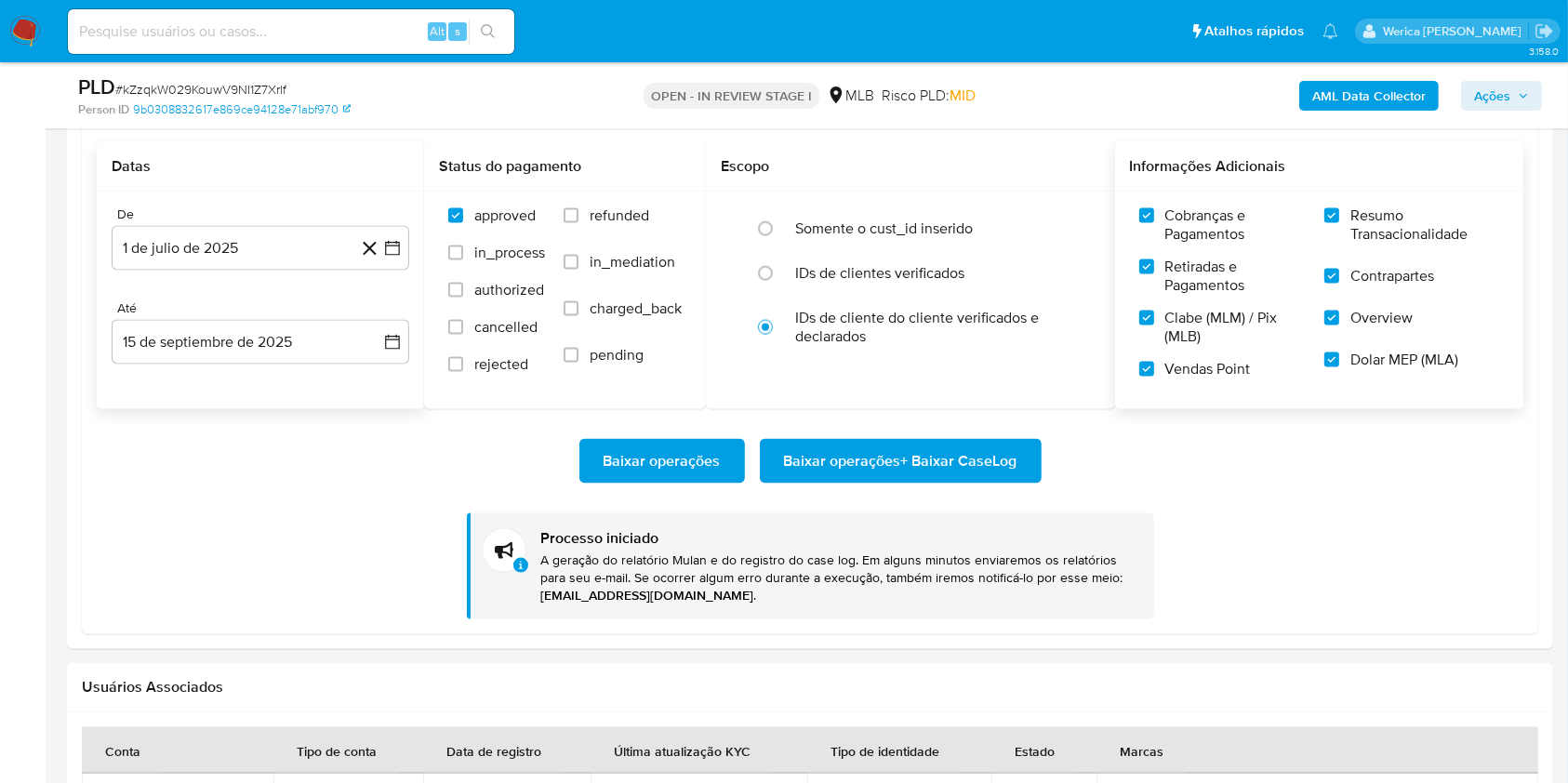
scroll to position [2356, 0]
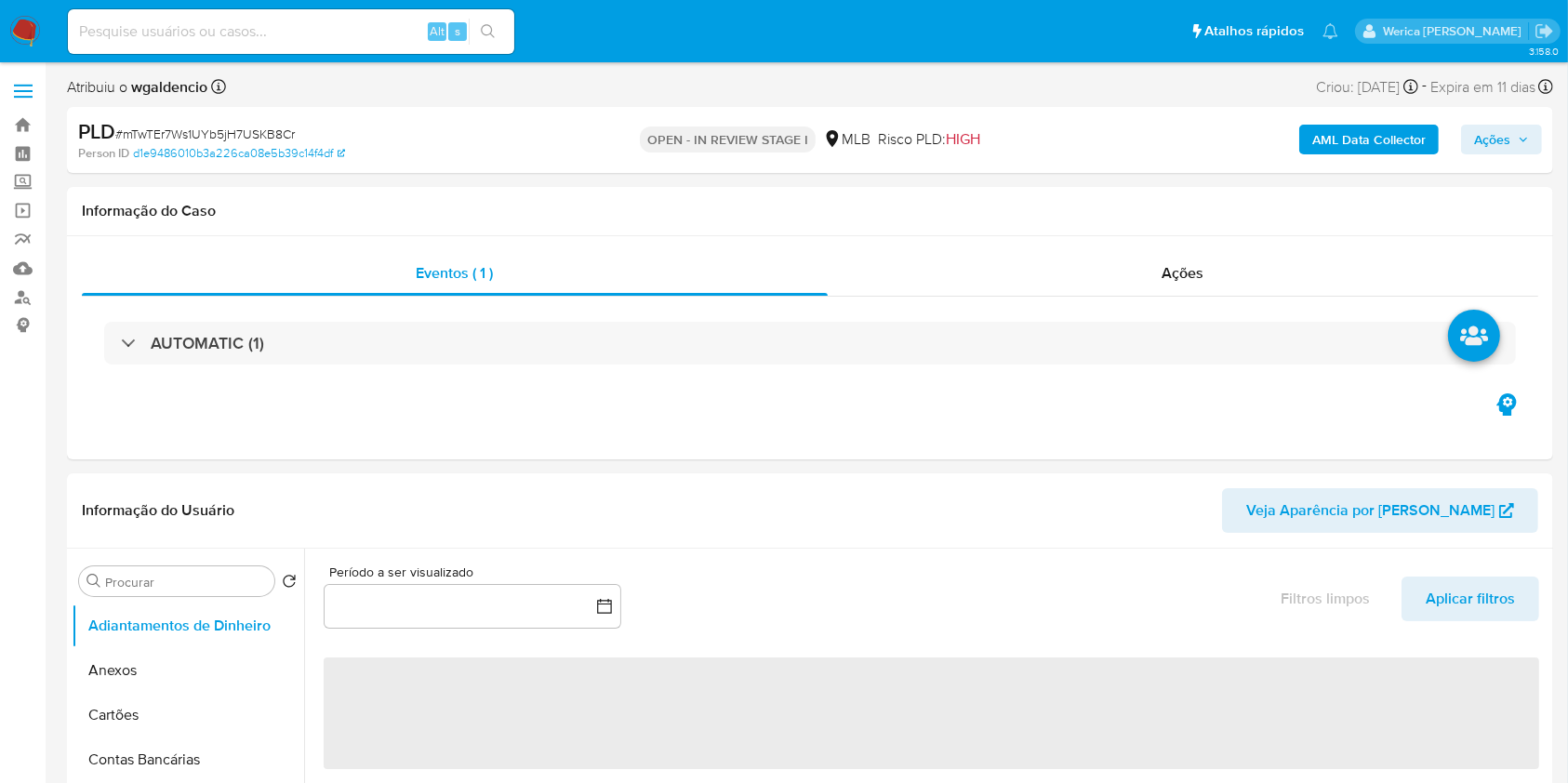
select select "10"
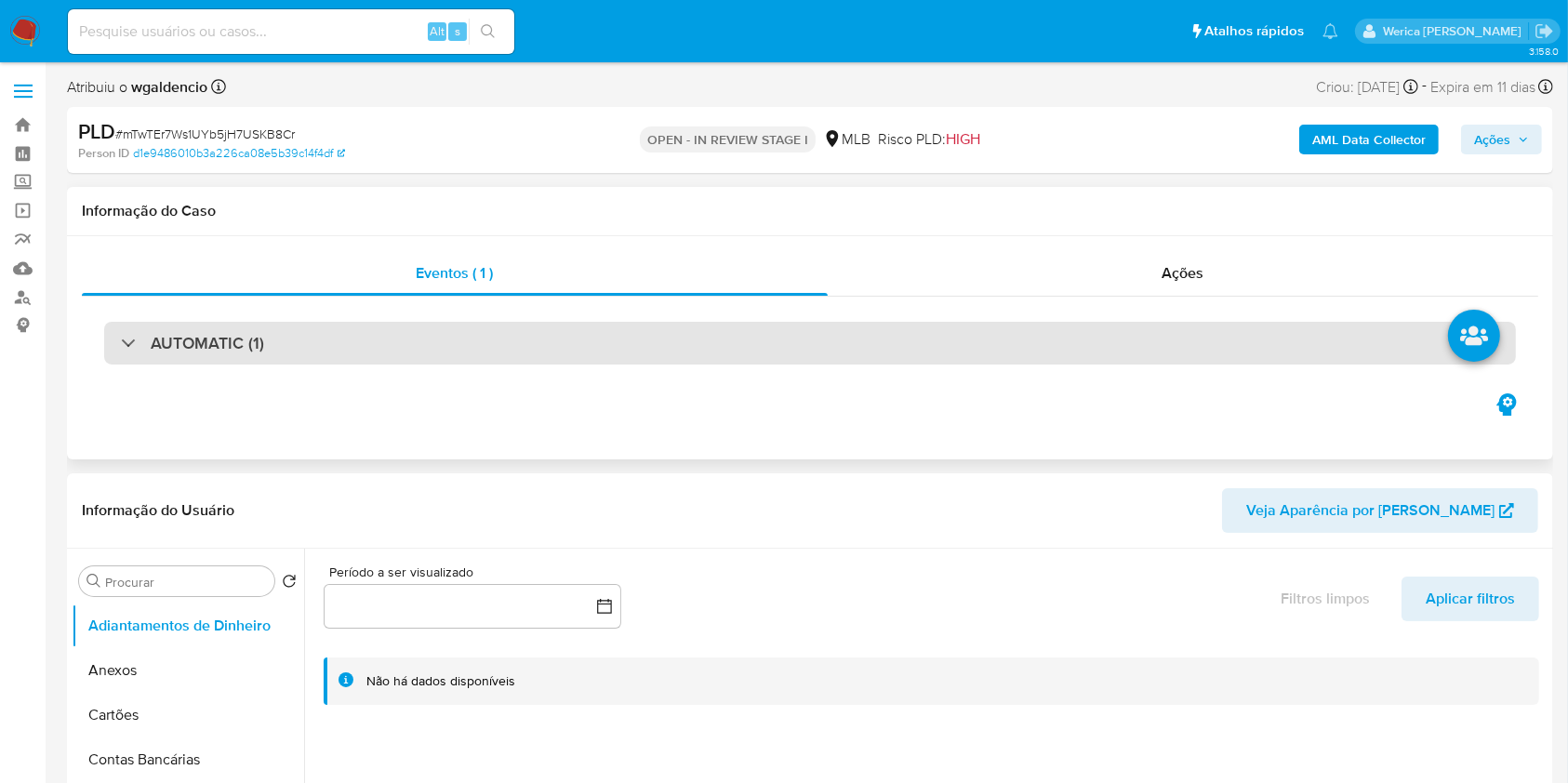
click at [434, 326] on div "AUTOMATIC (1)" at bounding box center [810, 343] width 1412 height 43
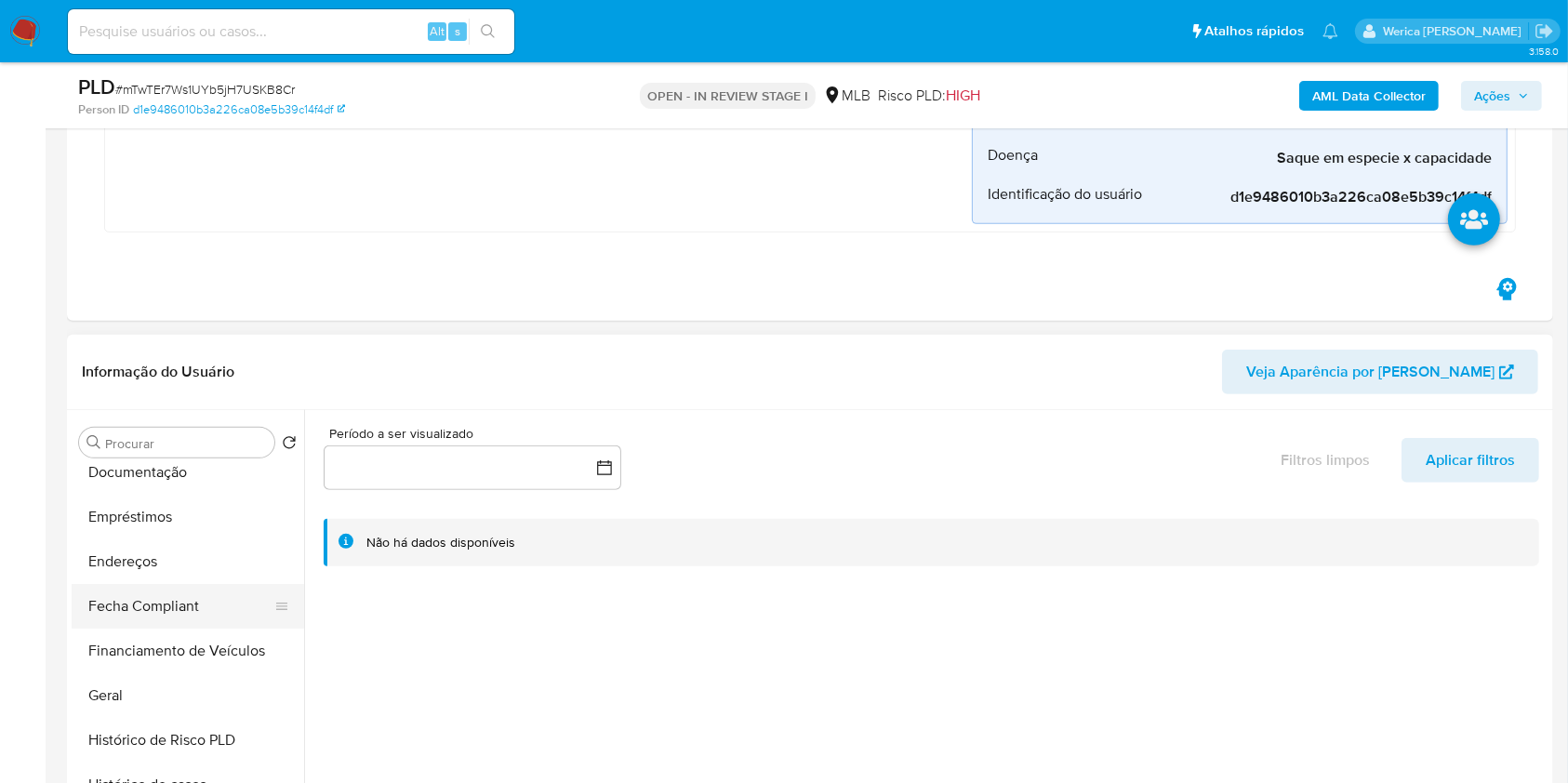
scroll to position [991, 0]
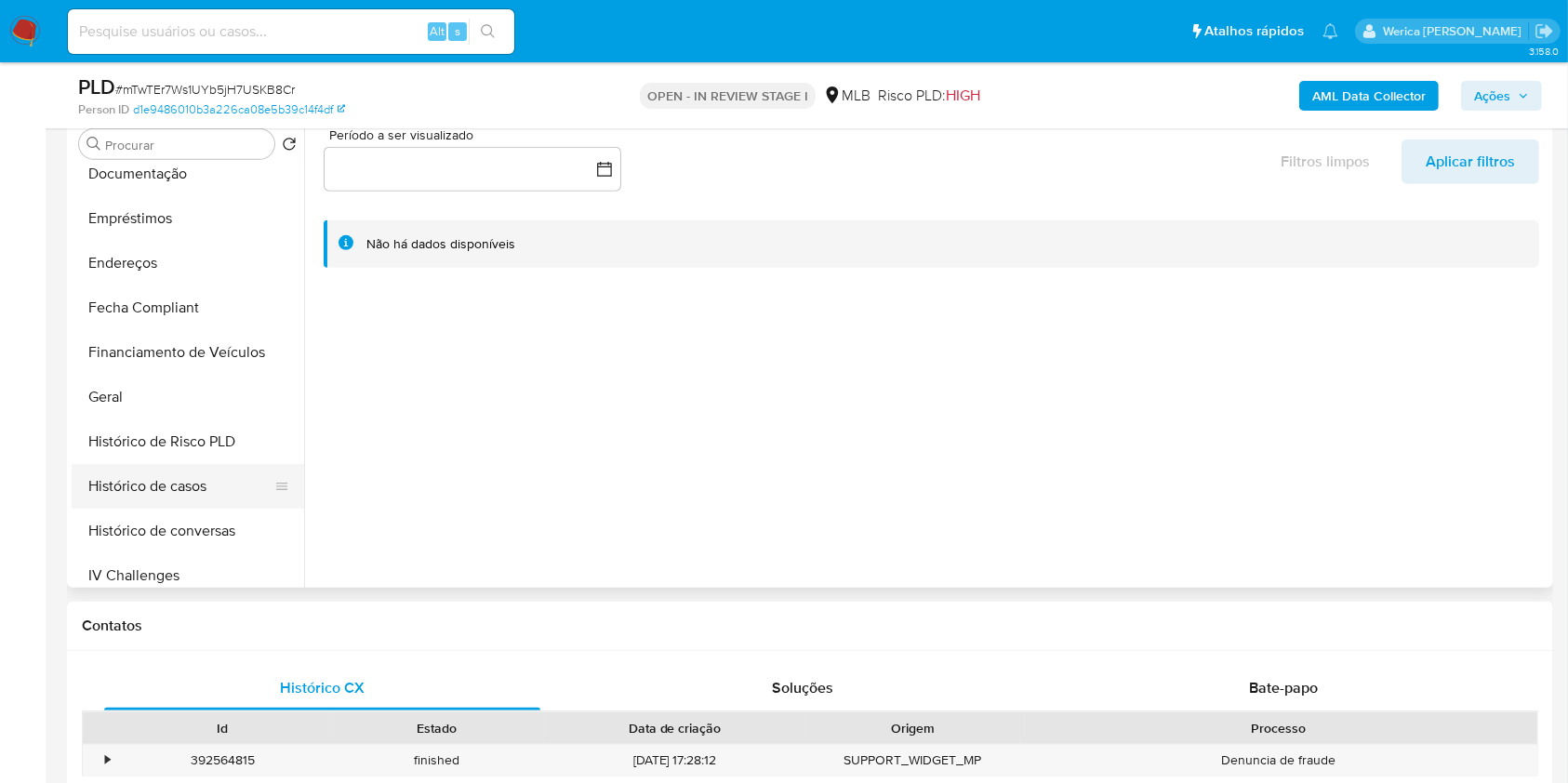
click at [179, 477] on button "Histórico de casos" at bounding box center [180, 486] width 218 height 45
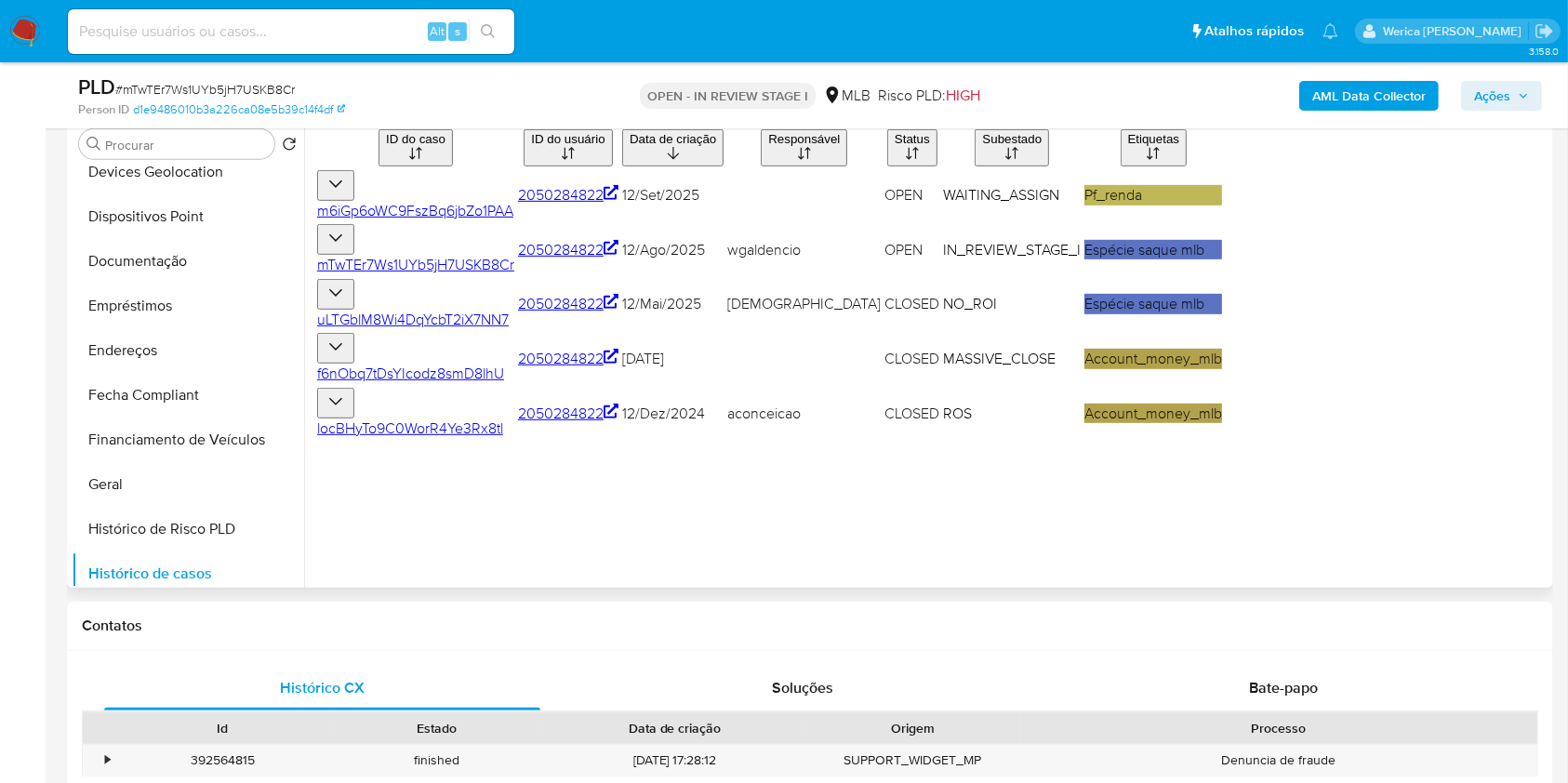
scroll to position [248, 0]
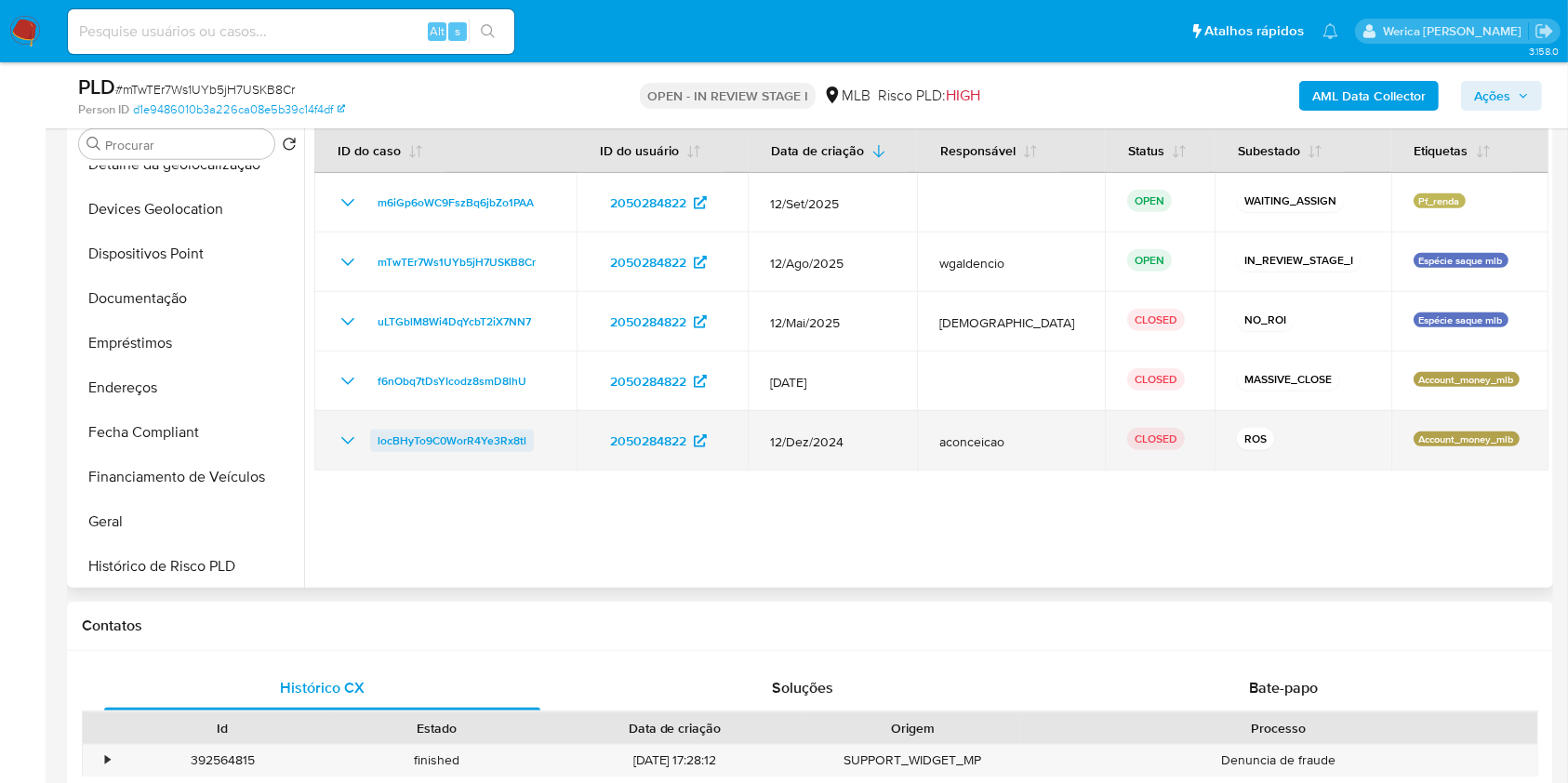
click at [393, 436] on span "locBHyTo9C0WorR4Ye3Rx8tl" at bounding box center [452, 440] width 149 height 22
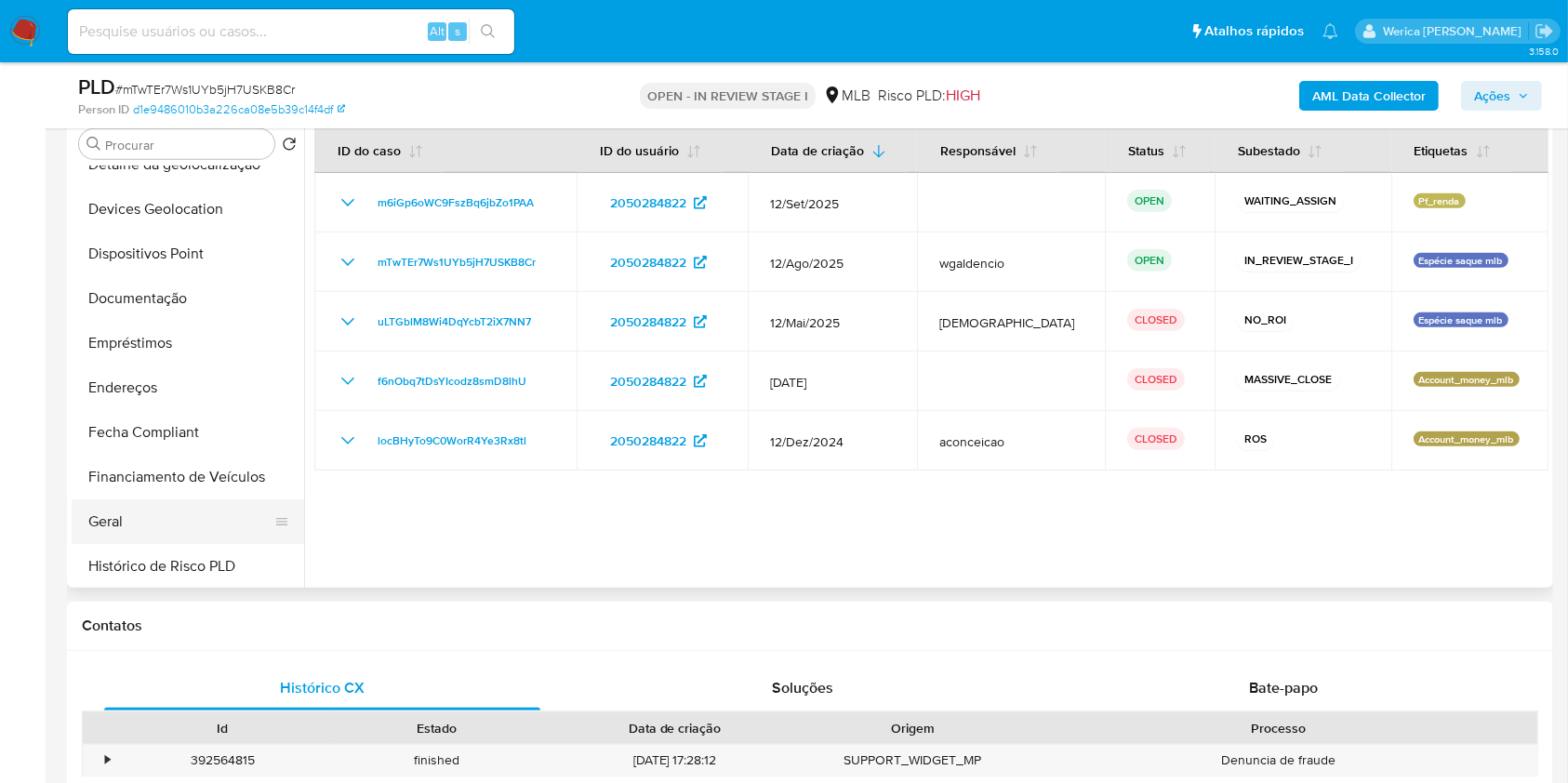
click at [166, 517] on button "Geral" at bounding box center [180, 522] width 218 height 45
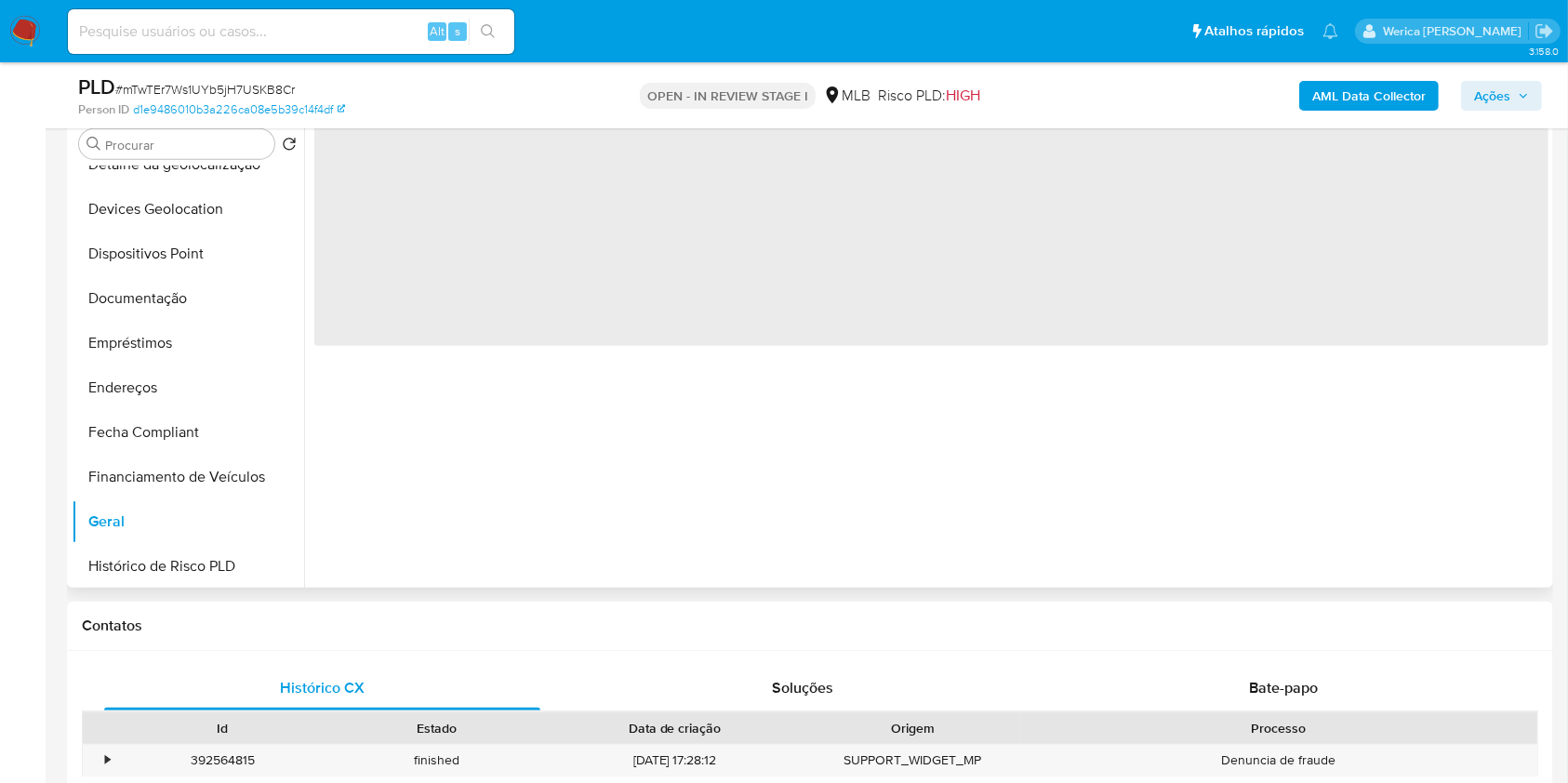
click at [673, 330] on span "‌" at bounding box center [932, 229] width 1234 height 232
click at [623, 251] on span "‌" at bounding box center [932, 229] width 1234 height 232
click at [521, 224] on span "‌" at bounding box center [932, 229] width 1234 height 232
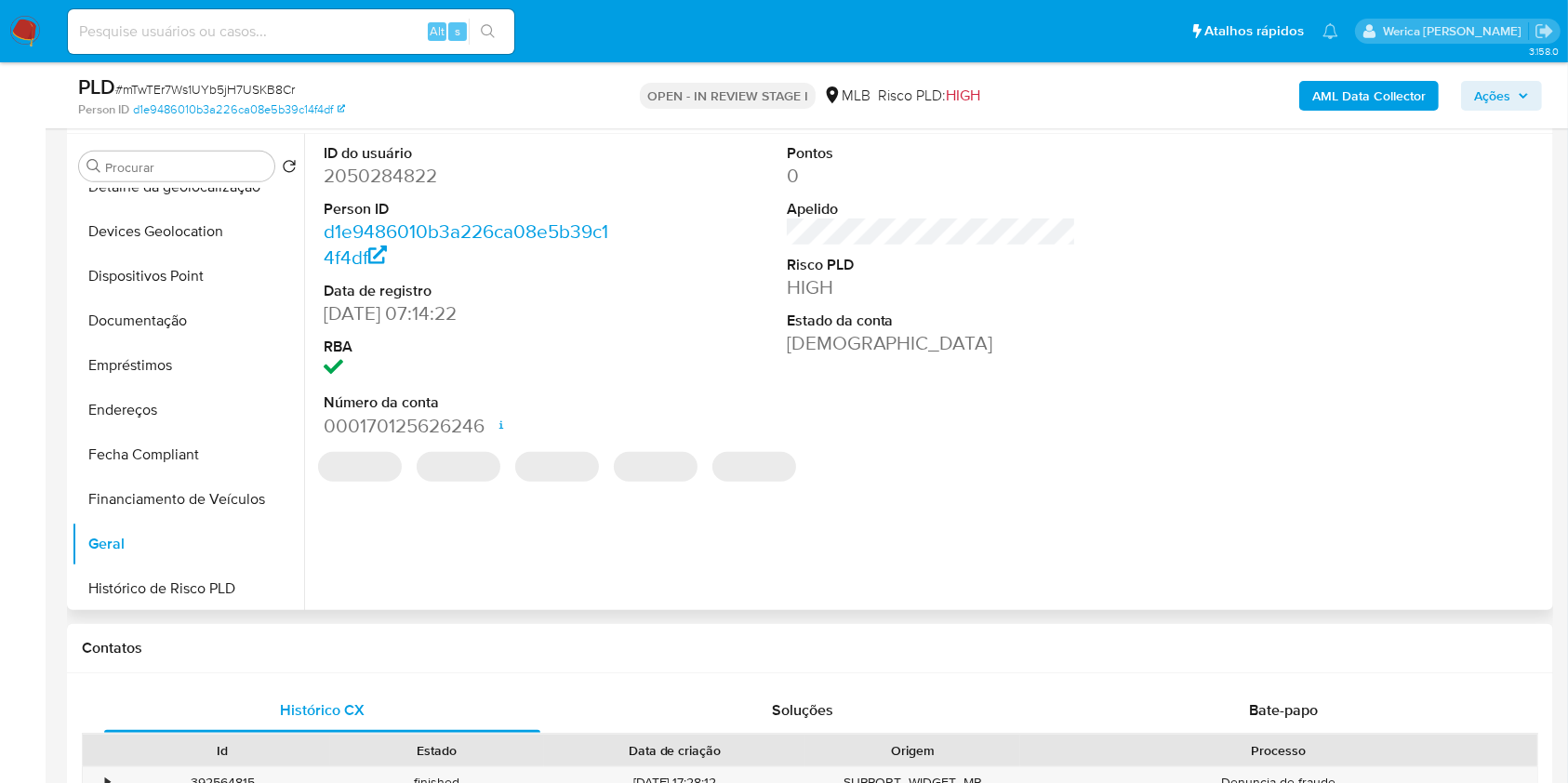
click at [333, 220] on link "d1e9486010b3a226ca08e5b39c14f4df" at bounding box center [465, 244] width 285 height 53
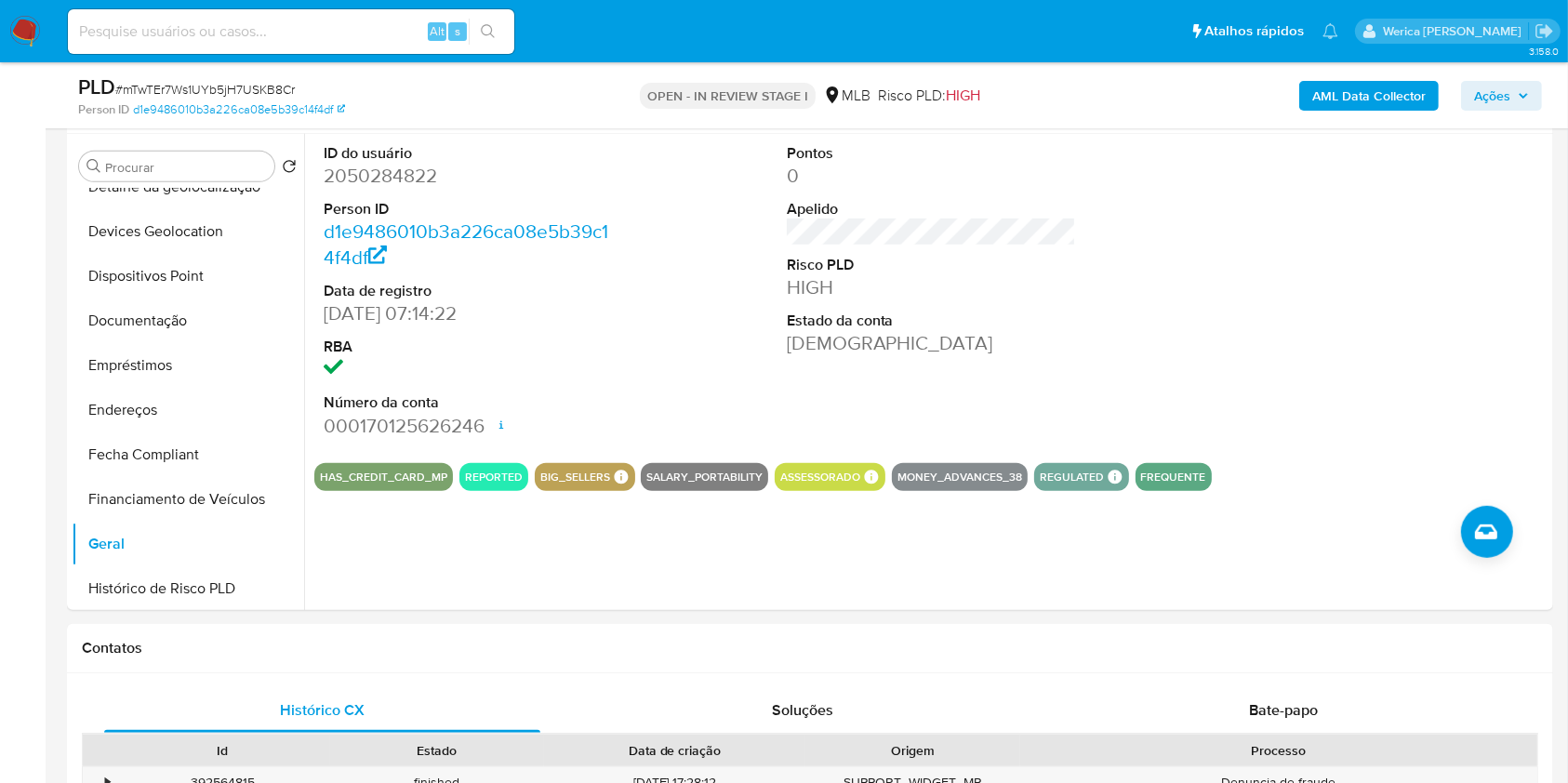
click at [384, 178] on dd "2050284822" at bounding box center [468, 176] width 290 height 26
click at [384, 177] on dd "2050284822" at bounding box center [468, 176] width 290 height 26
copy dd "2050284822"
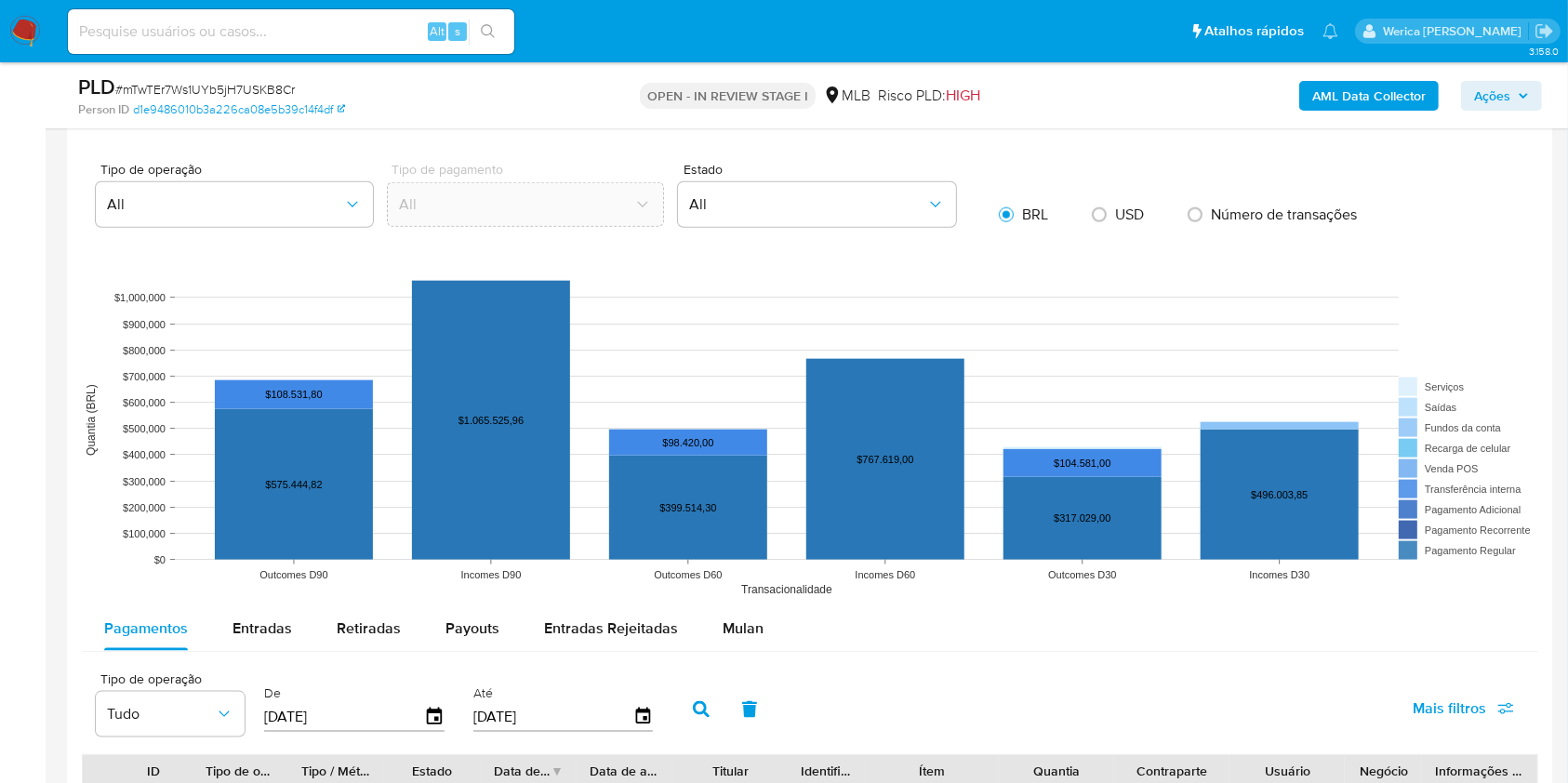
scroll to position [2107, 0]
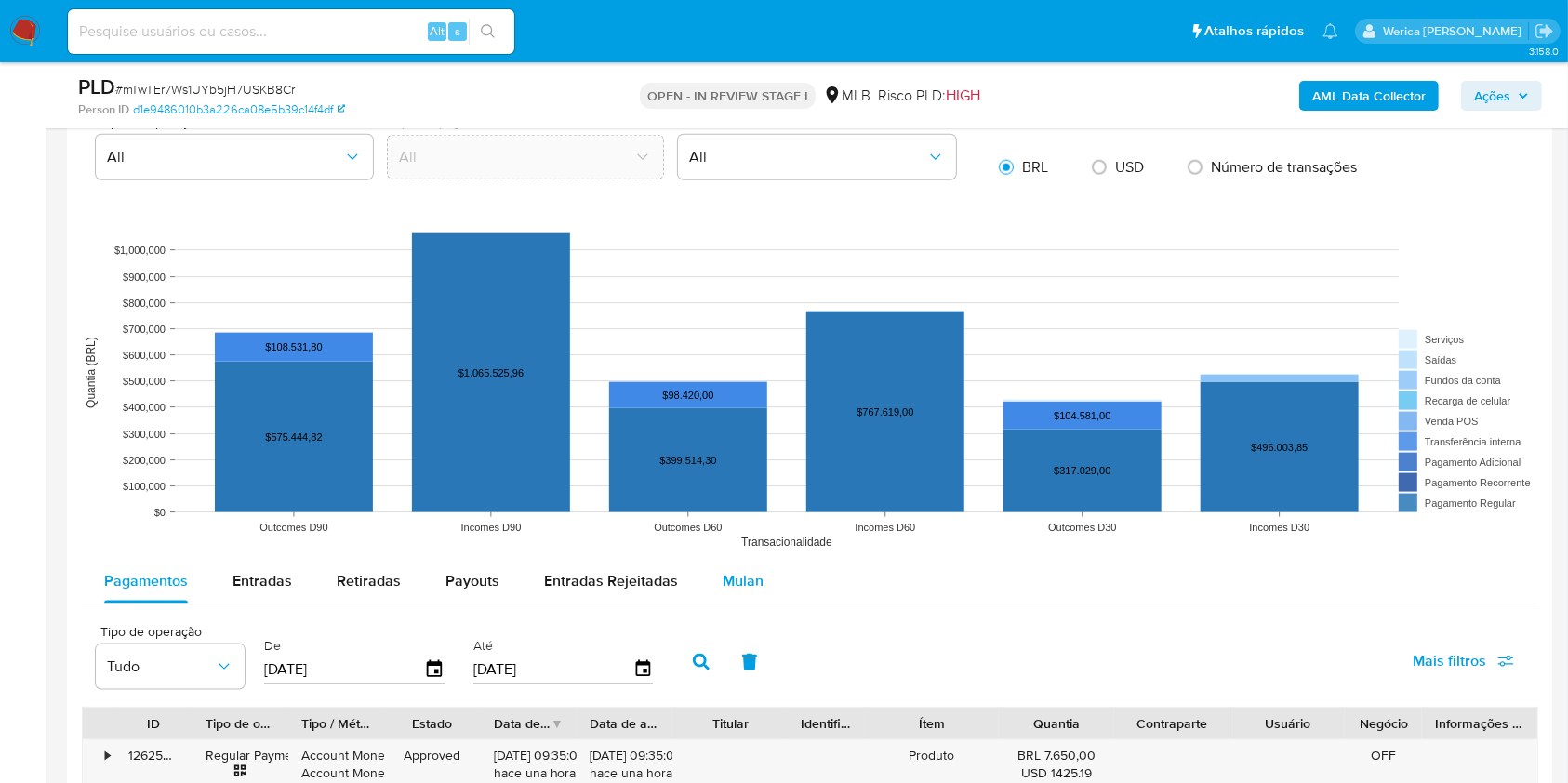
click at [747, 587] on span "Mulan" at bounding box center [743, 581] width 41 height 21
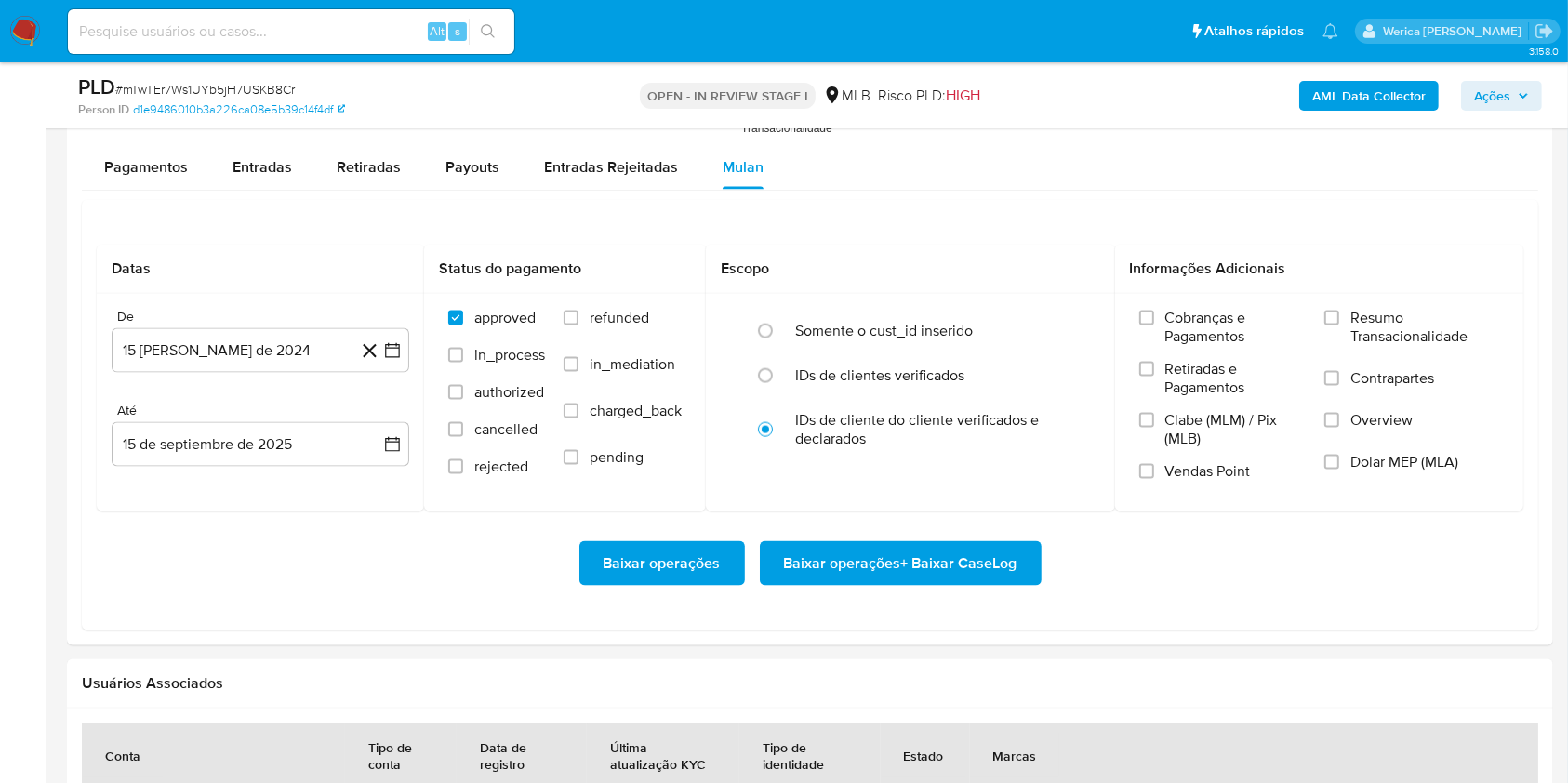
scroll to position [2604, 0]
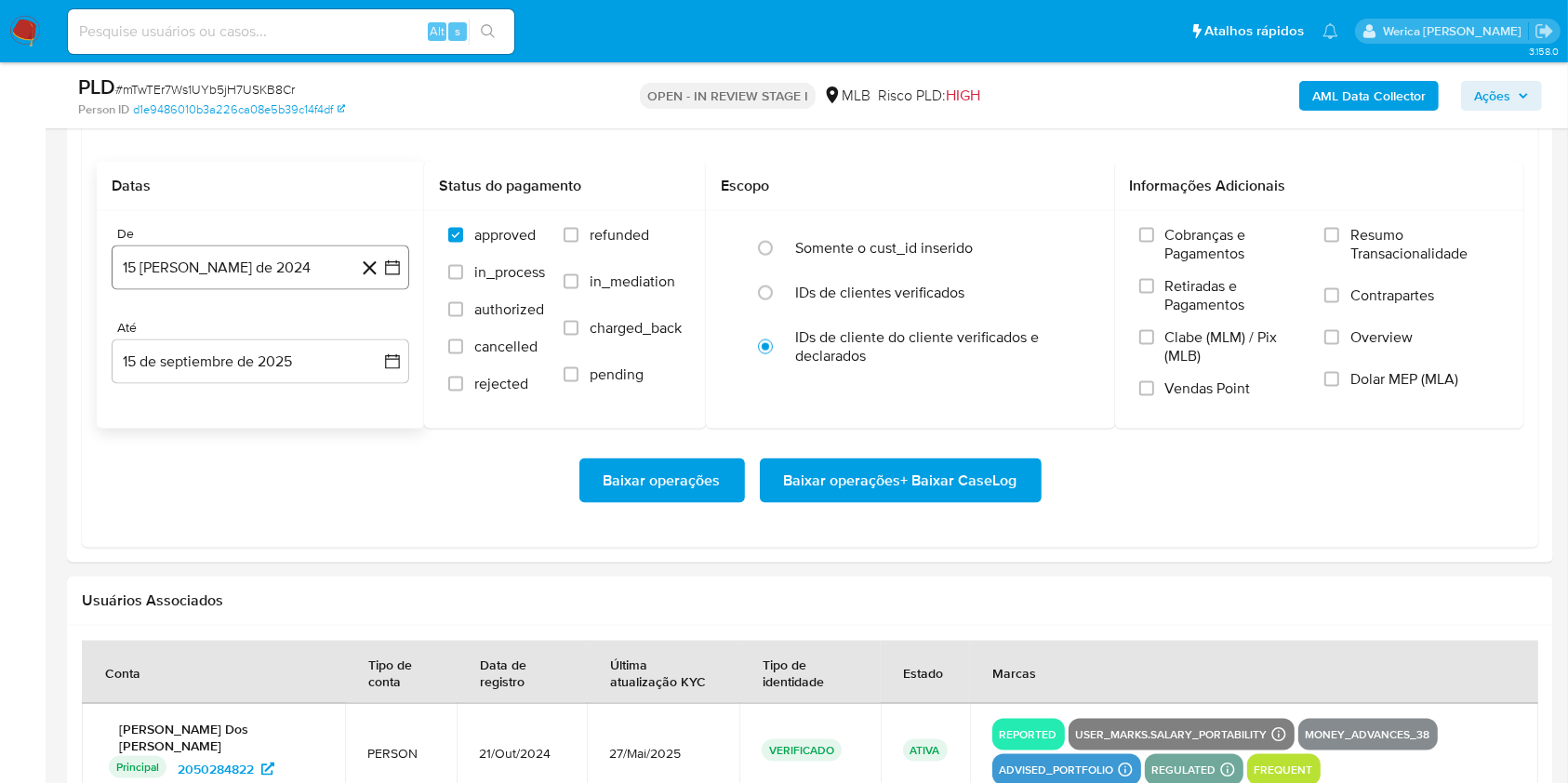
click at [266, 248] on button "15 de agosto de 2024" at bounding box center [260, 268] width 297 height 45
click at [262, 332] on span "agosto 2024" at bounding box center [251, 334] width 84 height 18
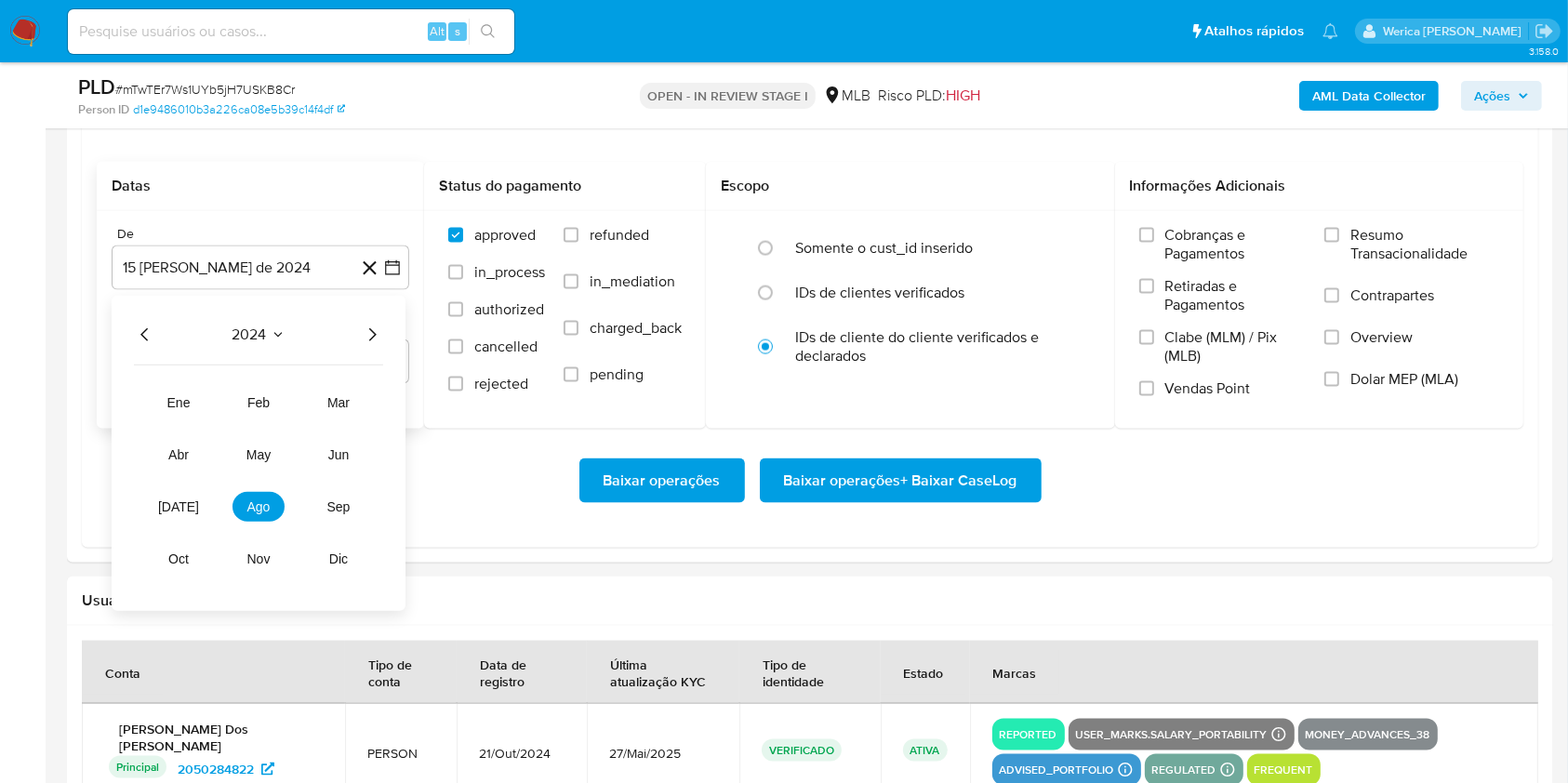
click at [370, 332] on icon "Año siguiente" at bounding box center [371, 334] width 22 height 22
click at [188, 496] on button "jul" at bounding box center [178, 507] width 52 height 30
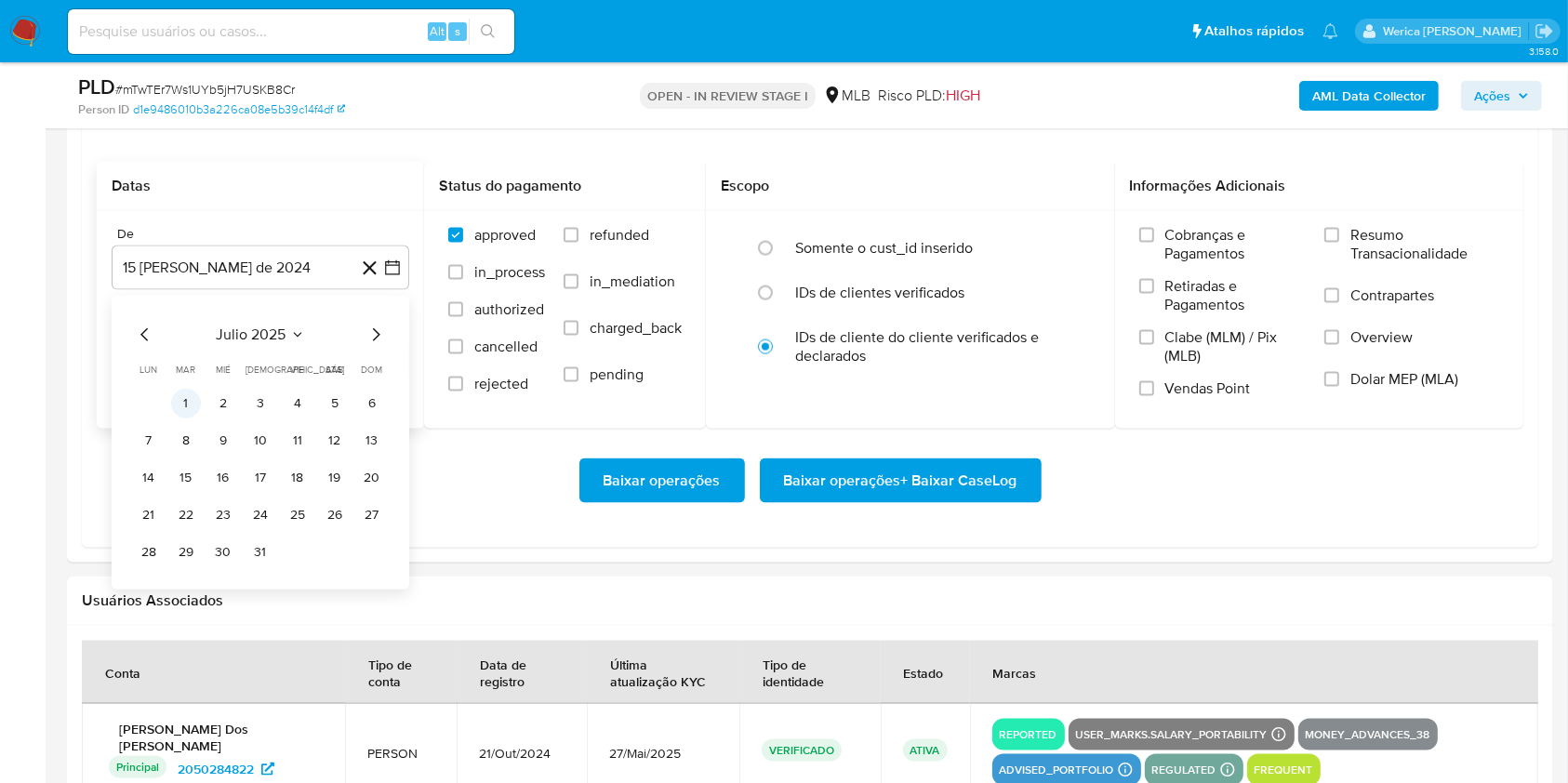
click at [195, 410] on button "1" at bounding box center [185, 403] width 30 height 30
click at [1157, 248] on label "Cobranças e Pagamentos" at bounding box center [1223, 251] width 167 height 51
click at [1154, 243] on input "Cobranças e Pagamentos" at bounding box center [1147, 235] width 15 height 15
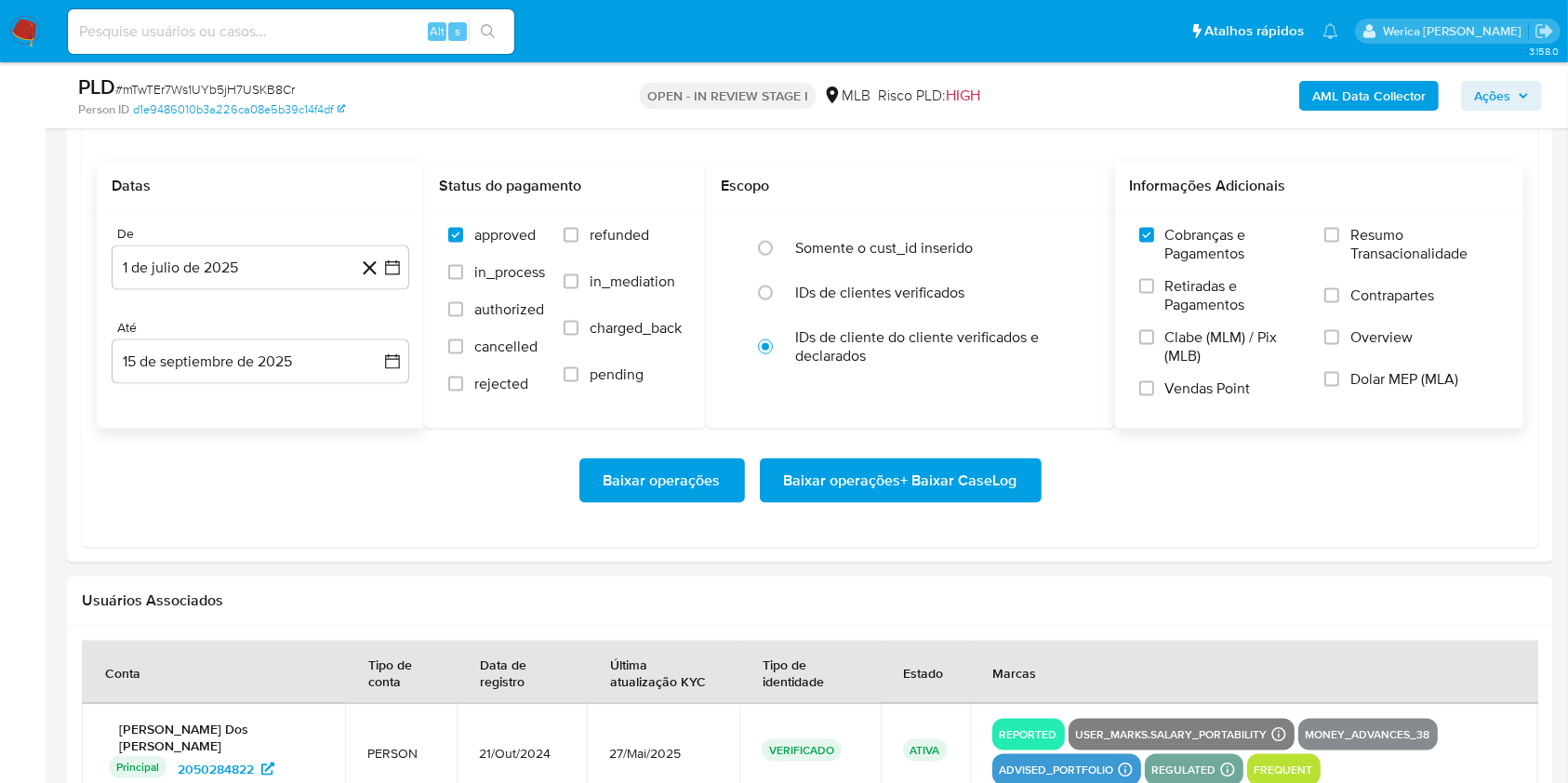
click at [1176, 329] on span "Clabe (MLM) / Pix (MLB)" at bounding box center [1236, 346] width 140 height 37
click at [1154, 330] on input "Clabe (MLM) / Pix (MLB)" at bounding box center [1147, 338] width 15 height 15
click at [1183, 396] on span "Vendas Point" at bounding box center [1208, 388] width 85 height 18
click at [1154, 396] on input "Vendas Point" at bounding box center [1147, 389] width 15 height 15
click at [1222, 288] on span "Retiradas e Pagamentos" at bounding box center [1236, 296] width 140 height 37
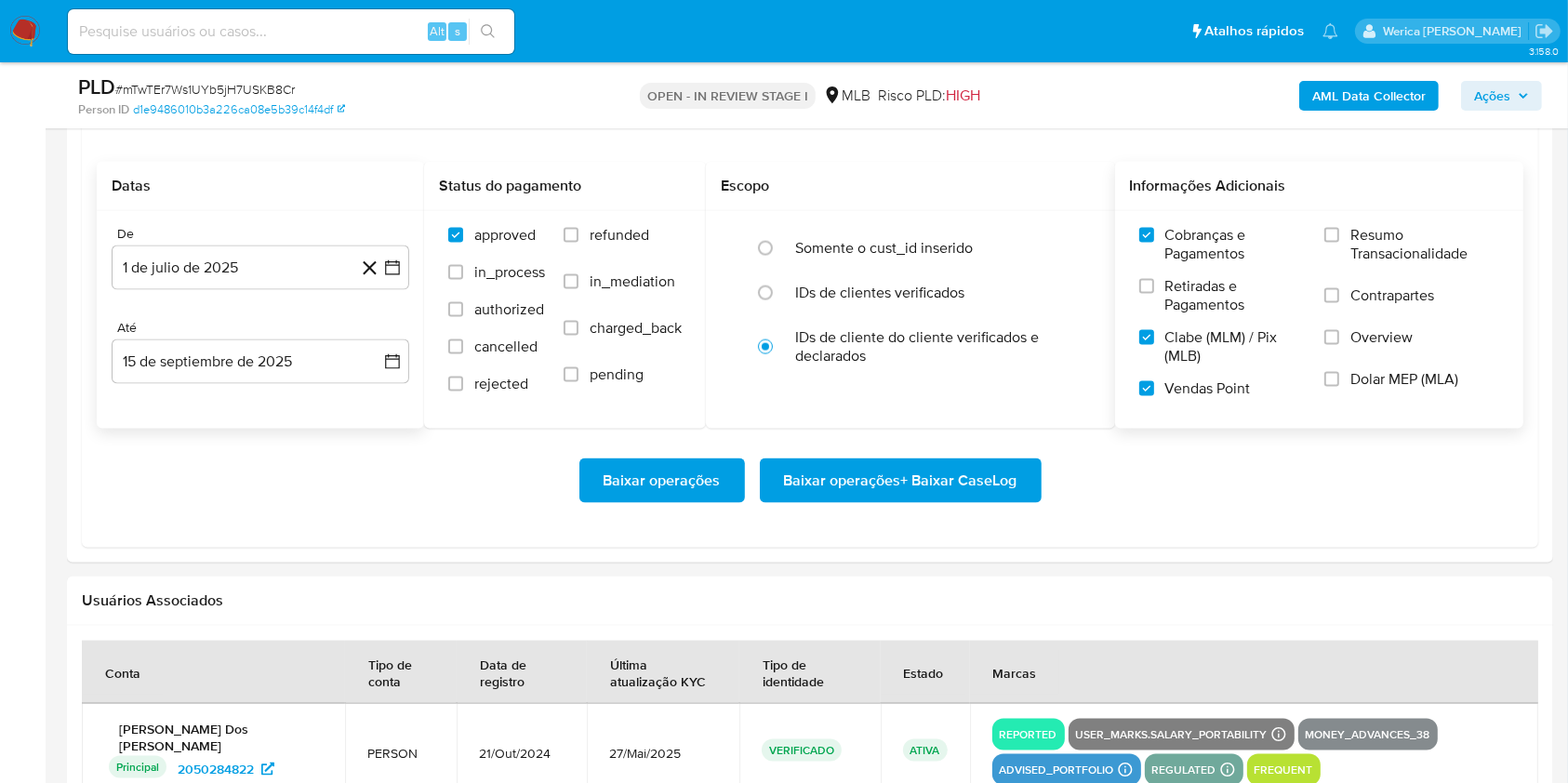
click at [1154, 288] on input "Retiradas e Pagamentos" at bounding box center [1147, 287] width 15 height 15
click at [1385, 290] on span "Contrapartes" at bounding box center [1391, 296] width 83 height 18
click at [1356, 356] on label "Overview" at bounding box center [1412, 349] width 175 height 42
click at [1340, 345] on input "Overview" at bounding box center [1332, 338] width 15 height 15
click at [1358, 389] on label "Dolar MEP (MLA)" at bounding box center [1412, 392] width 175 height 42
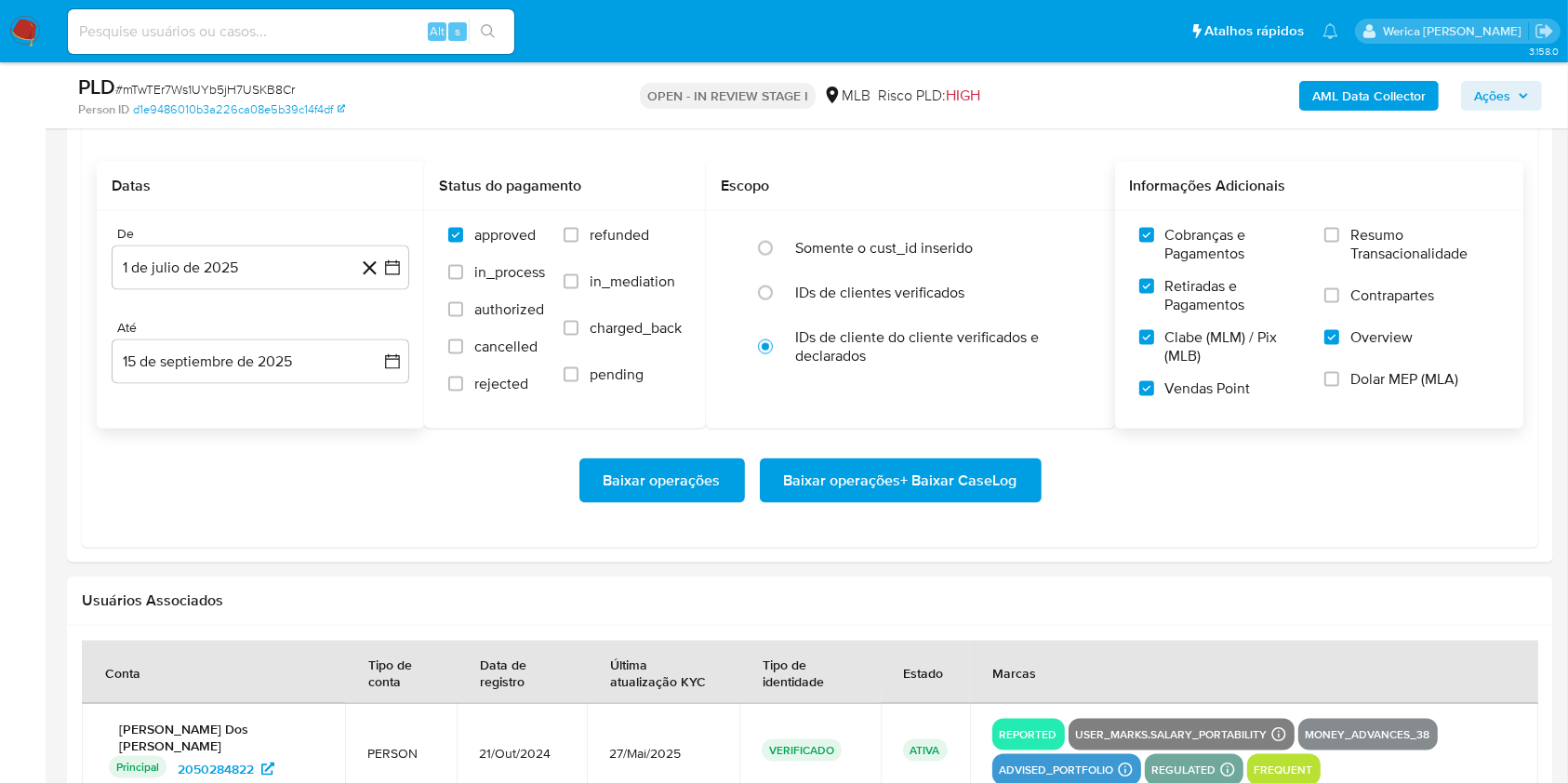
click at [1369, 288] on span "Contrapartes" at bounding box center [1391, 296] width 83 height 18
click at [1340, 288] on input "Contrapartes" at bounding box center [1332, 296] width 15 height 15
click at [1369, 249] on span "Resumo Transacionalidade" at bounding box center [1424, 245] width 149 height 37
click at [1340, 243] on input "Resumo Transacionalidade" at bounding box center [1332, 235] width 15 height 15
click at [1375, 397] on label "Dolar MEP (MLA)" at bounding box center [1412, 392] width 175 height 42
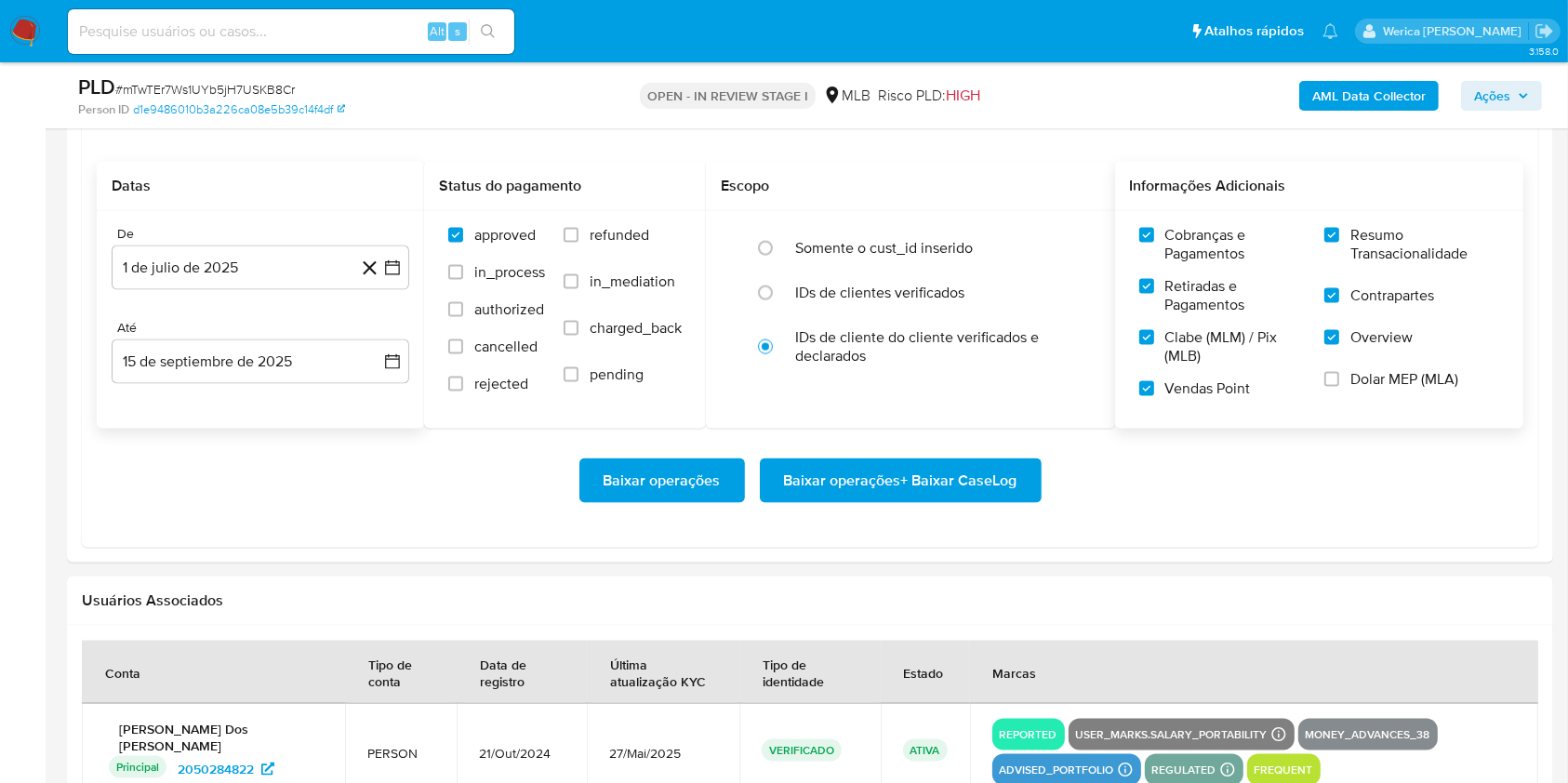
click at [1340, 387] on input "Dolar MEP (MLA)" at bounding box center [1332, 380] width 15 height 15
click at [1014, 466] on span "Baixar operações + Baixar CaseLog" at bounding box center [900, 481] width 233 height 41
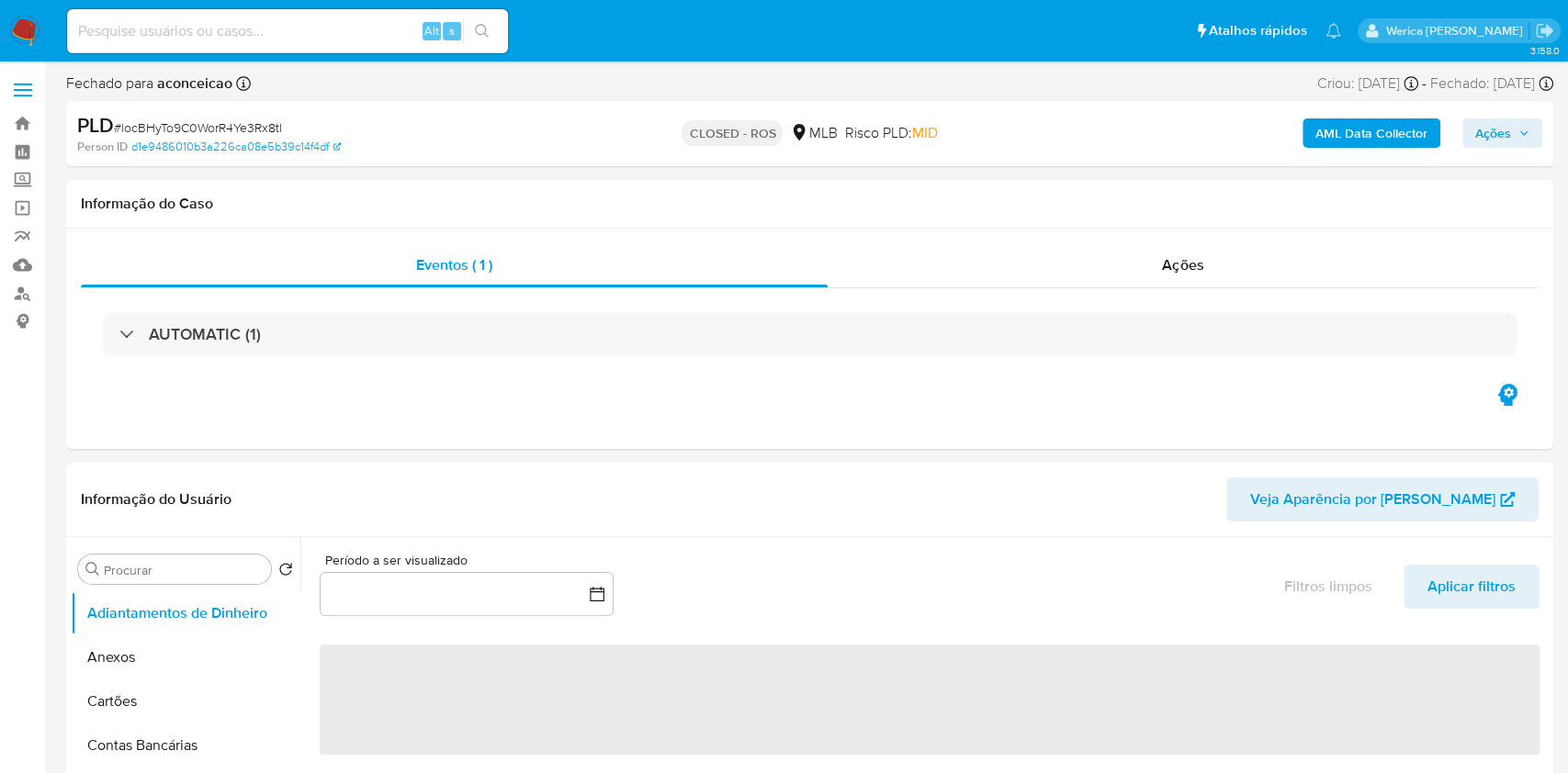
select select "10"
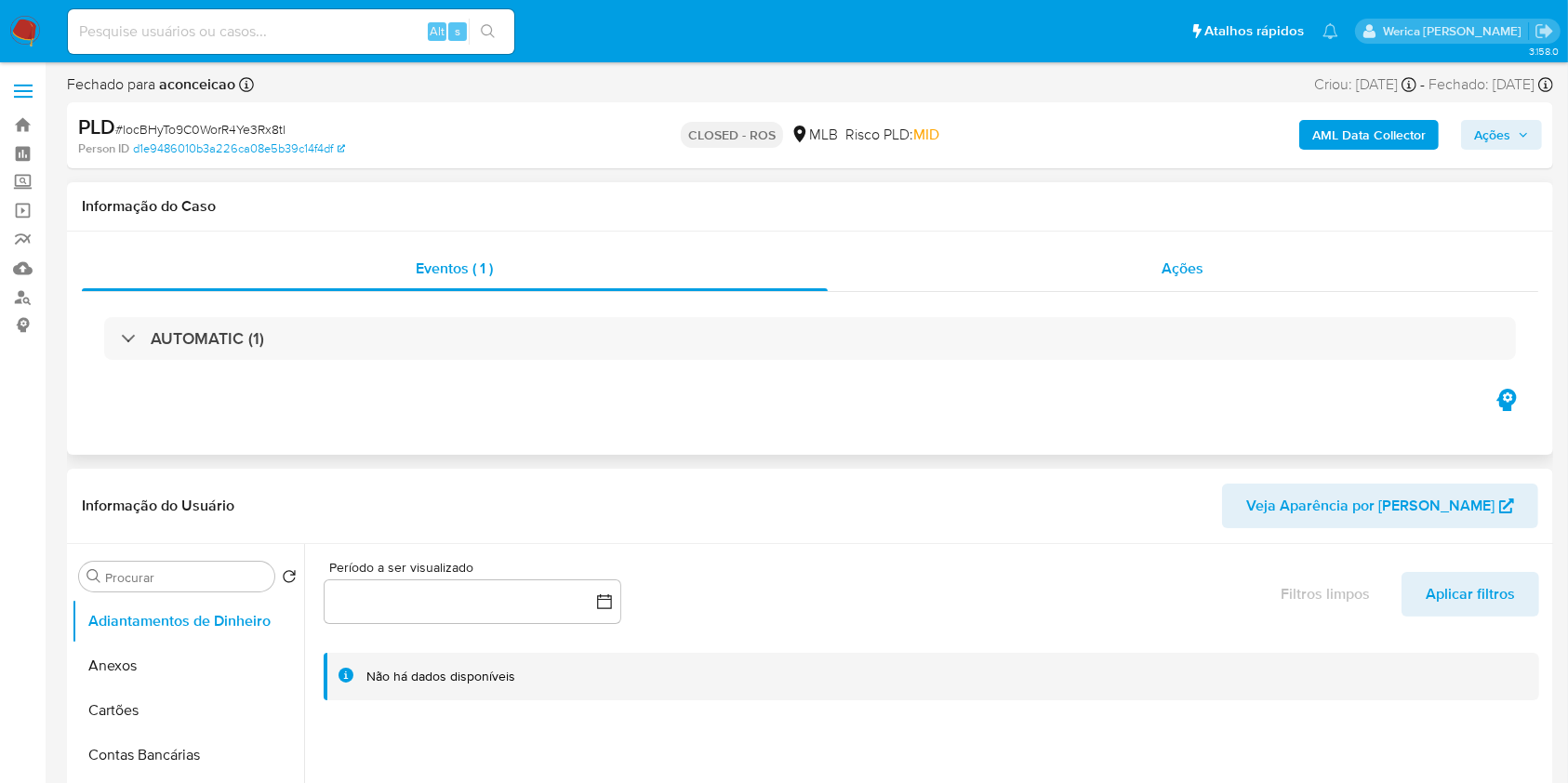
click at [1125, 263] on div "Ações" at bounding box center [1183, 269] width 711 height 45
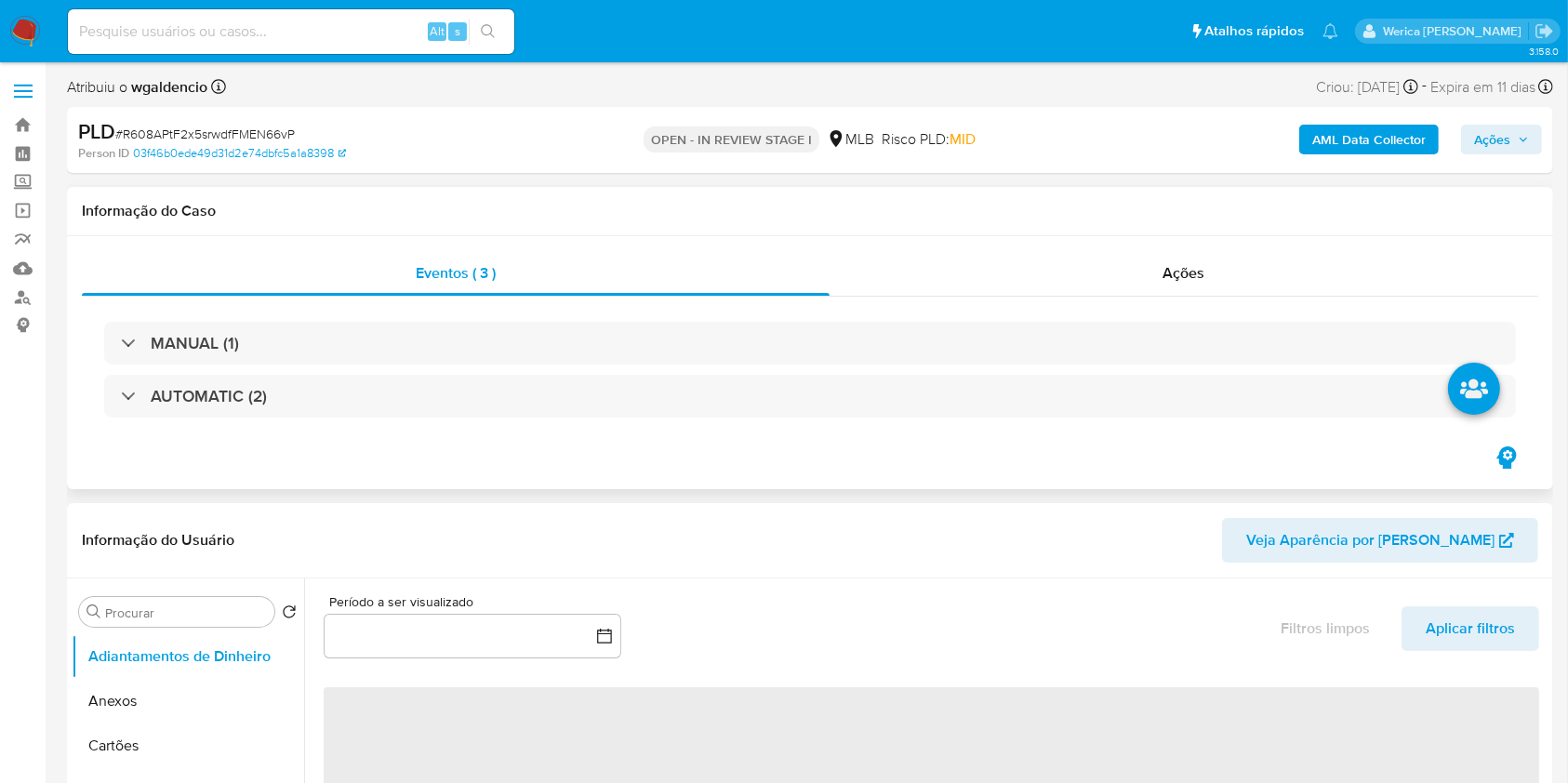
select select "10"
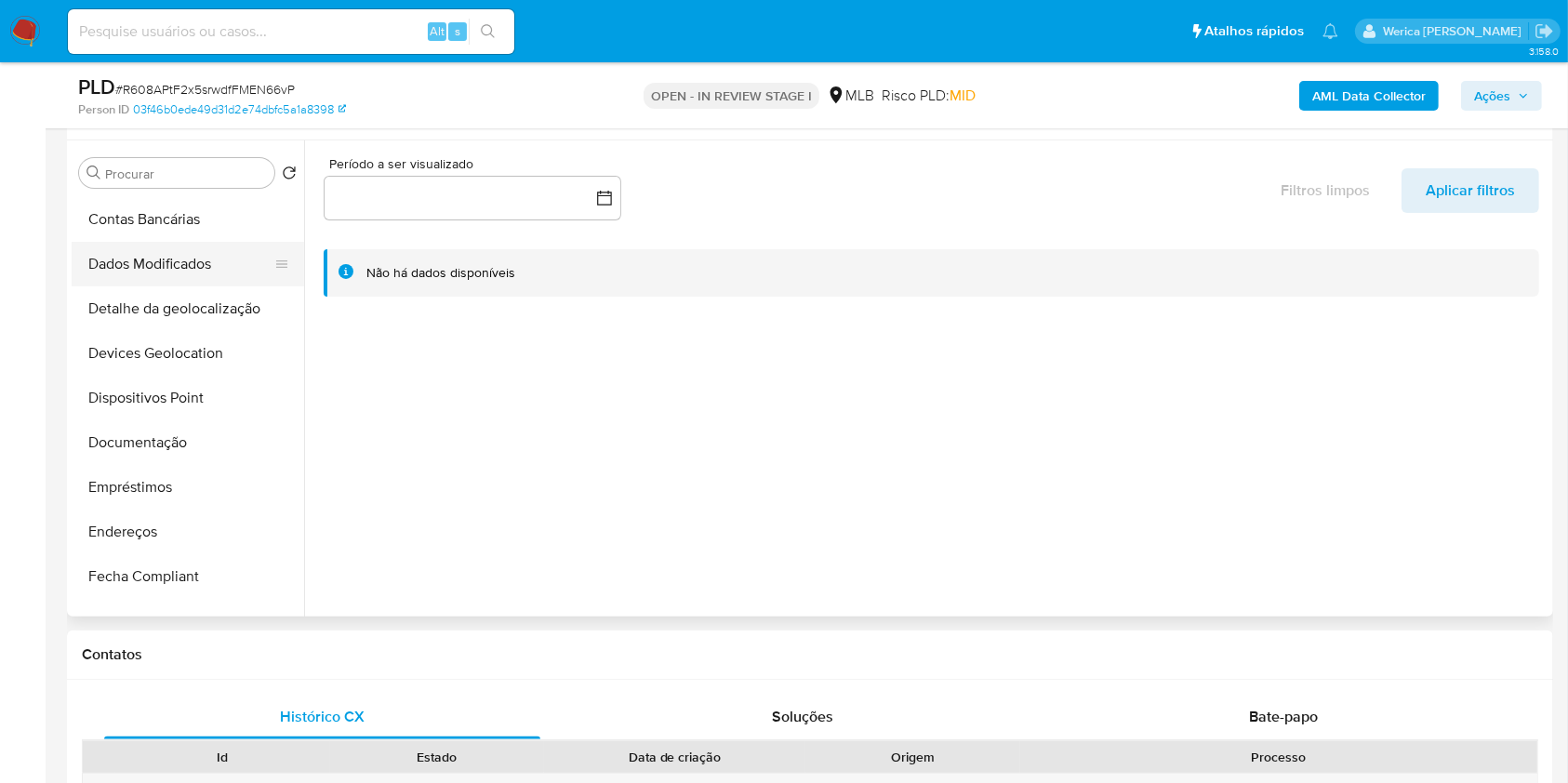
scroll to position [372, 0]
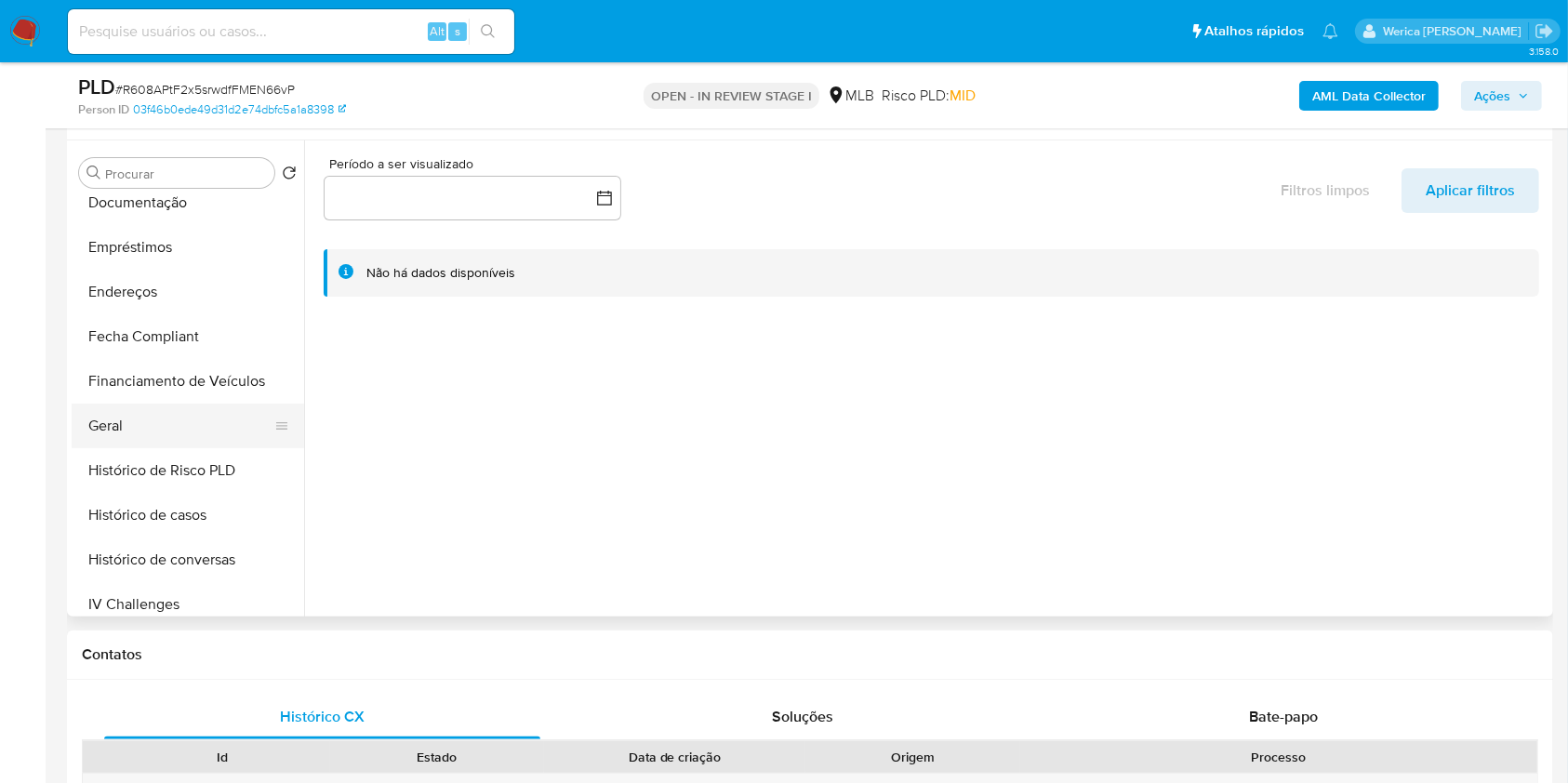
click at [169, 432] on button "Geral" at bounding box center [180, 426] width 218 height 45
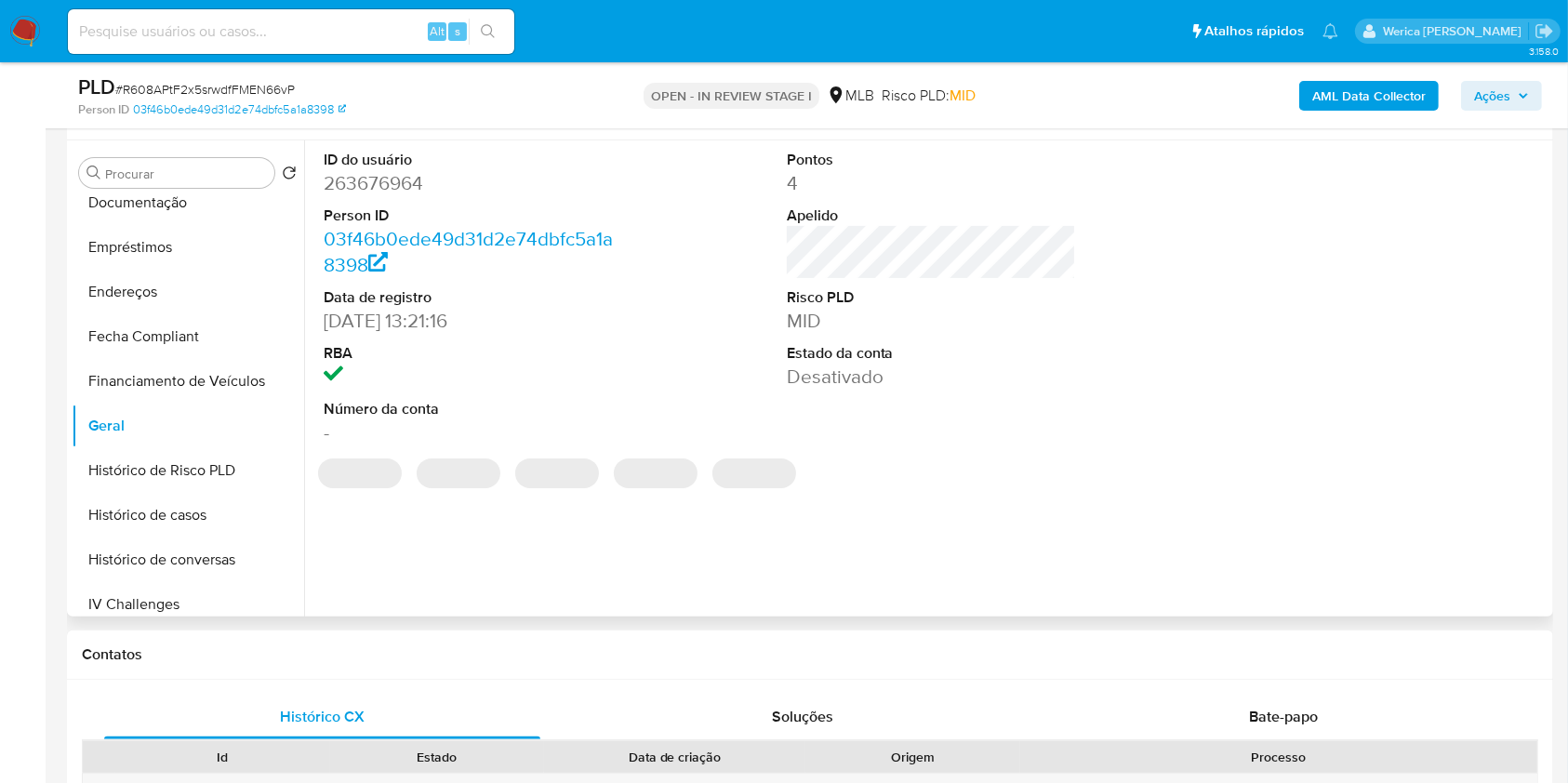
click at [381, 184] on dd "263676964" at bounding box center [468, 182] width 290 height 26
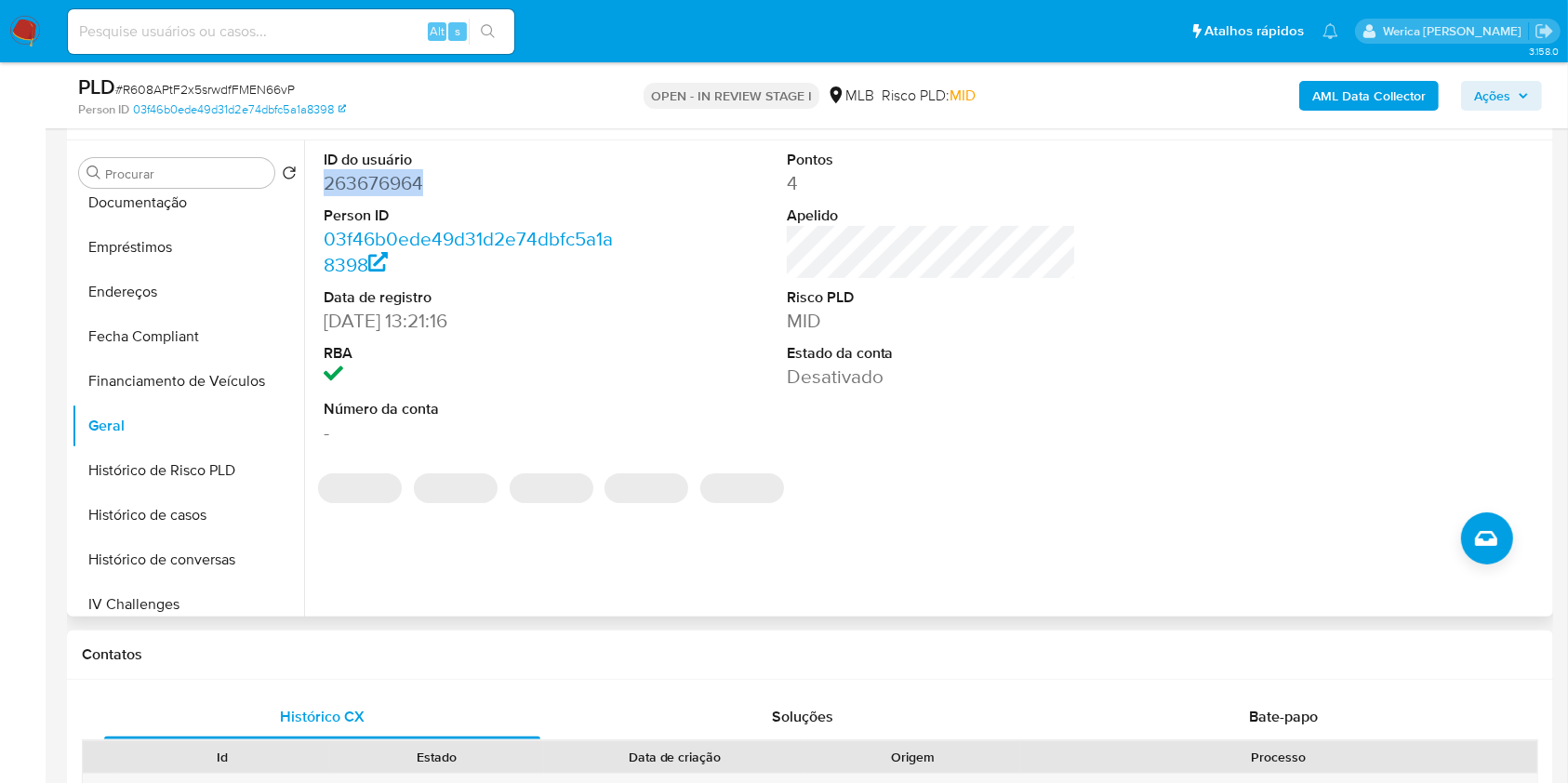
copy dd "263676964"
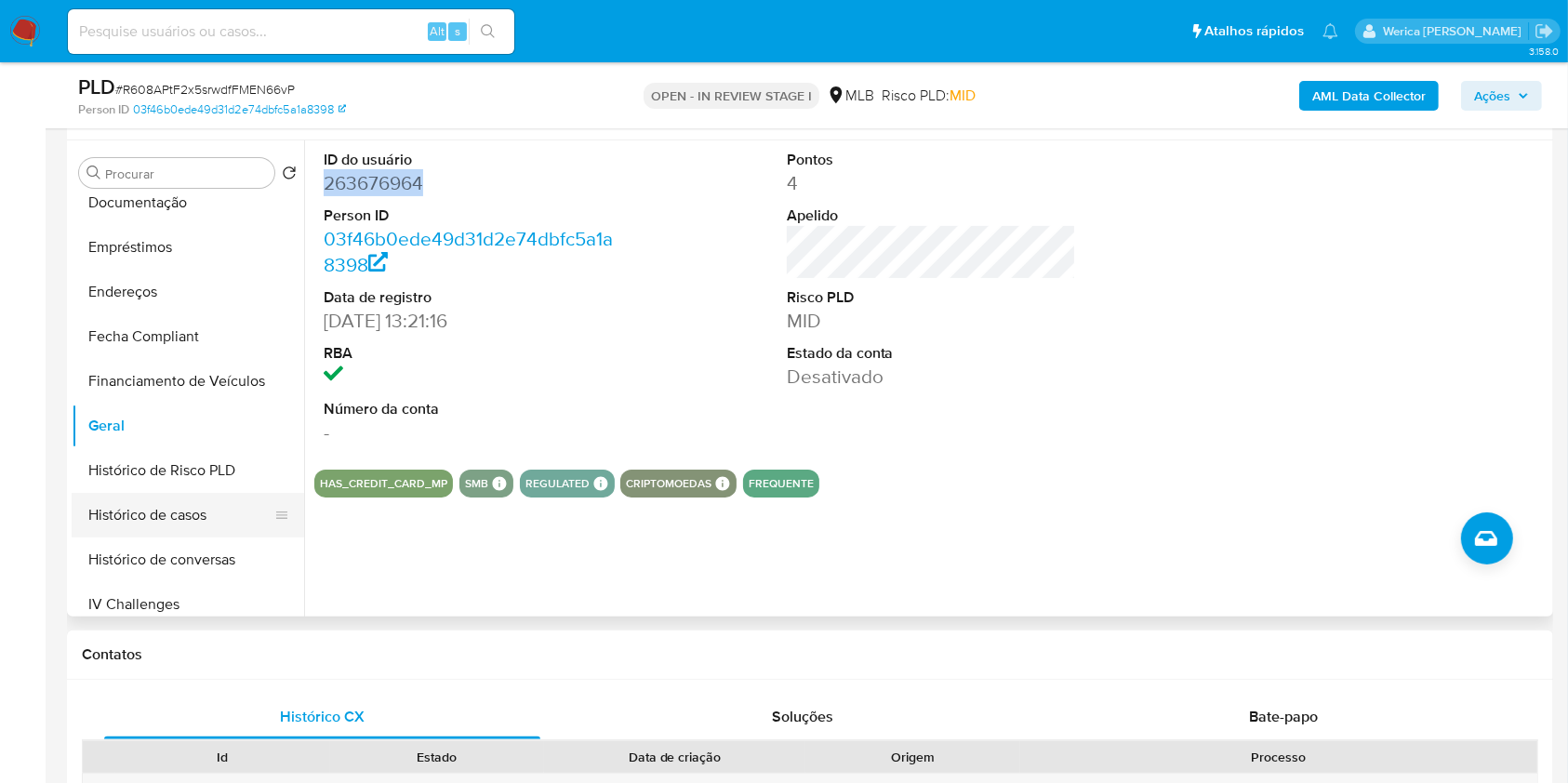
click at [188, 532] on button "Histórico de casos" at bounding box center [180, 515] width 218 height 45
